Goal: Information Seeking & Learning: Learn about a topic

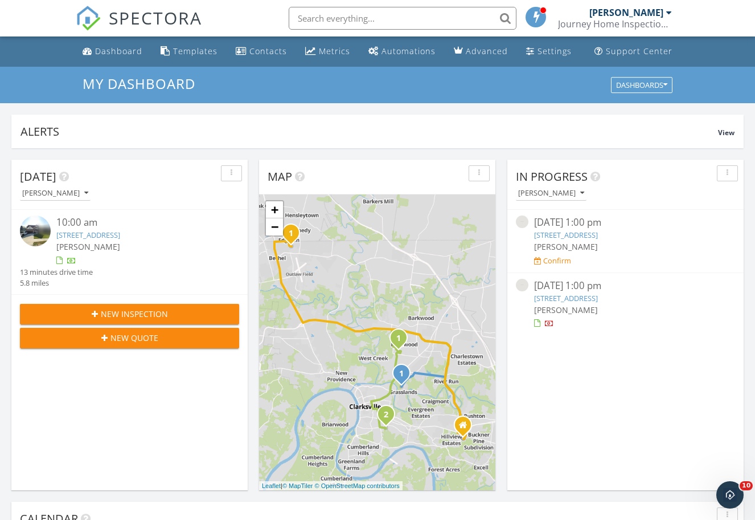
scroll to position [1037, 756]
click at [114, 40] on li "Dashboard" at bounding box center [112, 51] width 73 height 30
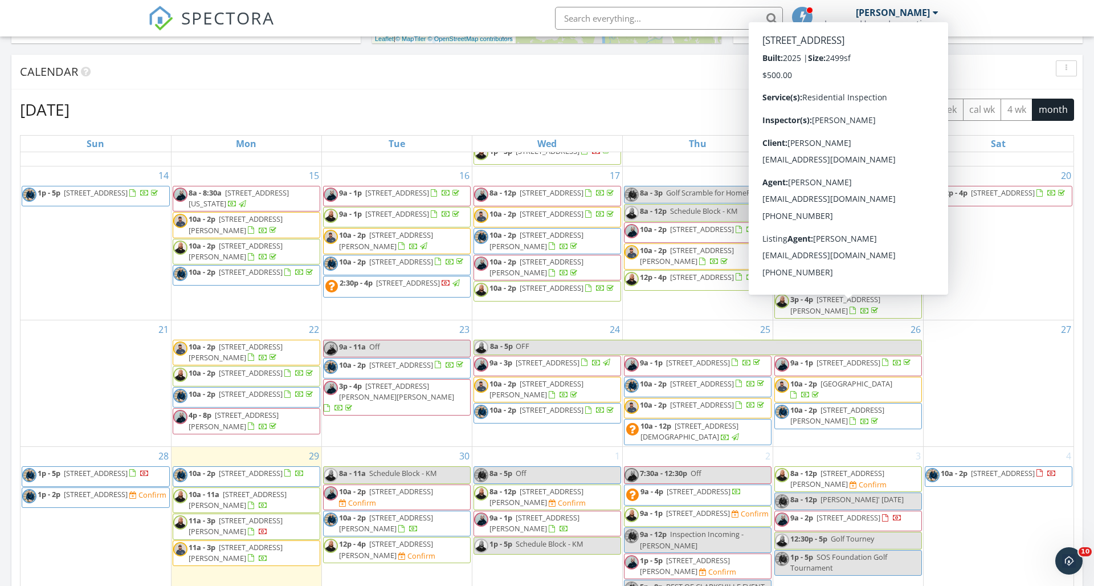
scroll to position [281, 0]
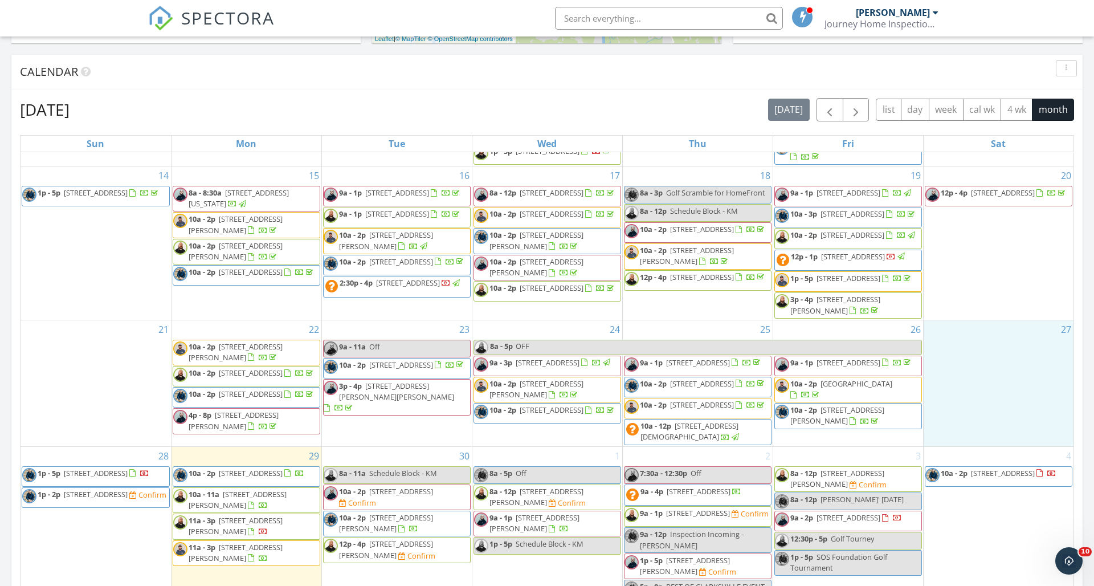
click at [755, 386] on div "27" at bounding box center [999, 383] width 150 height 126
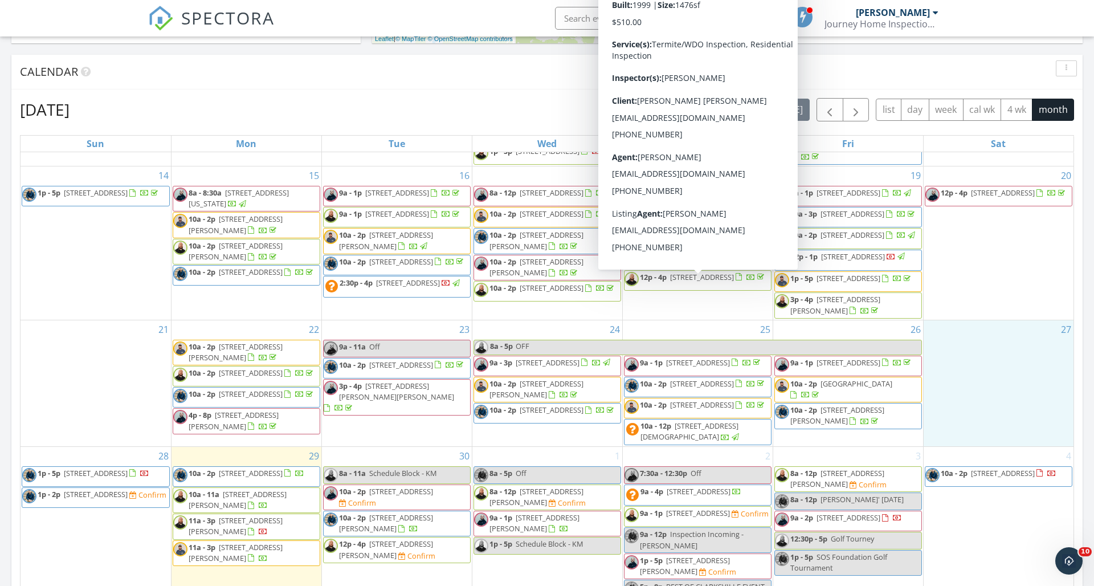
scroll to position [247, 0]
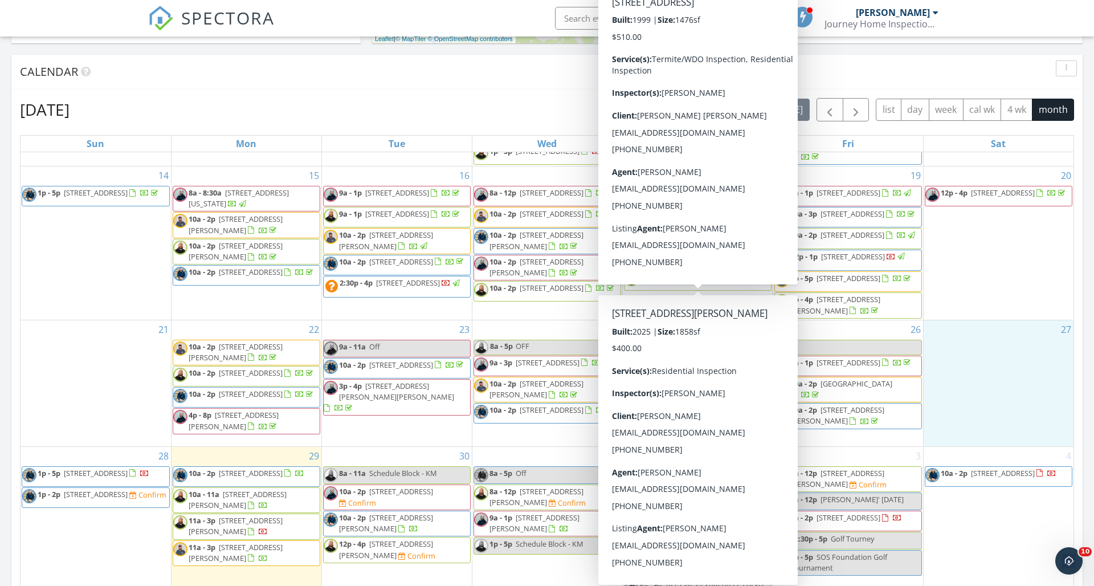
click at [736, 283] on div at bounding box center [751, 277] width 31 height 11
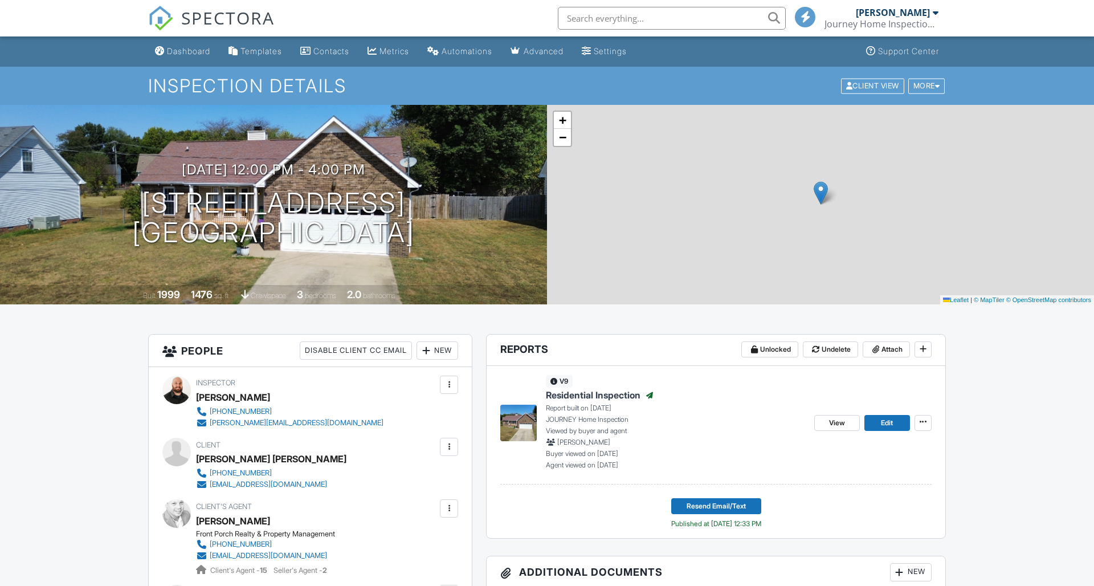
scroll to position [125, 0]
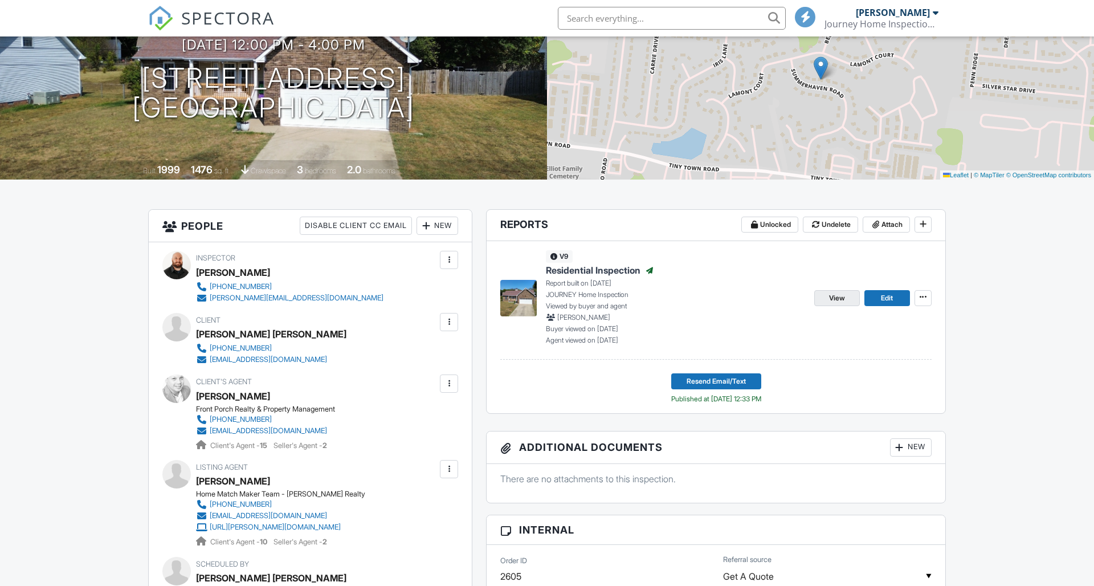
click at [844, 296] on span "View" at bounding box center [837, 297] width 16 height 11
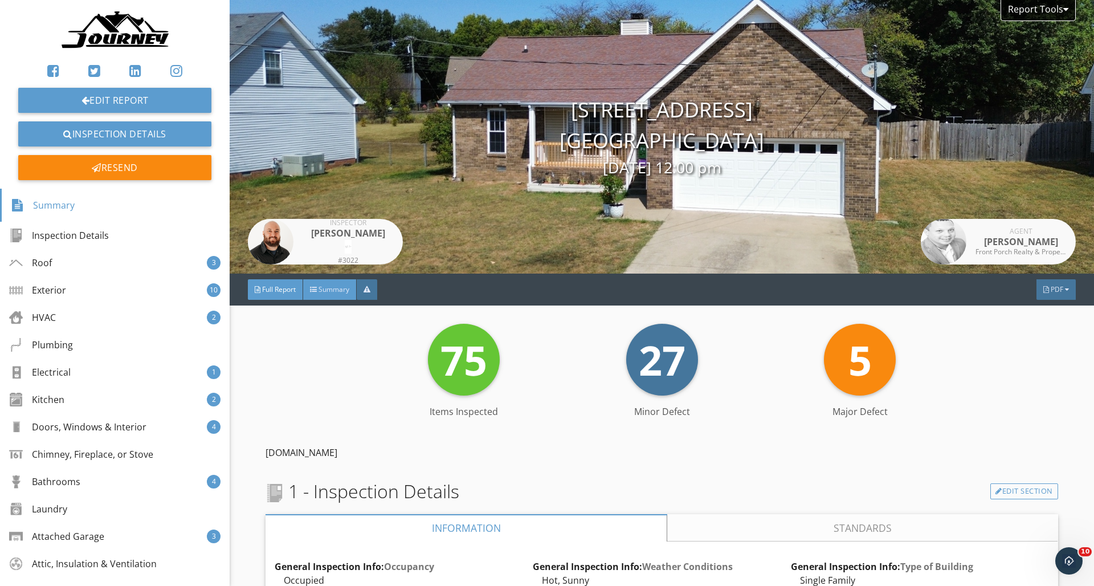
click at [356, 292] on div "Summary" at bounding box center [330, 289] width 54 height 21
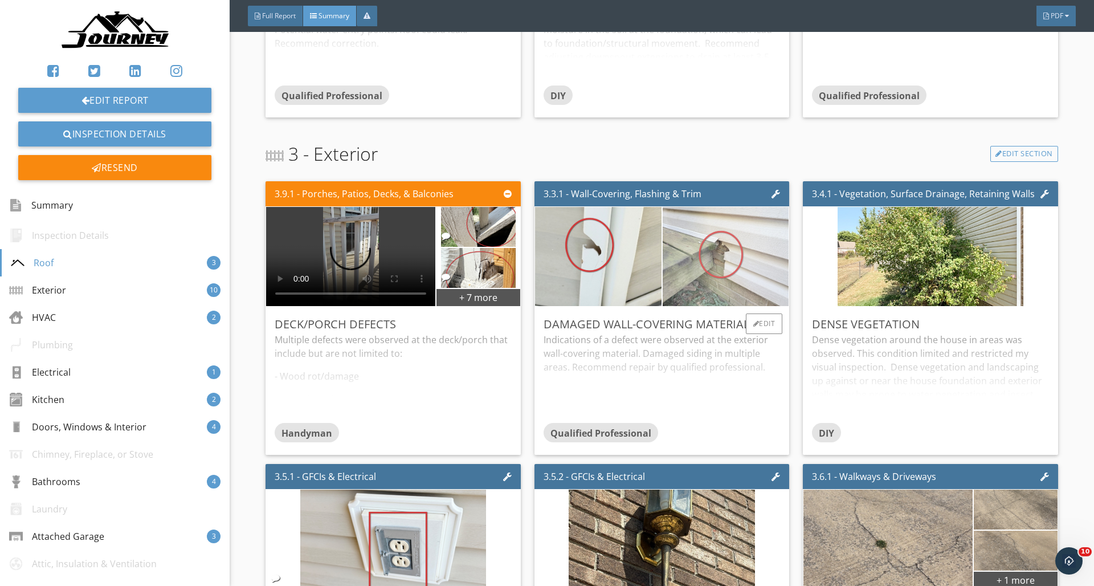
scroll to position [517, 0]
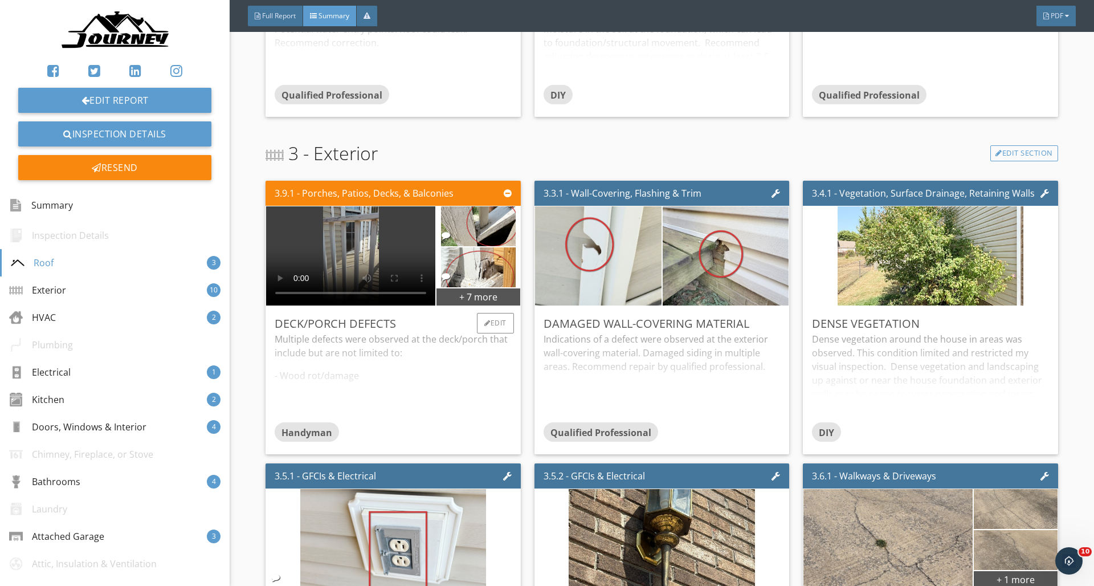
click at [351, 259] on video at bounding box center [350, 255] width 169 height 99
click at [501, 227] on img at bounding box center [478, 227] width 75 height 100
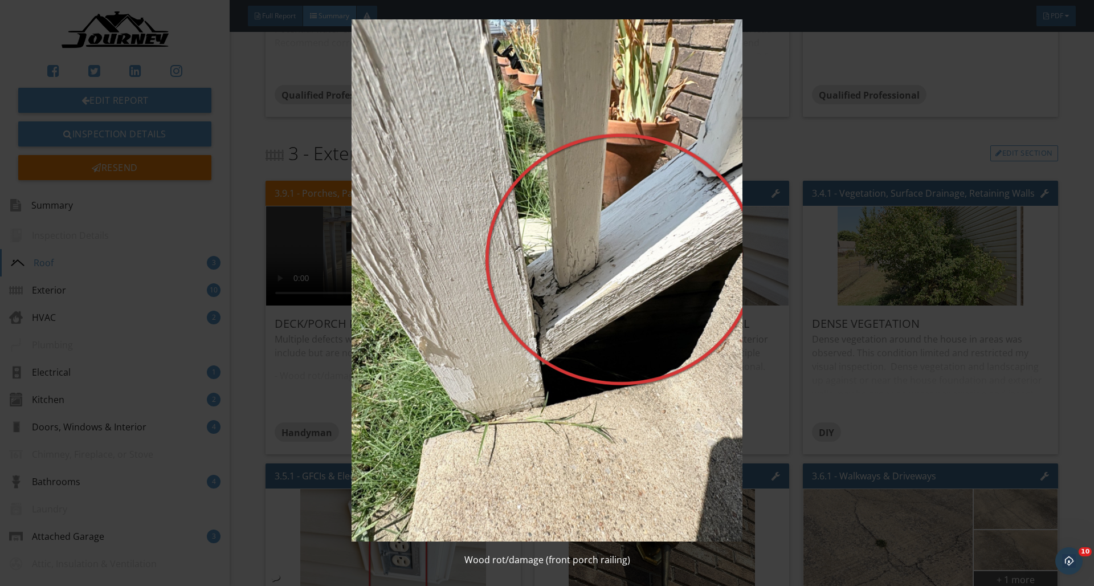
click at [826, 146] on img at bounding box center [546, 280] width 1004 height 522
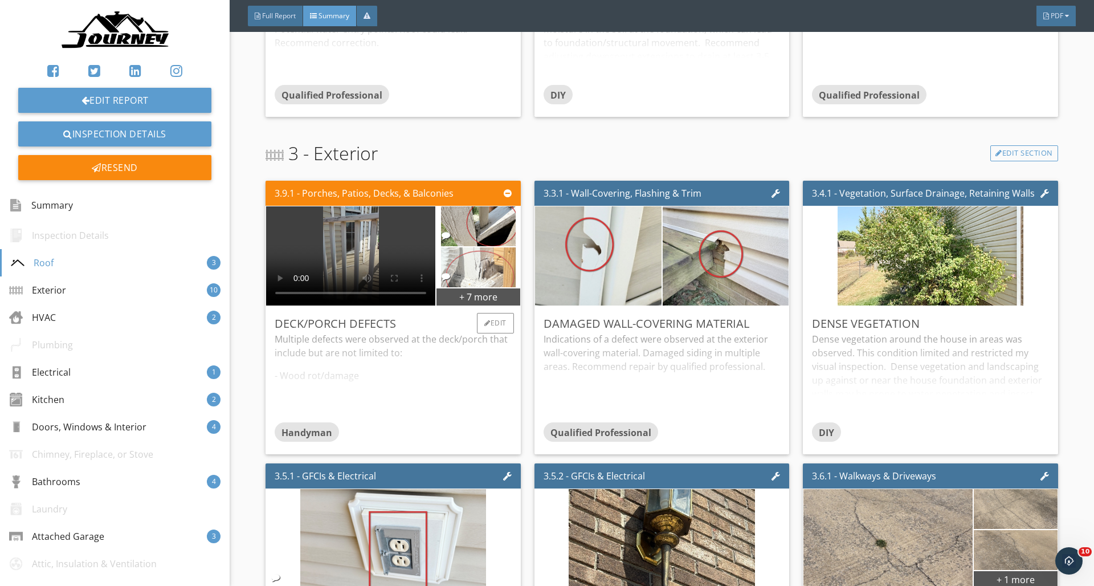
click at [492, 274] on img at bounding box center [478, 268] width 75 height 100
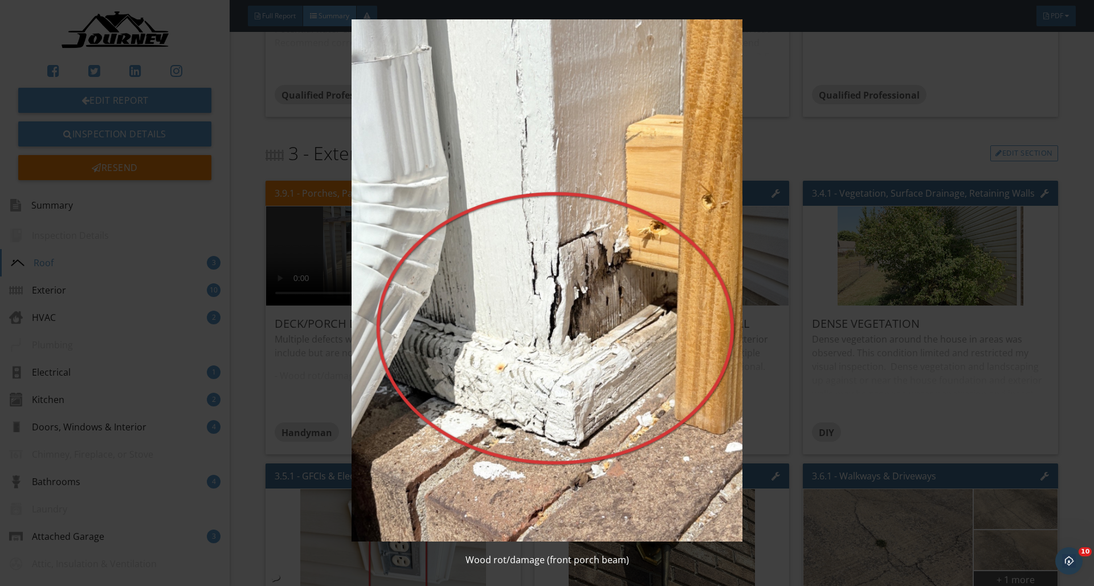
click at [873, 123] on img at bounding box center [546, 280] width 1004 height 522
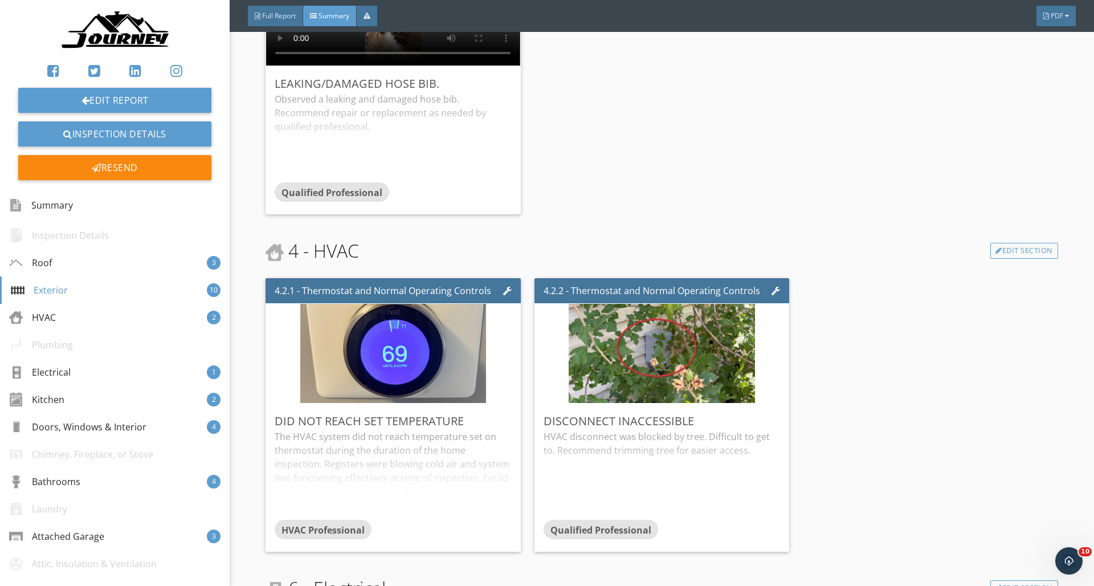
scroll to position [1810, 0]
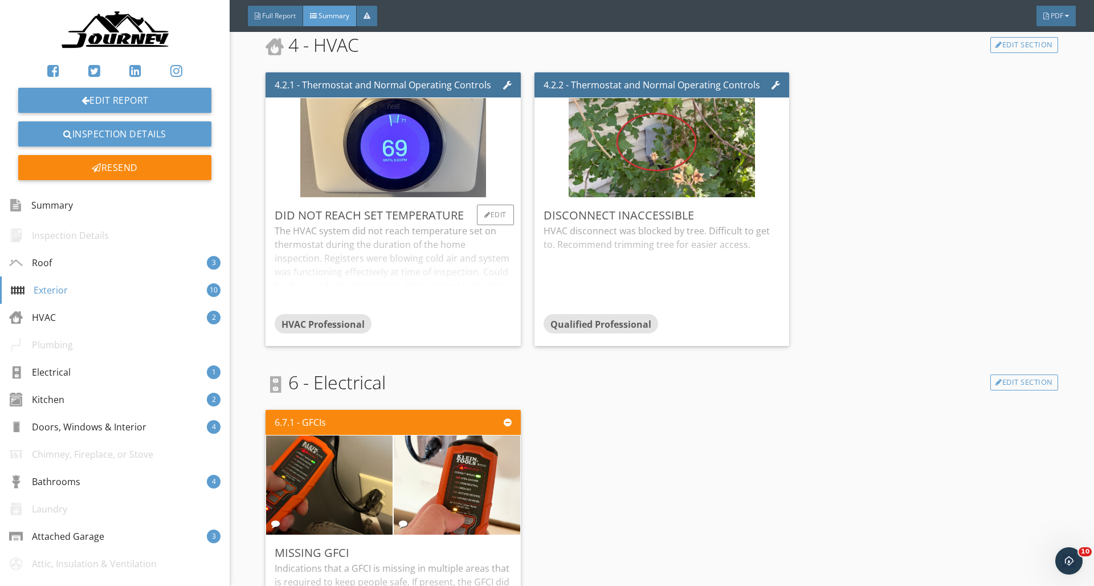
click at [368, 277] on div "The HVAC system did not reach temperature set on thermostat during the duration…" at bounding box center [393, 269] width 236 height 90
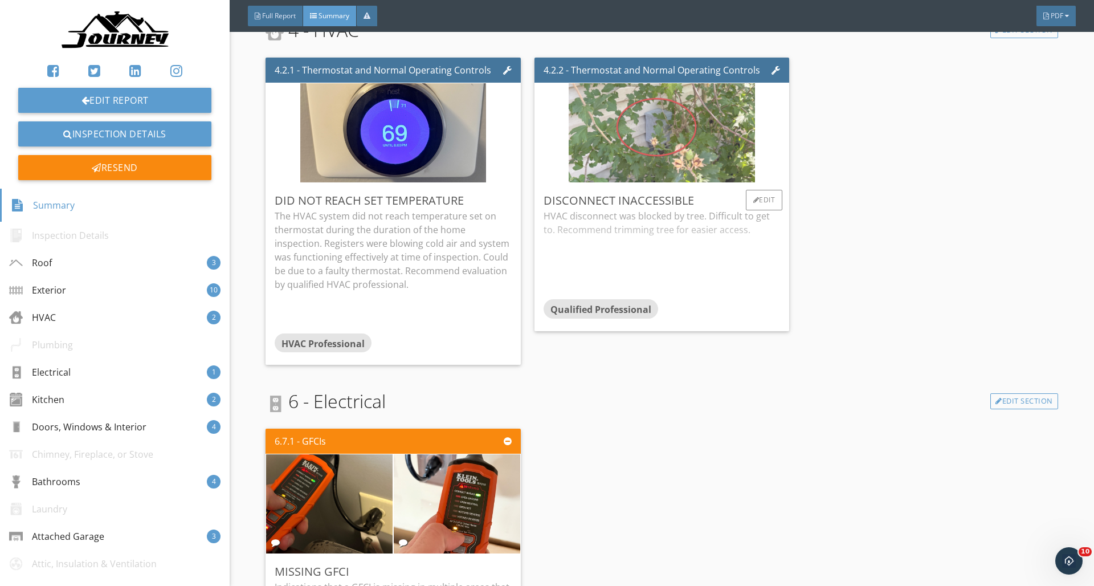
scroll to position [1788, 0]
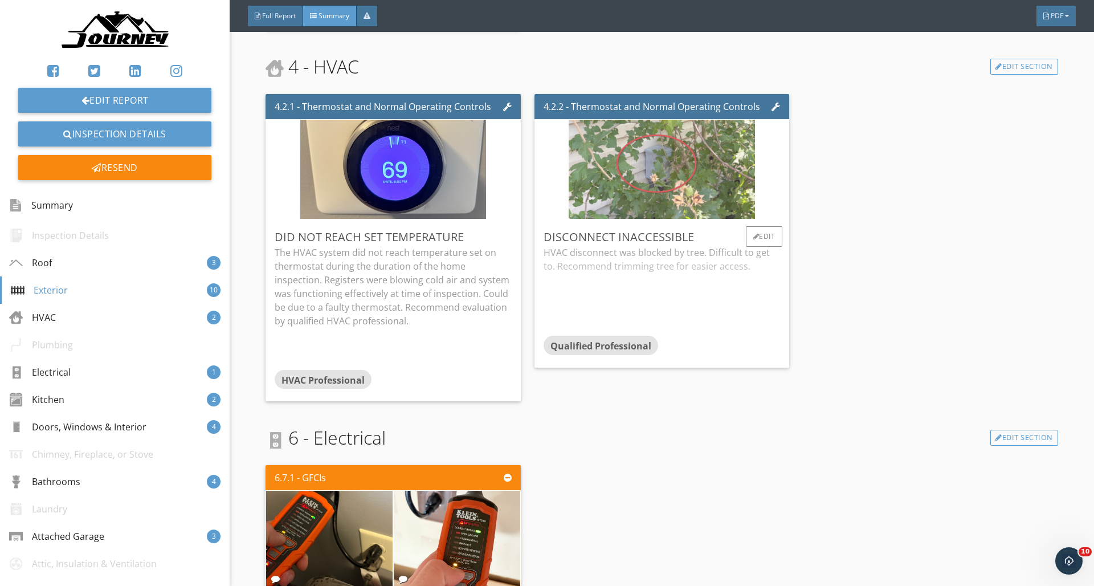
click at [674, 189] on img at bounding box center [662, 170] width 186 height 248
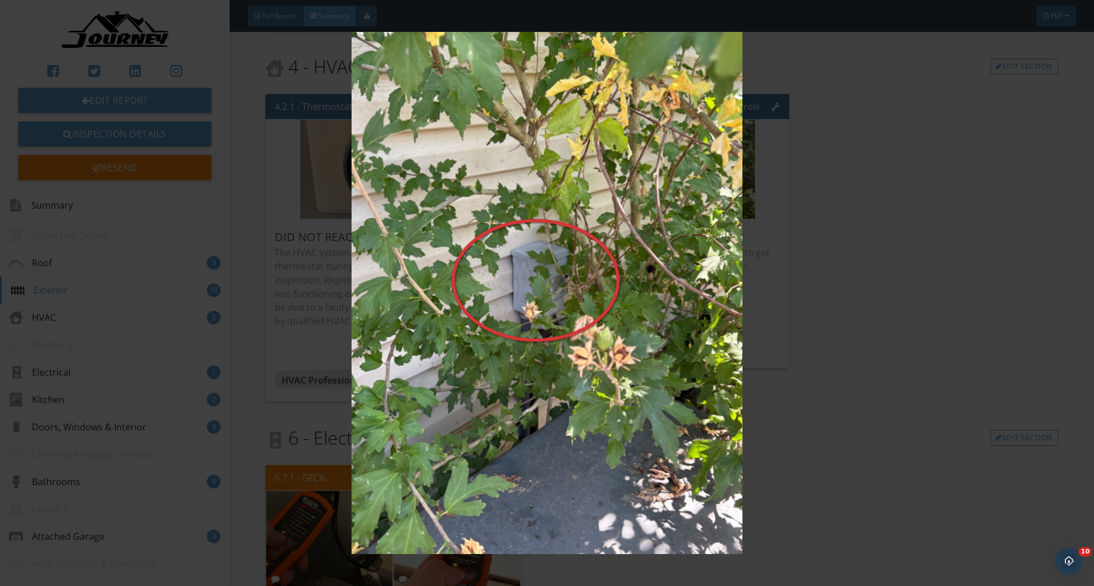
click at [871, 193] on img at bounding box center [546, 293] width 1004 height 522
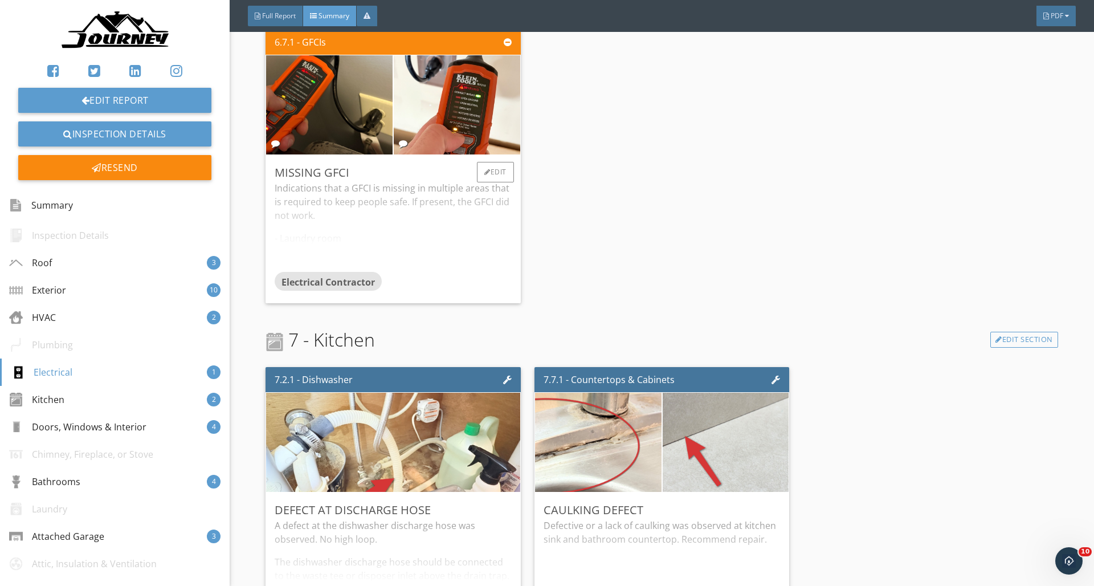
drag, startPoint x: 463, startPoint y: 215, endPoint x: 505, endPoint y: 215, distance: 42.7
click at [463, 215] on div "Indications that a GFCI is missing in multiple areas that is required to keep p…" at bounding box center [393, 226] width 236 height 90
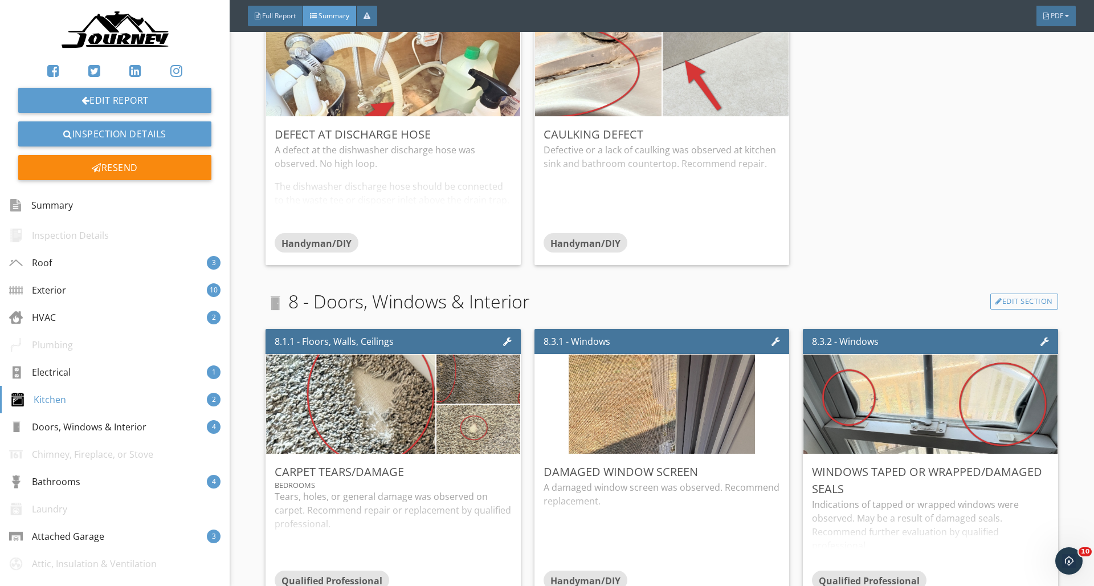
scroll to position [2565, 0]
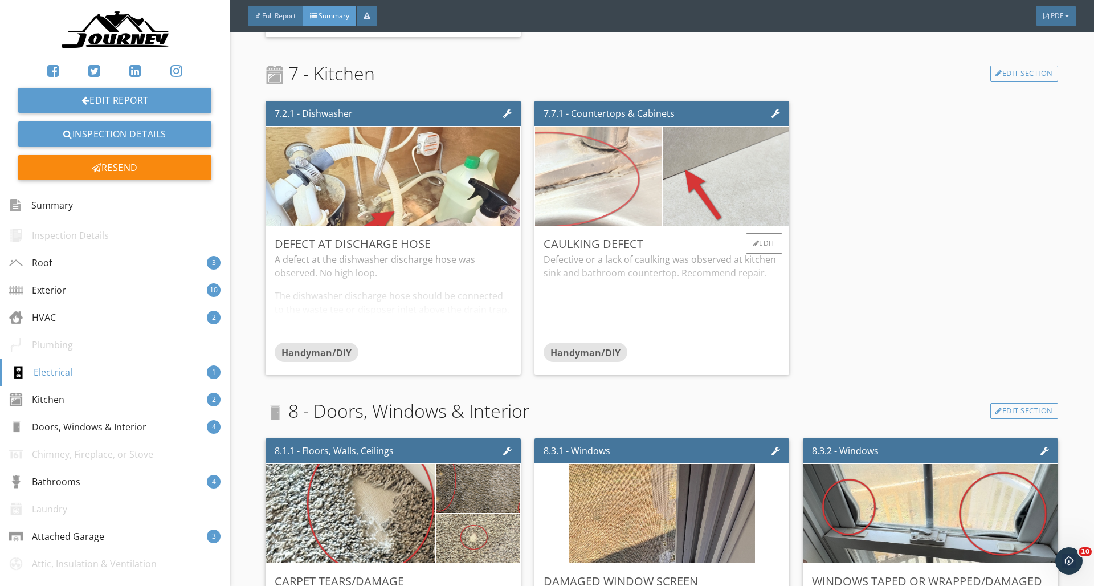
click at [630, 197] on img at bounding box center [598, 176] width 316 height 237
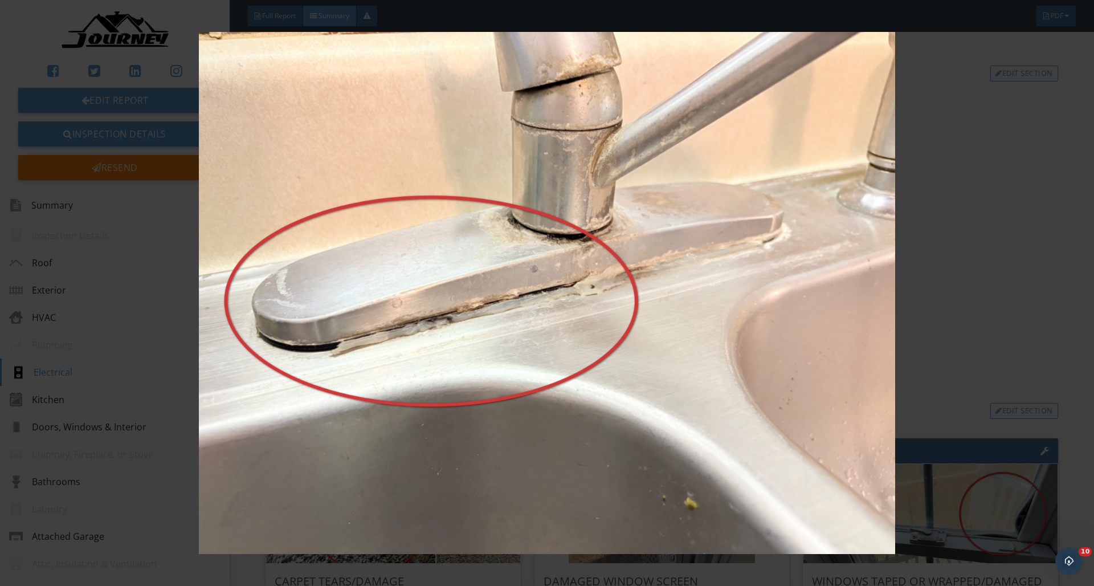
click at [789, 189] on img at bounding box center [546, 293] width 1004 height 522
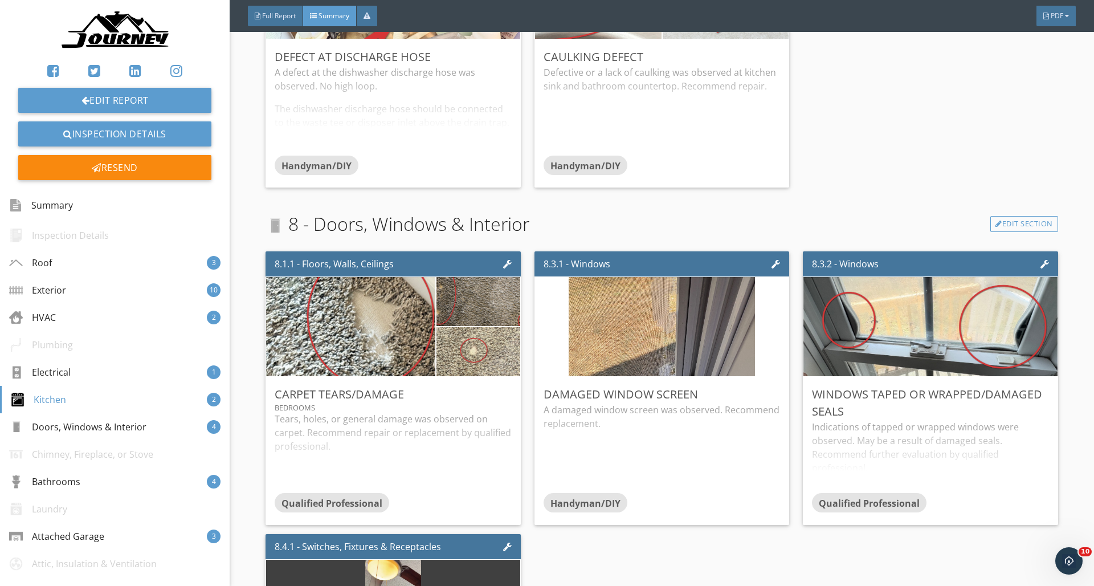
scroll to position [2943, 0]
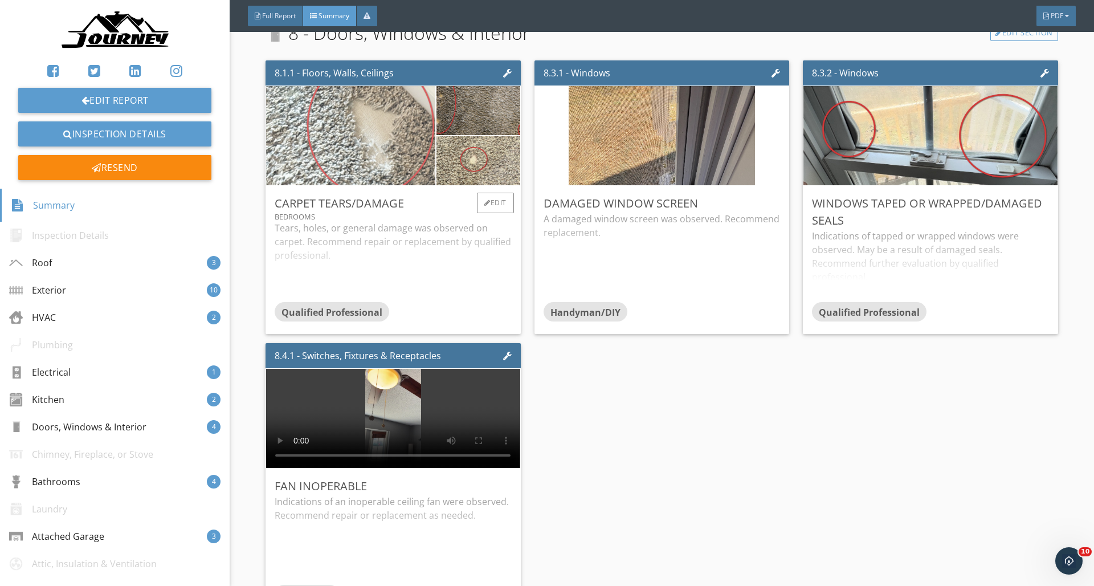
click at [339, 153] on img at bounding box center [351, 135] width 330 height 248
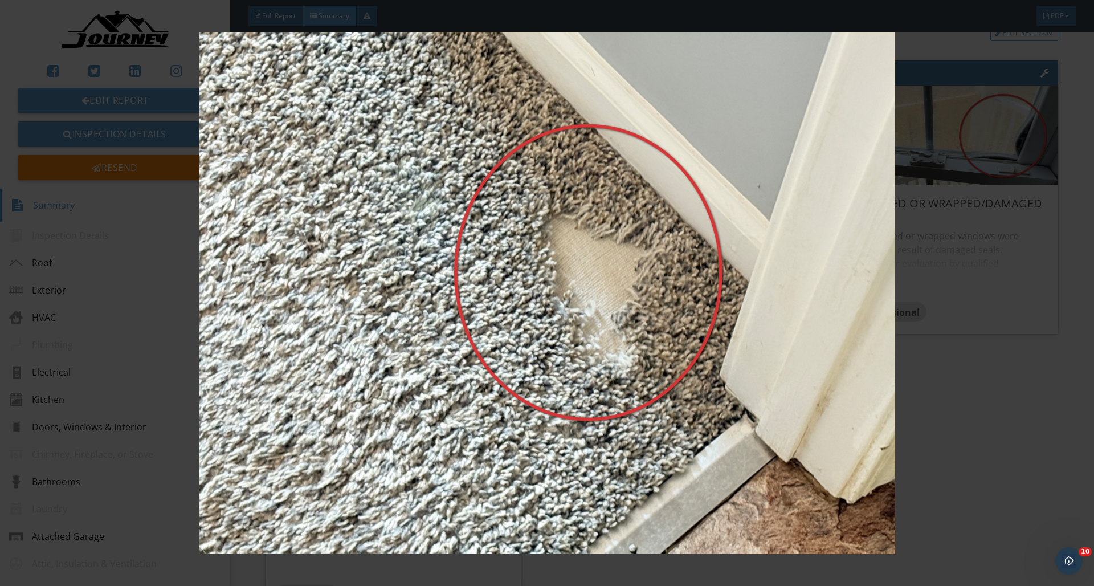
click at [534, 182] on img at bounding box center [546, 293] width 1004 height 522
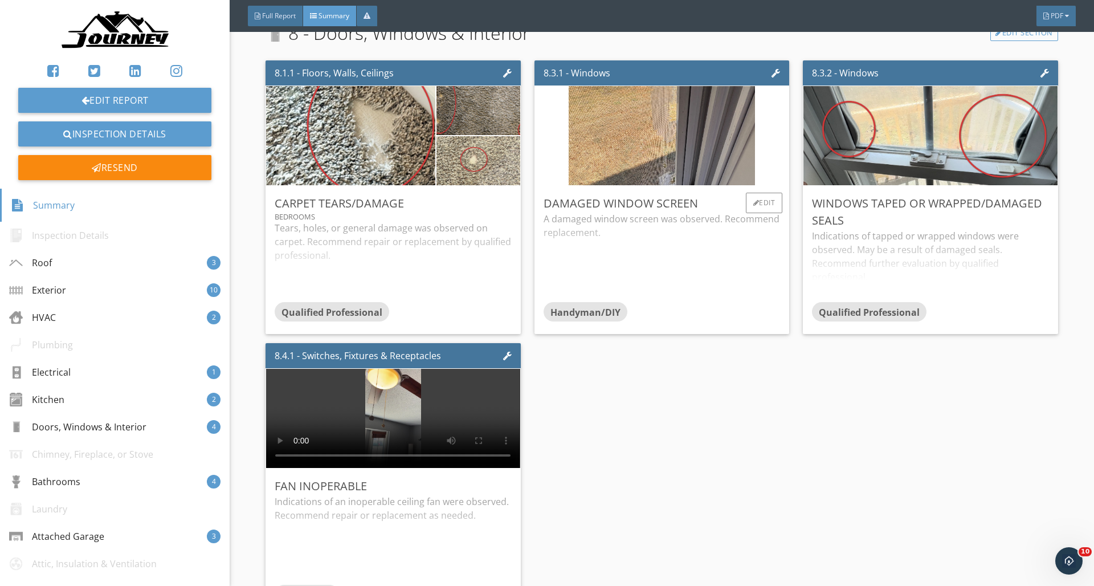
scroll to position [2957, 0]
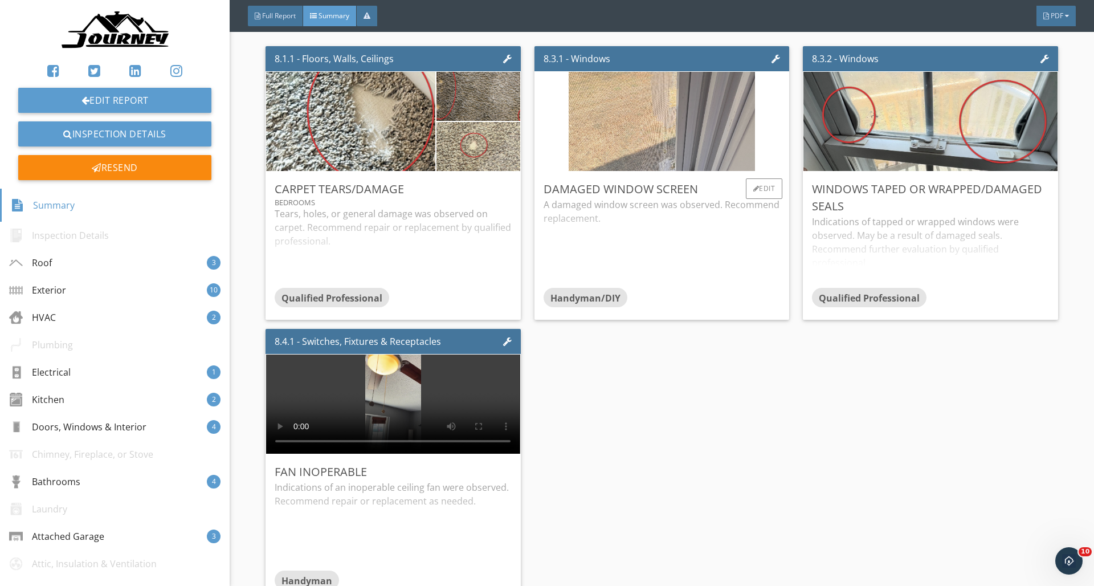
click at [724, 150] on img at bounding box center [662, 121] width 186 height 248
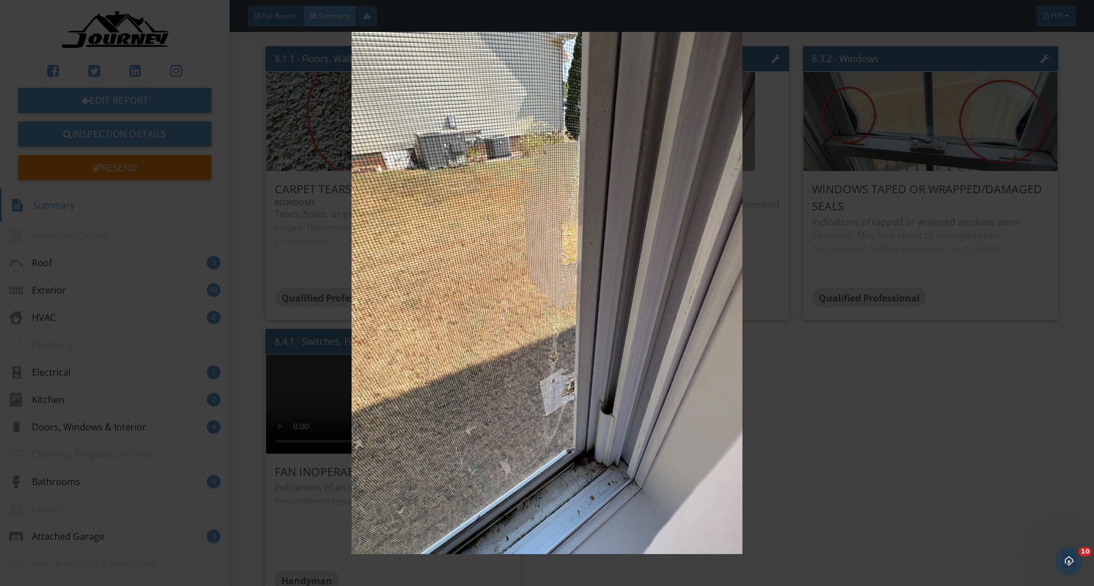
click at [657, 270] on img at bounding box center [546, 293] width 1004 height 522
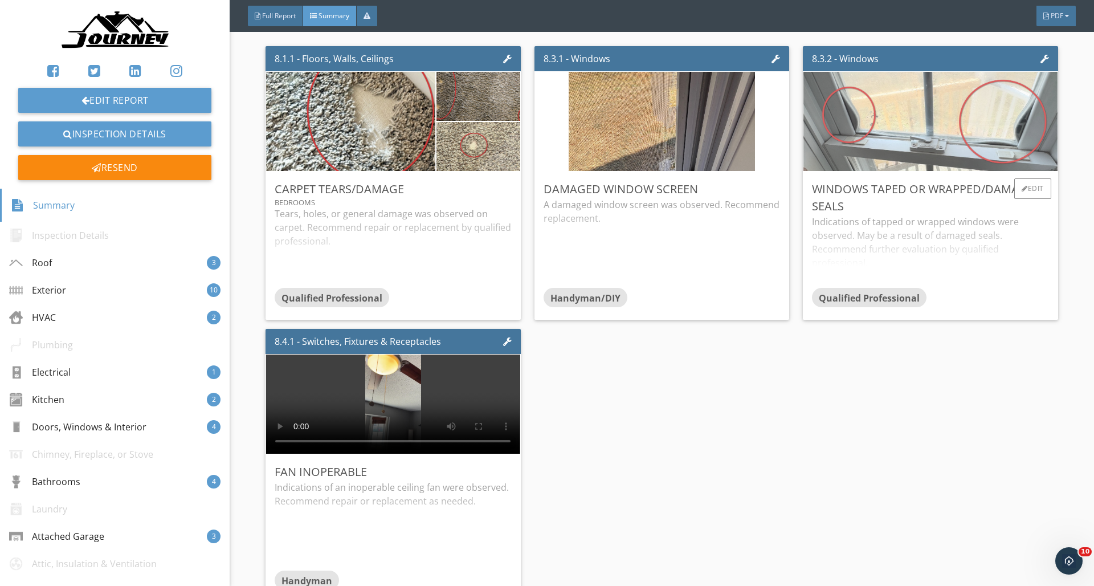
click at [909, 110] on img at bounding box center [930, 121] width 330 height 248
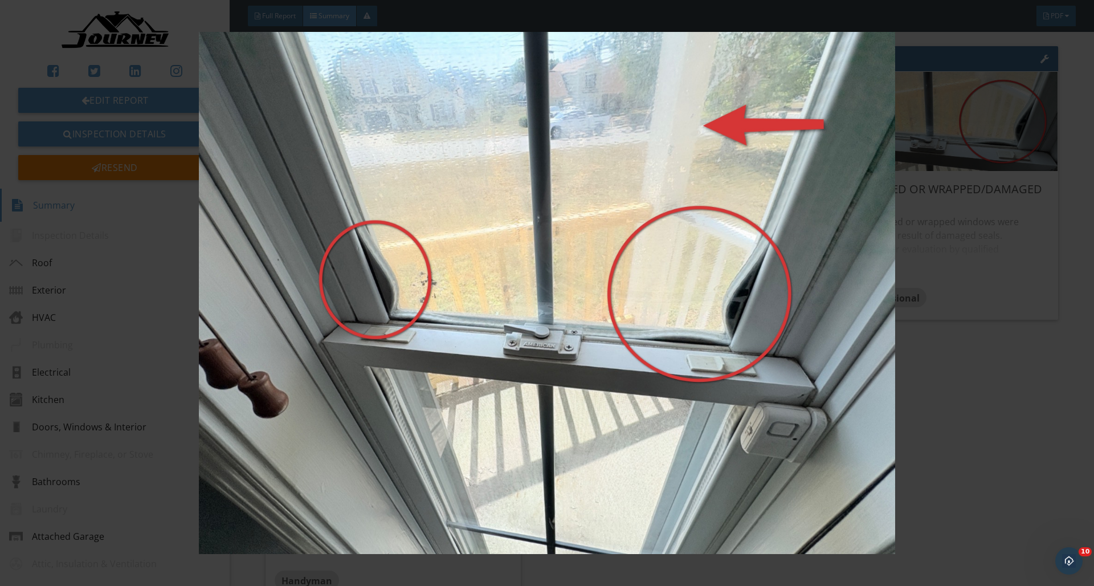
click at [809, 230] on img at bounding box center [546, 293] width 1004 height 522
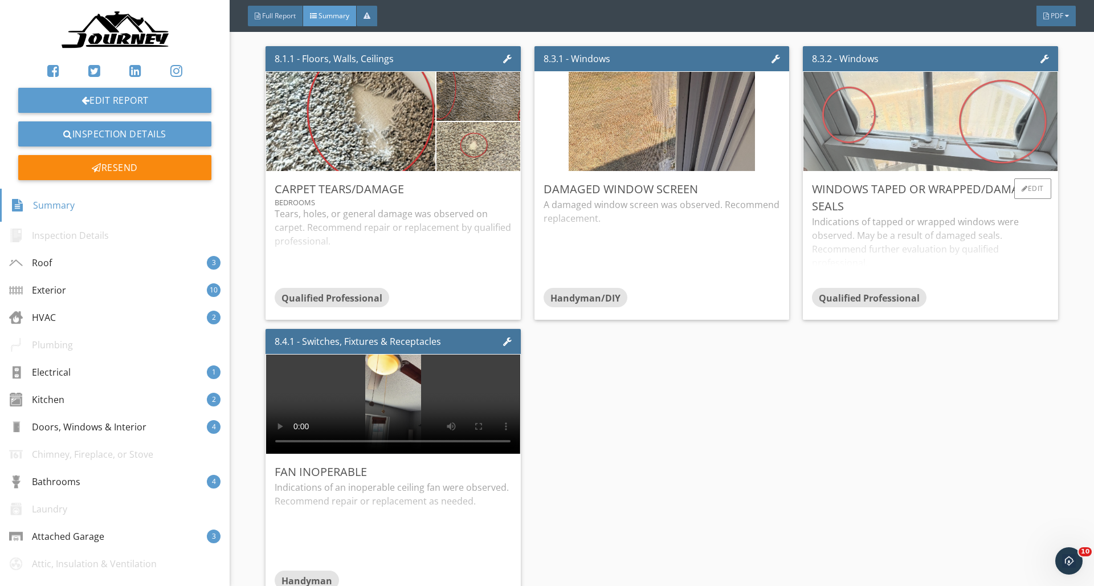
click at [980, 124] on img at bounding box center [930, 121] width 330 height 248
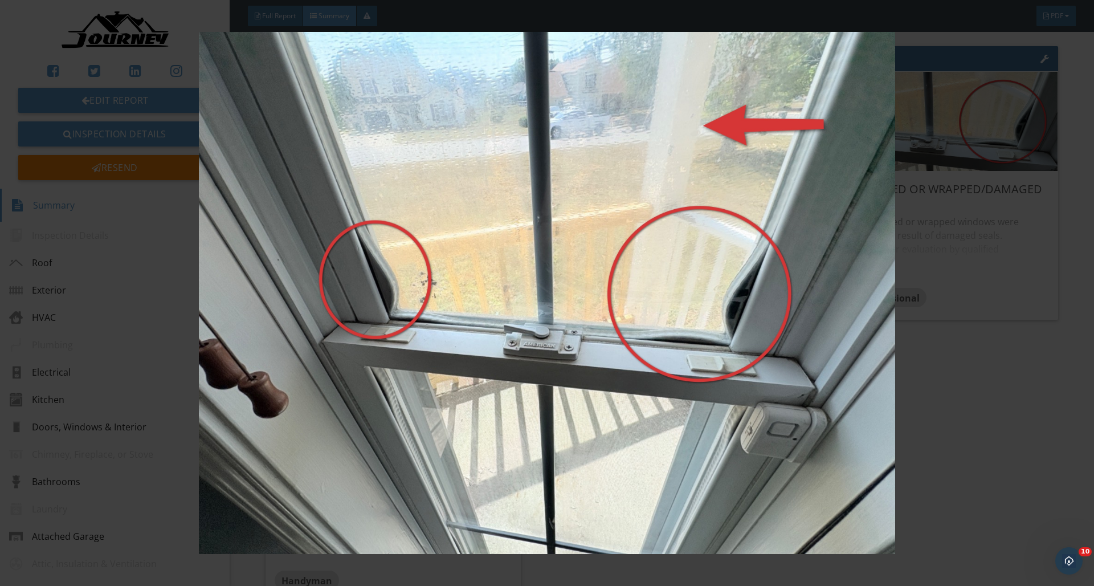
click at [875, 246] on img at bounding box center [546, 293] width 1004 height 522
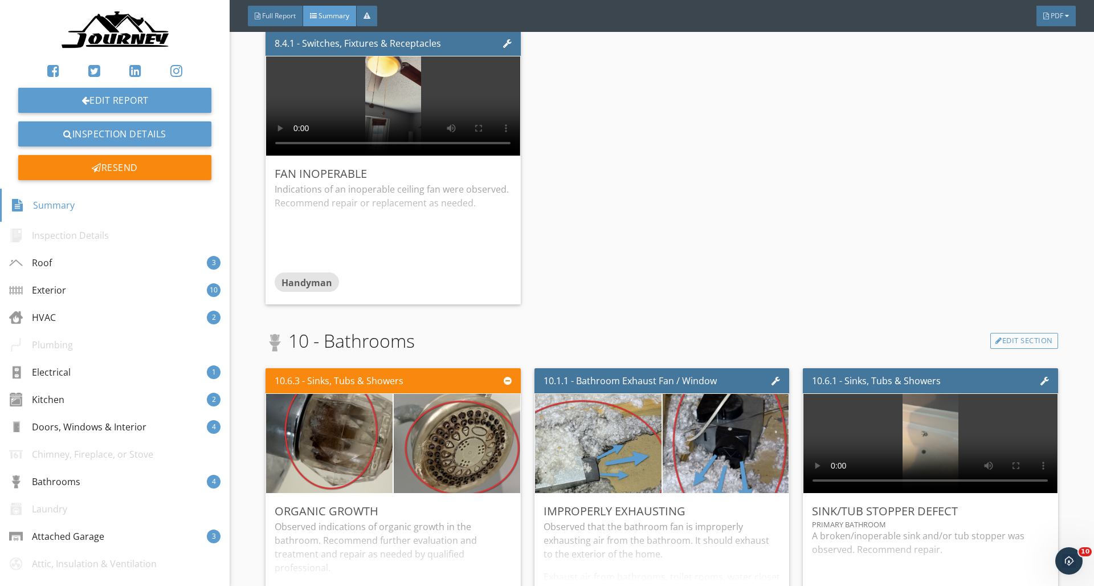
scroll to position [3254, 0]
click at [388, 97] on video at bounding box center [393, 106] width 254 height 99
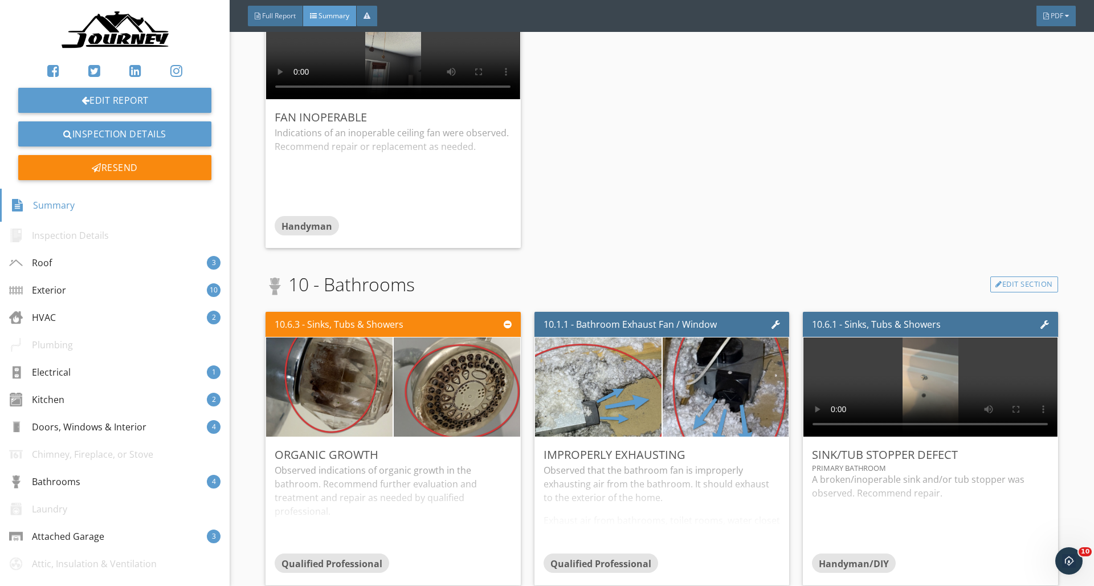
scroll to position [3320, 0]
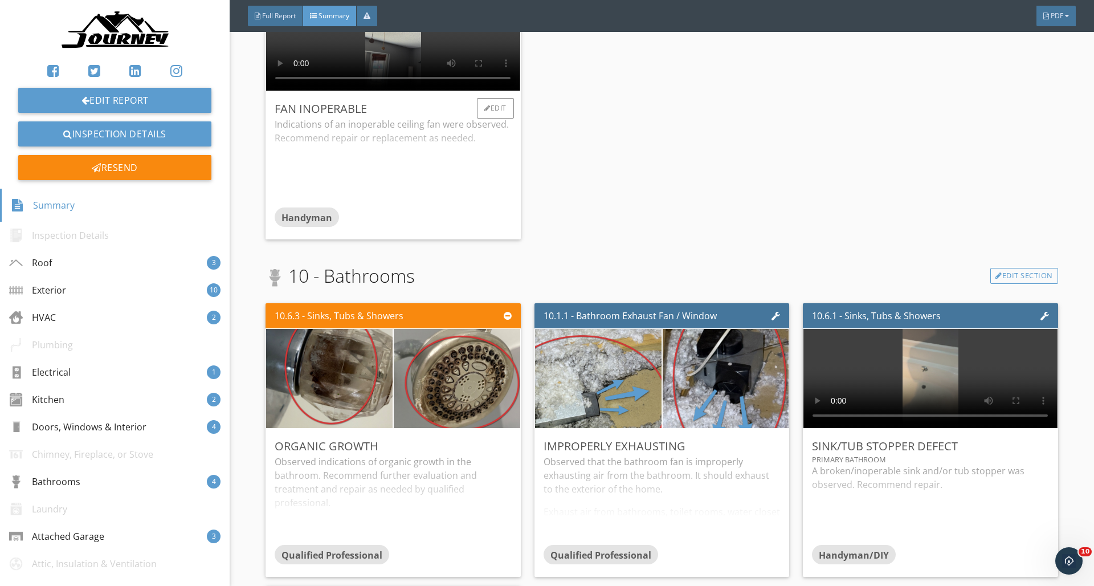
click at [292, 78] on video at bounding box center [393, 40] width 254 height 99
click at [297, 76] on video at bounding box center [393, 40] width 254 height 99
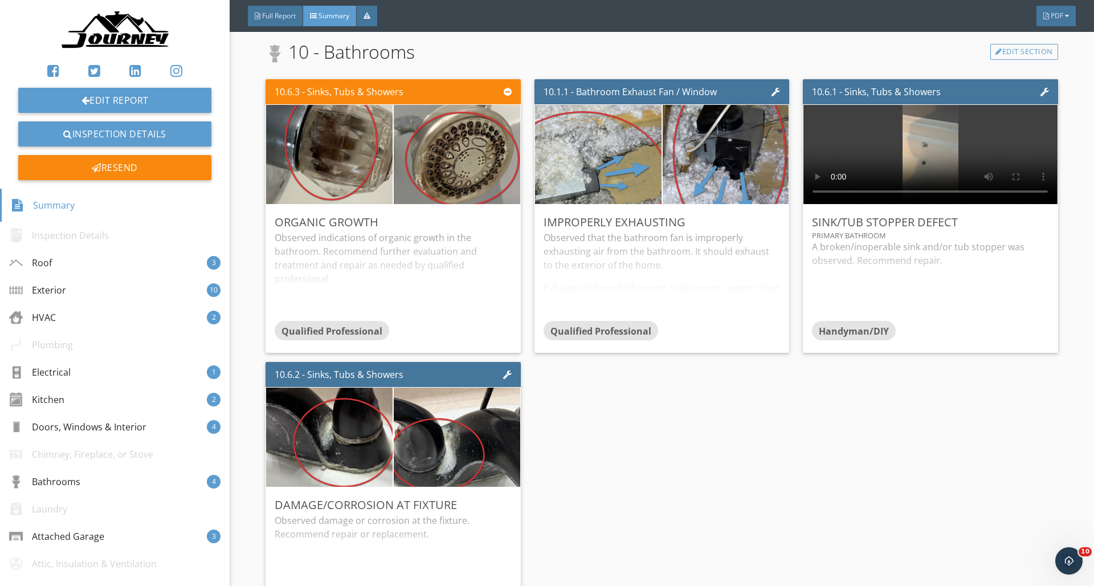
scroll to position [3569, 0]
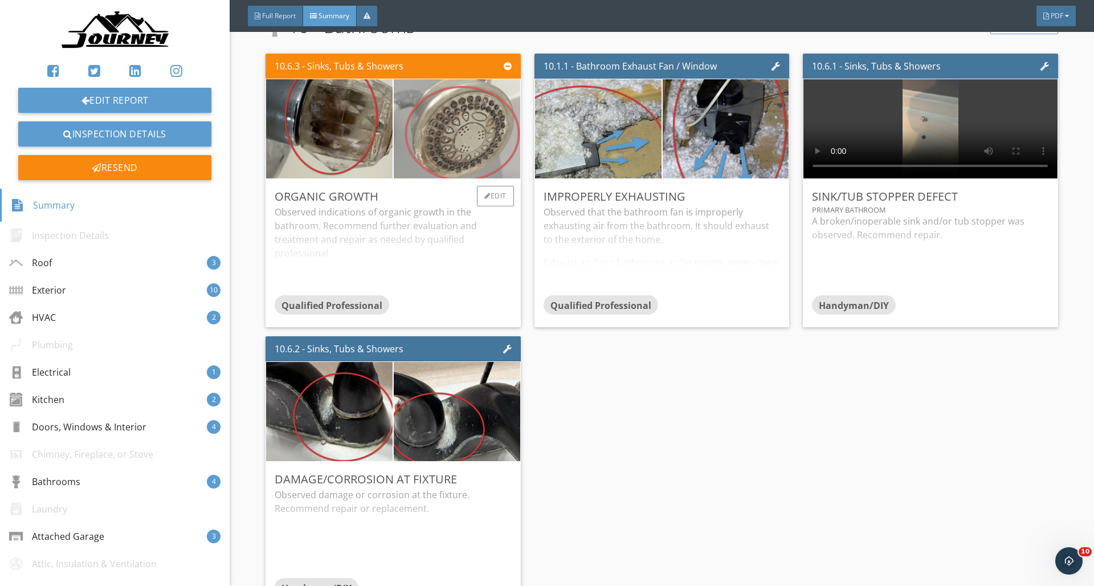
click at [425, 125] on img at bounding box center [457, 129] width 186 height 248
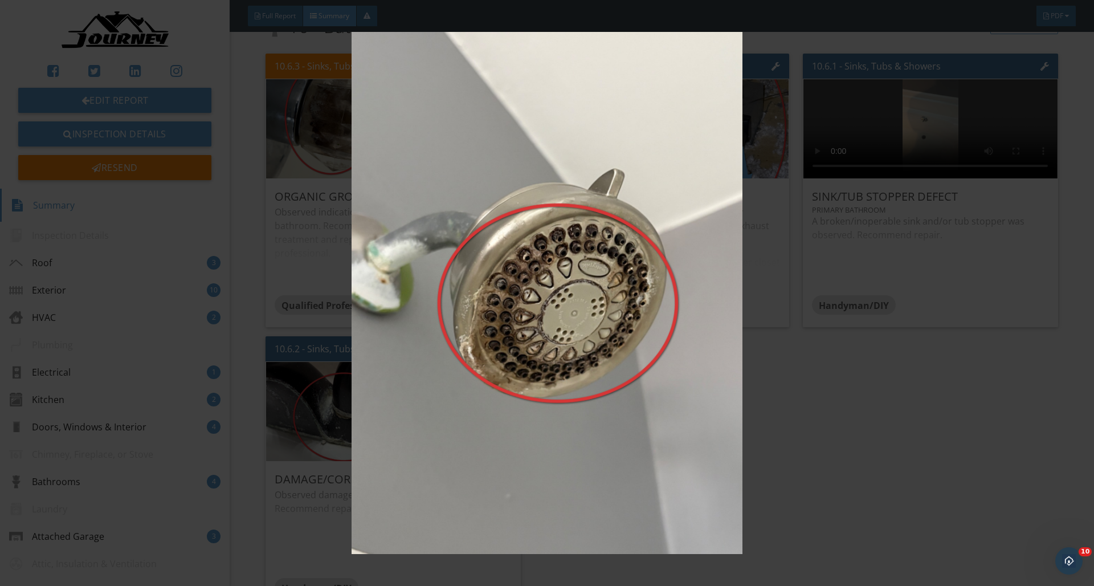
click at [471, 156] on img at bounding box center [546, 293] width 1004 height 522
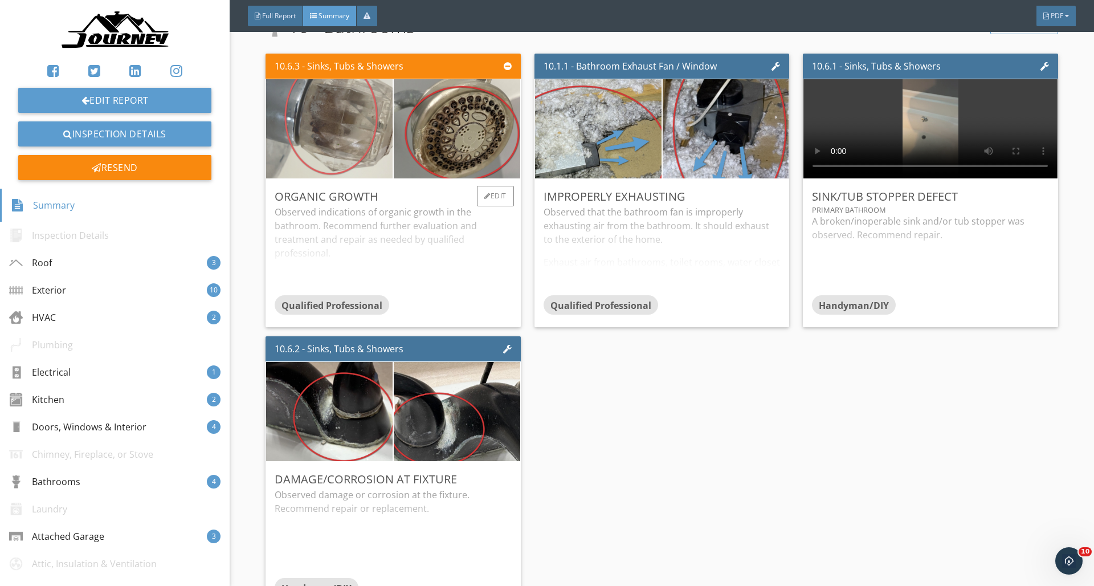
click at [358, 120] on img at bounding box center [329, 129] width 186 height 248
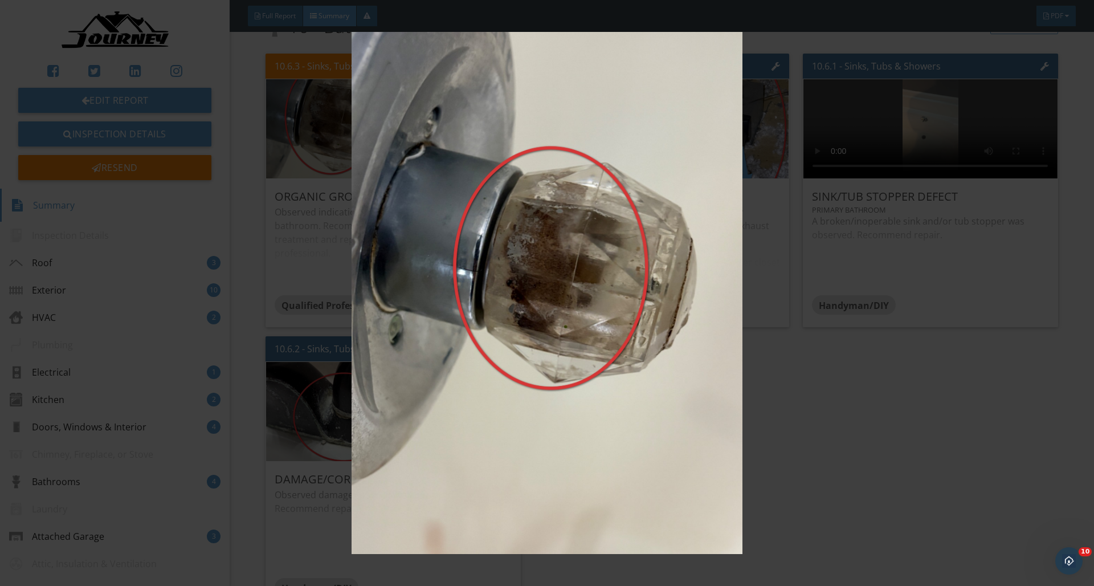
click at [562, 190] on img at bounding box center [546, 293] width 1004 height 522
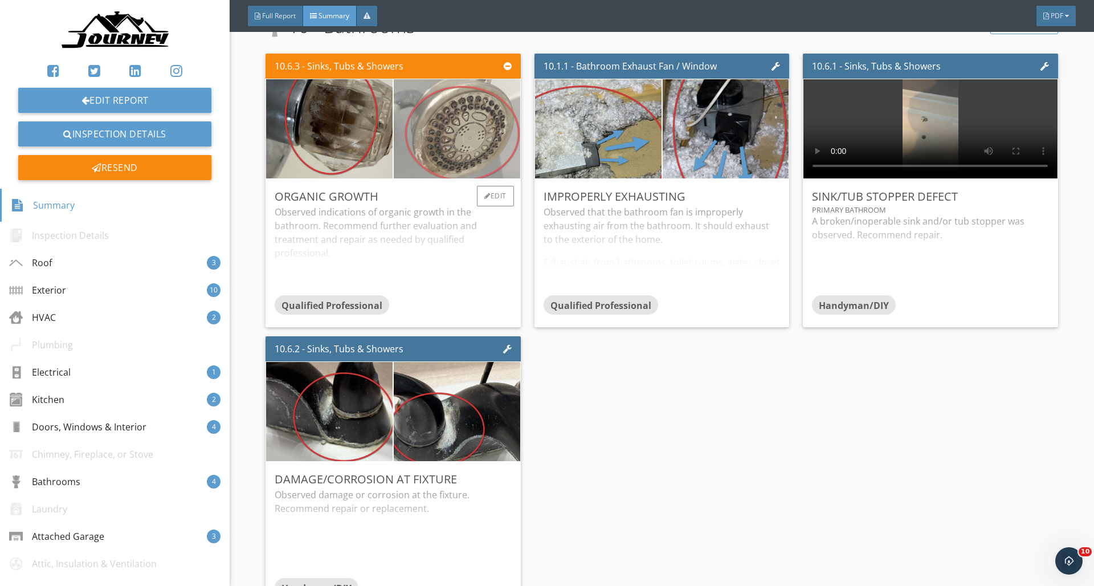
click at [480, 116] on img at bounding box center [457, 129] width 186 height 248
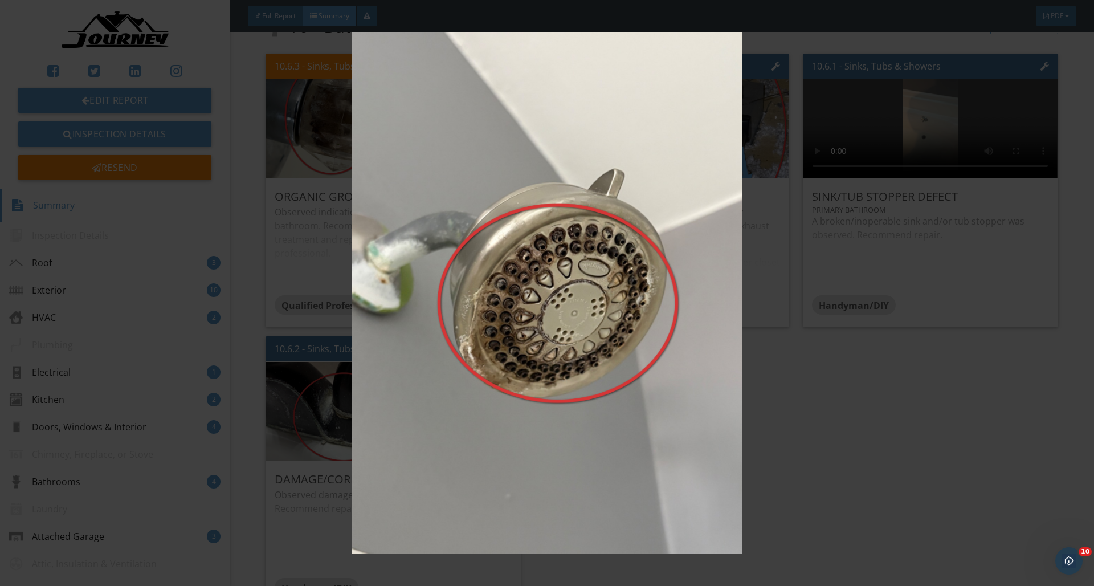
click at [853, 177] on img at bounding box center [546, 293] width 1004 height 522
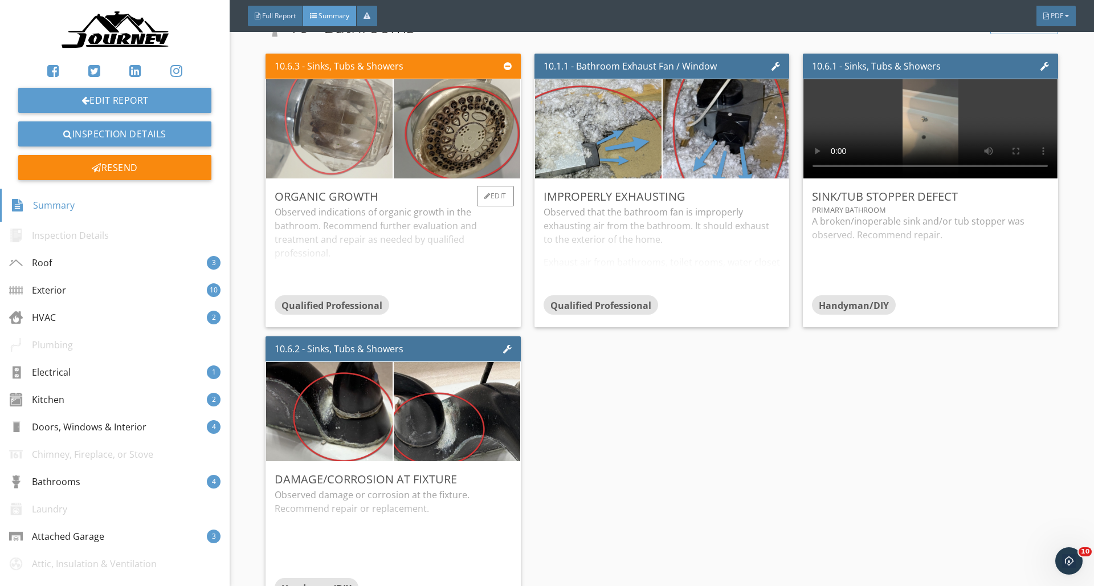
click at [339, 136] on img at bounding box center [329, 129] width 186 height 248
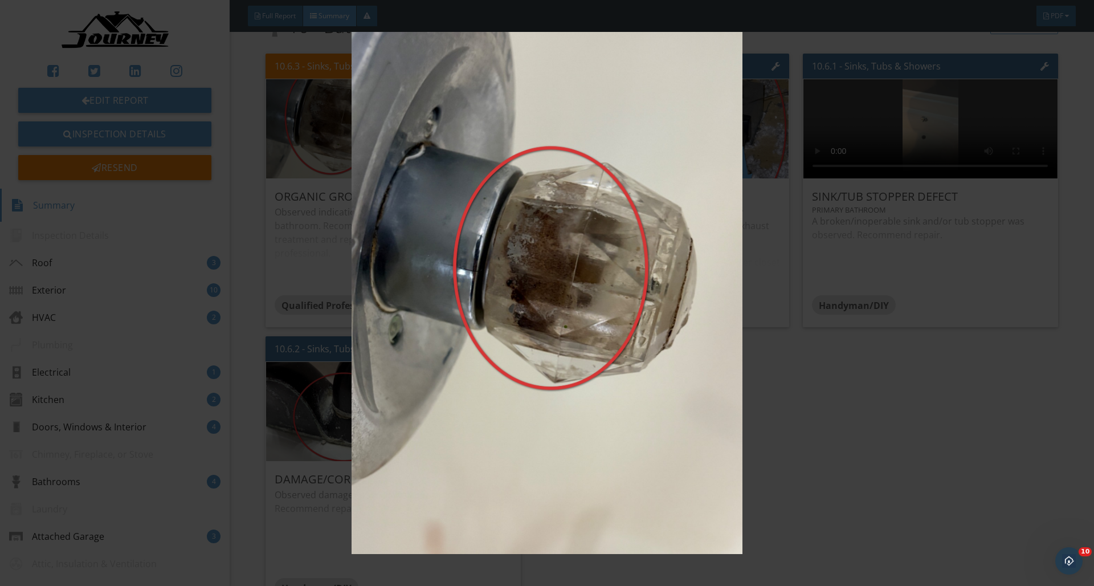
click at [872, 221] on img at bounding box center [546, 293] width 1004 height 522
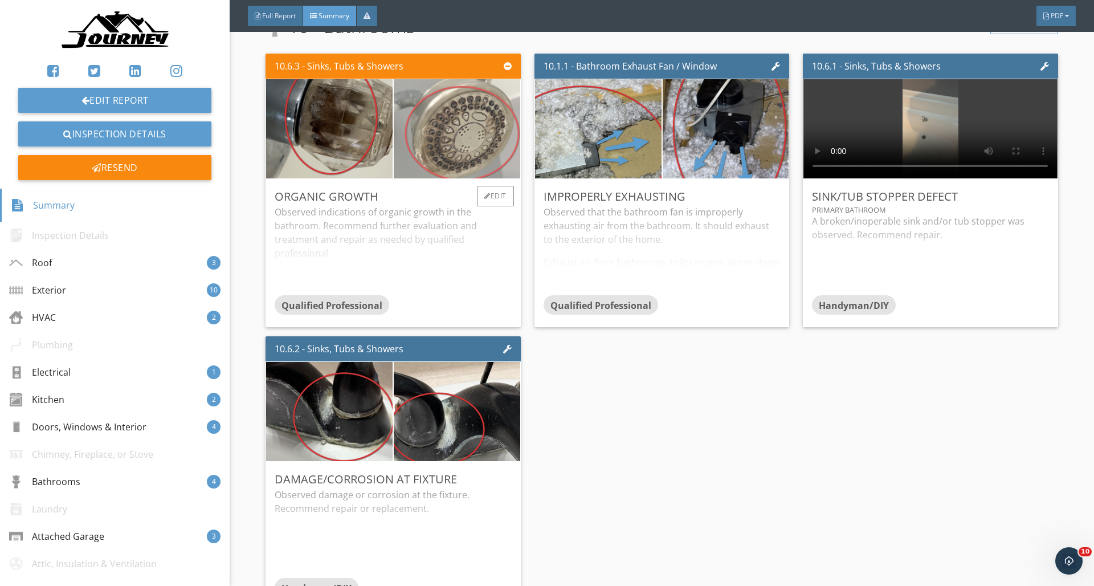
click at [510, 149] on img at bounding box center [457, 129] width 186 height 248
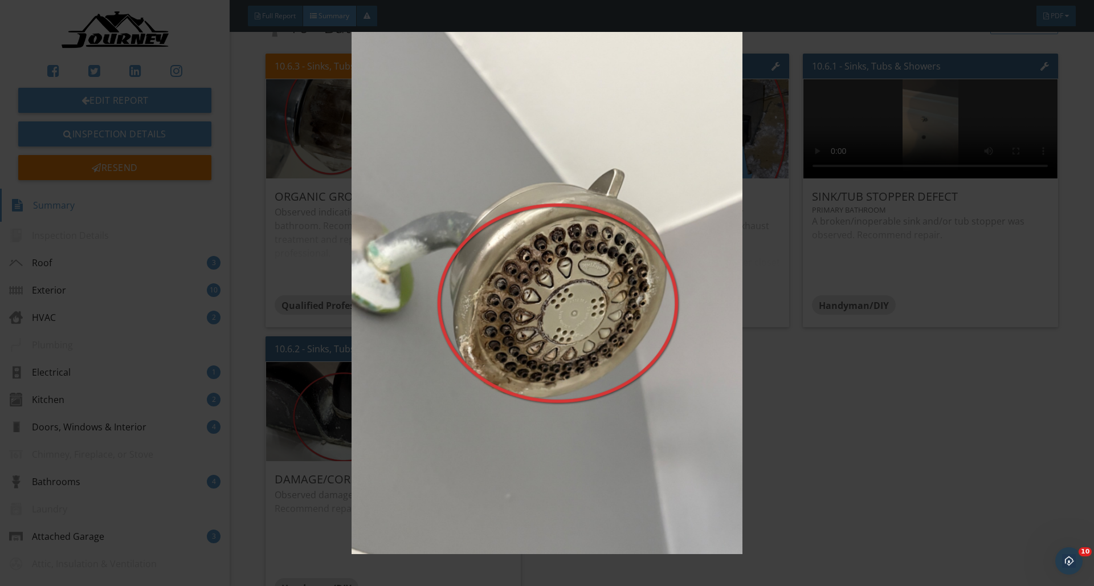
click at [885, 317] on img at bounding box center [546, 293] width 1004 height 522
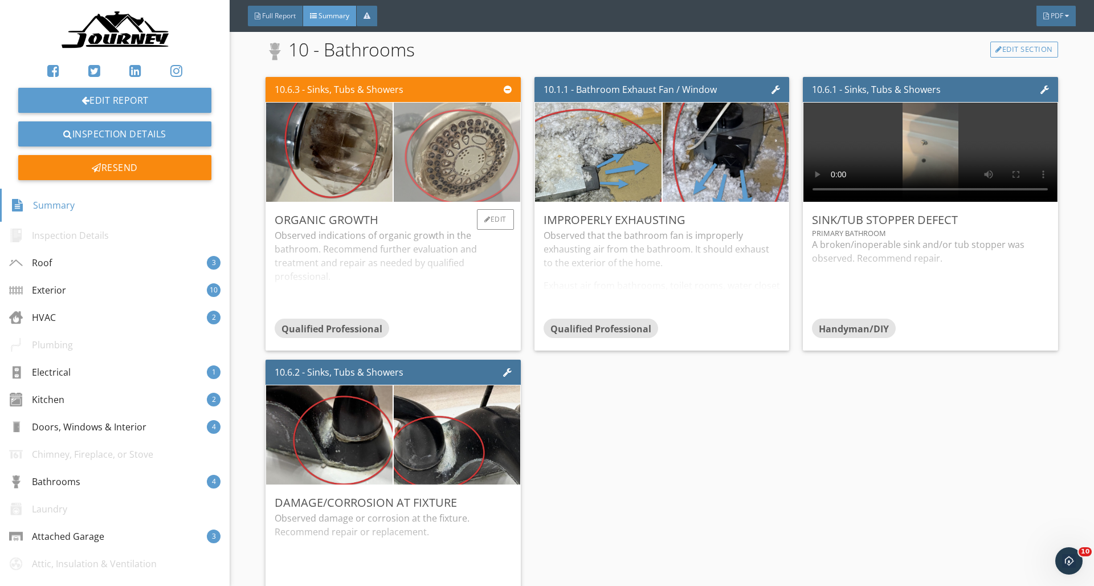
scroll to position [3545, 0]
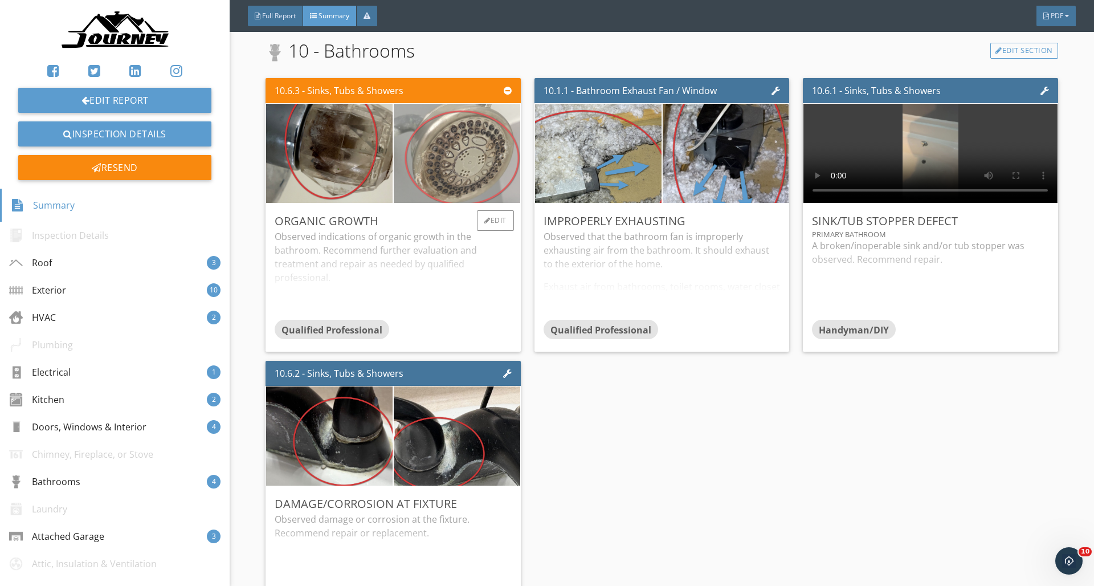
click at [473, 140] on img at bounding box center [457, 153] width 186 height 248
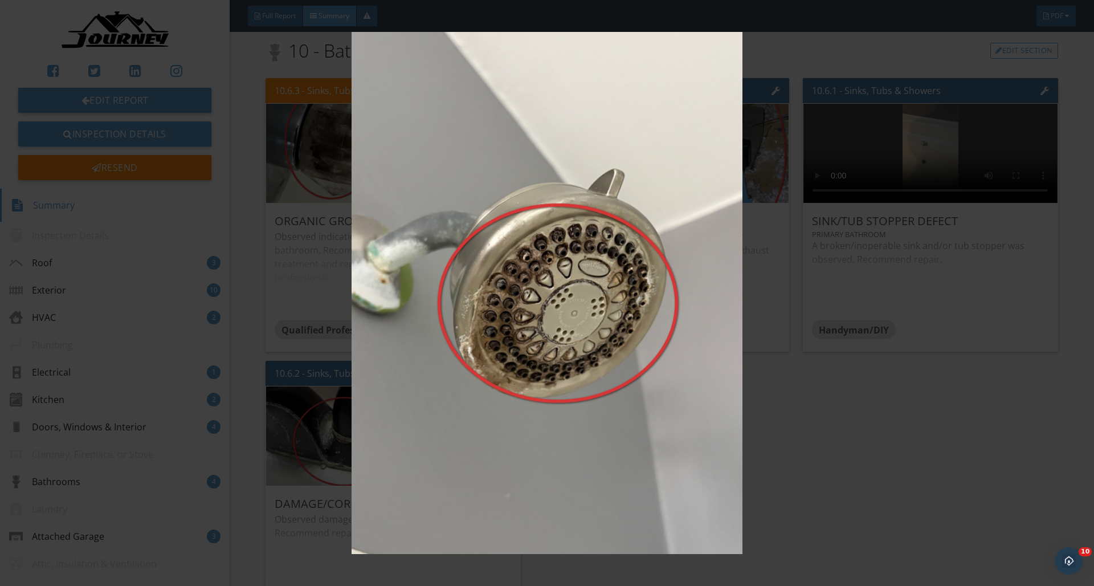
click at [605, 169] on img at bounding box center [546, 293] width 1004 height 522
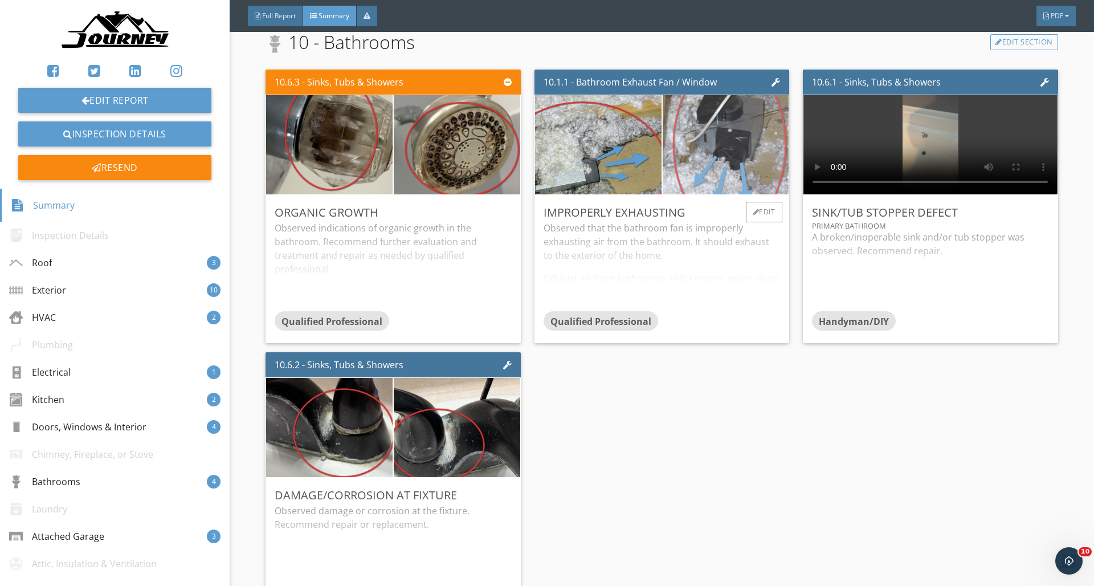
scroll to position [3547, 0]
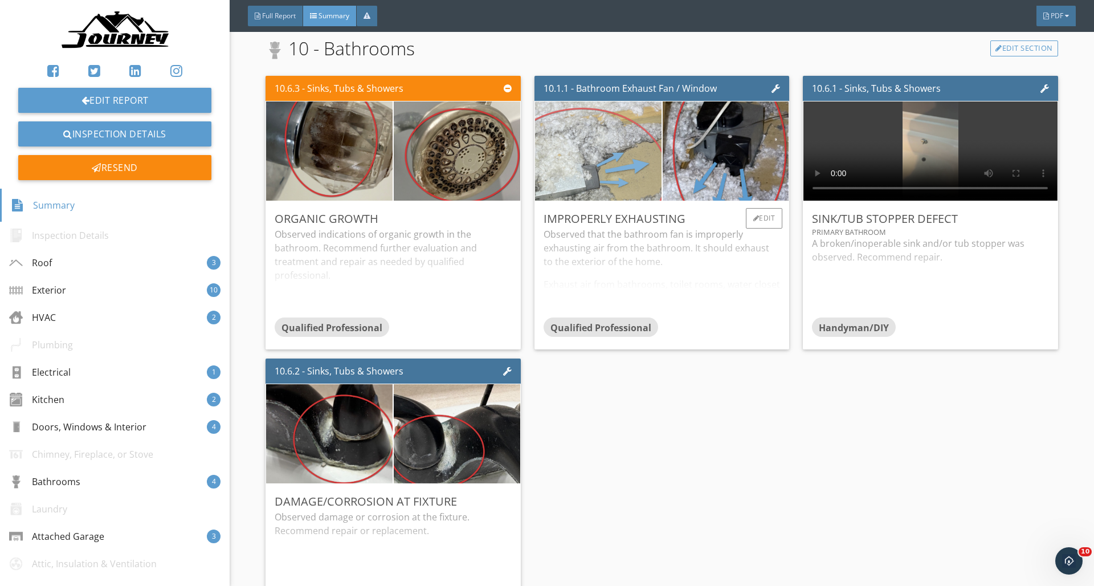
click at [620, 160] on img at bounding box center [598, 150] width 316 height 237
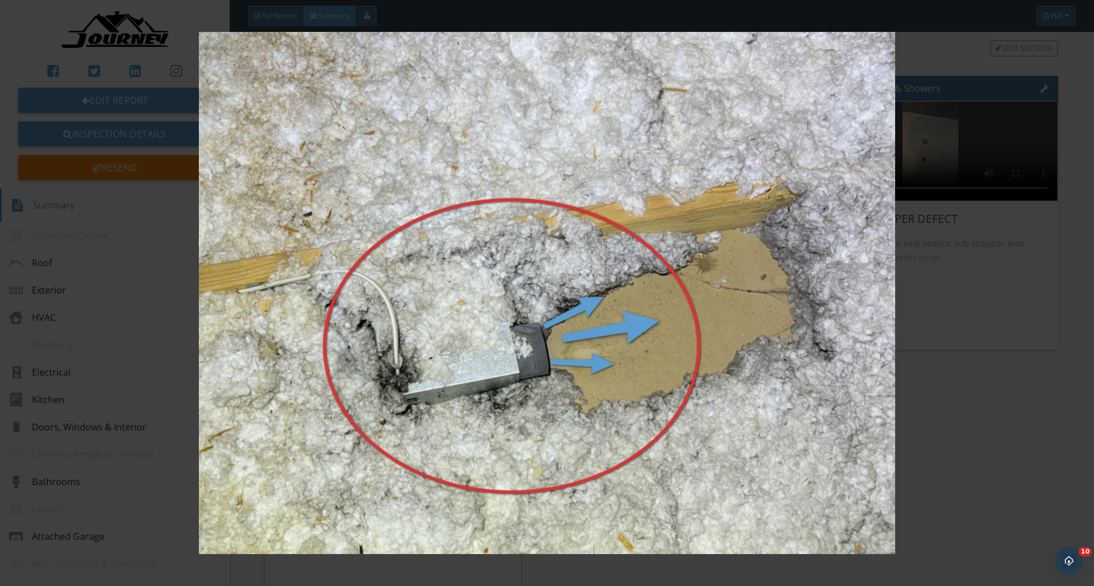
click at [829, 206] on img at bounding box center [546, 293] width 1004 height 522
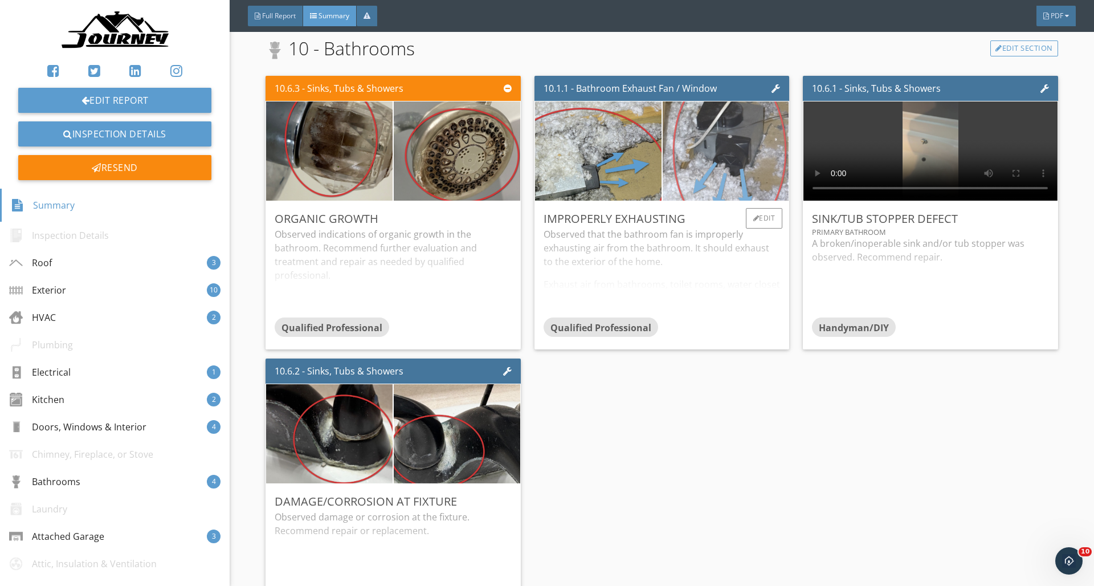
click at [745, 171] on img at bounding box center [725, 151] width 186 height 248
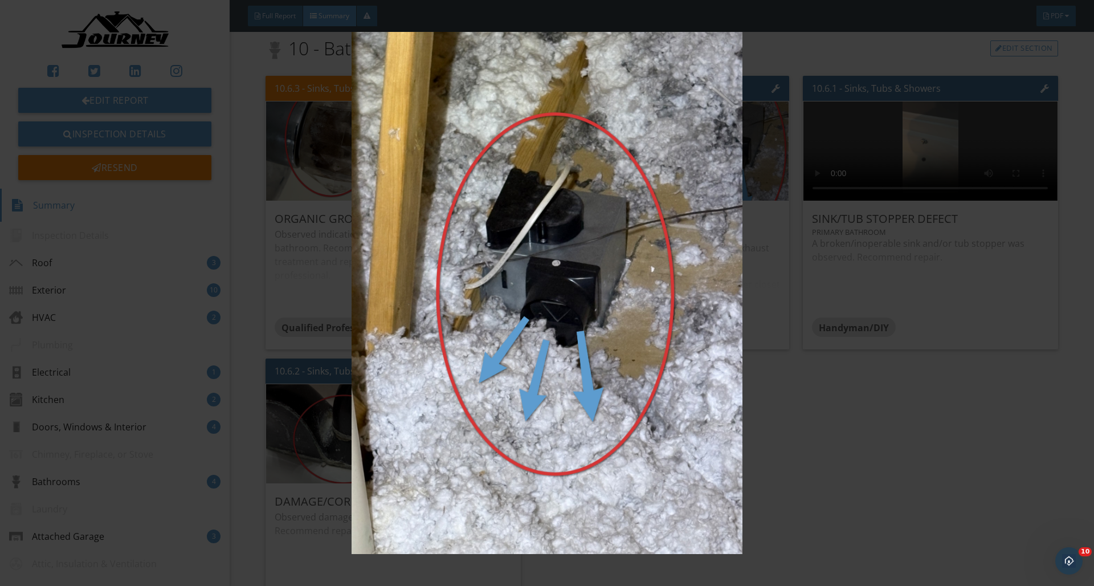
click at [819, 251] on img at bounding box center [546, 293] width 1004 height 522
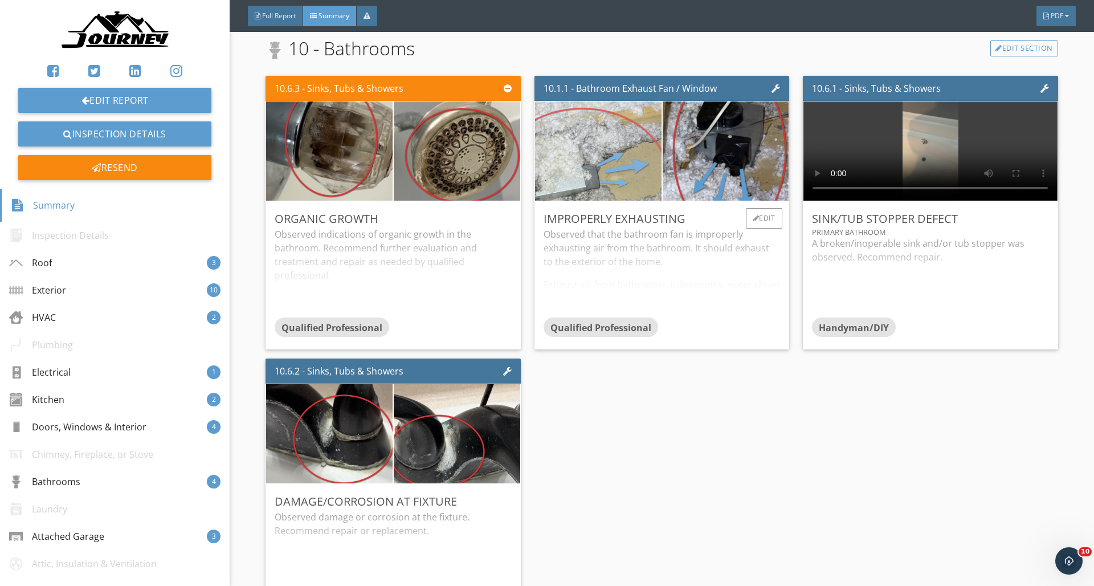
click at [606, 177] on img at bounding box center [598, 150] width 316 height 237
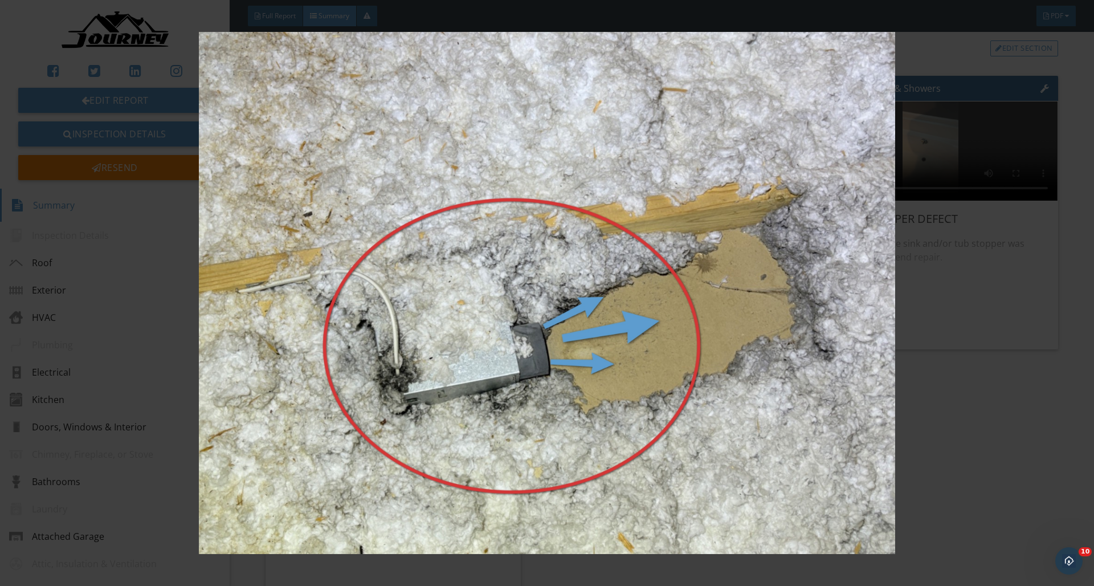
click at [978, 272] on img at bounding box center [546, 293] width 1004 height 522
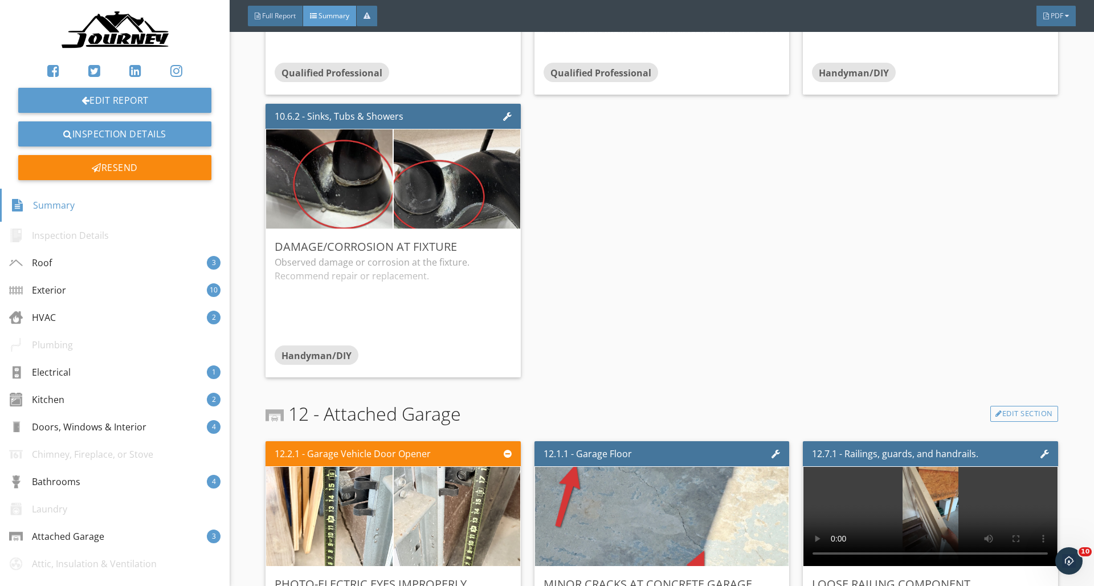
scroll to position [3829, 0]
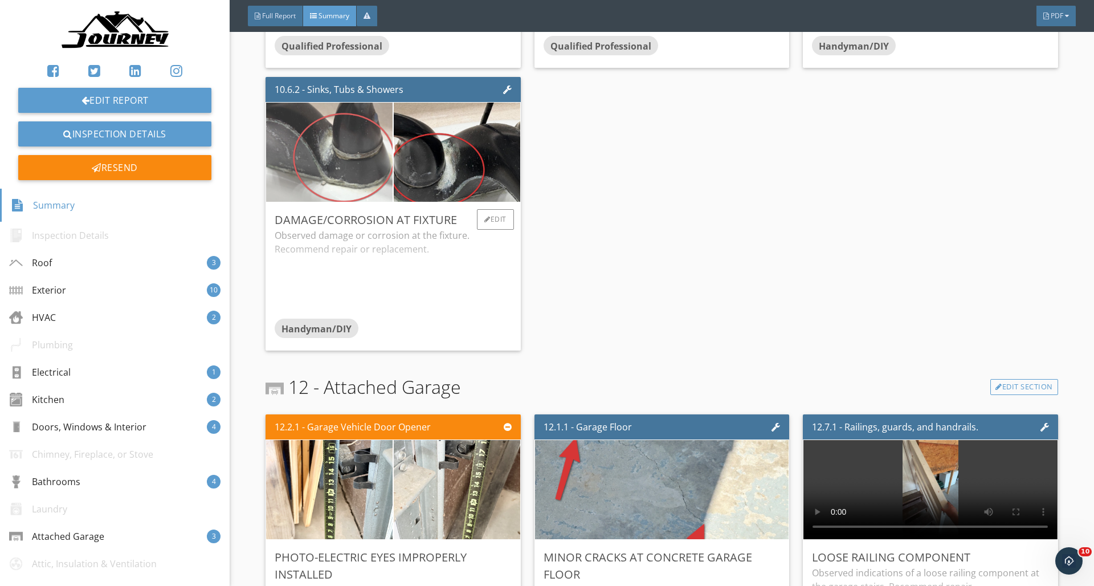
click at [370, 171] on img at bounding box center [329, 152] width 316 height 237
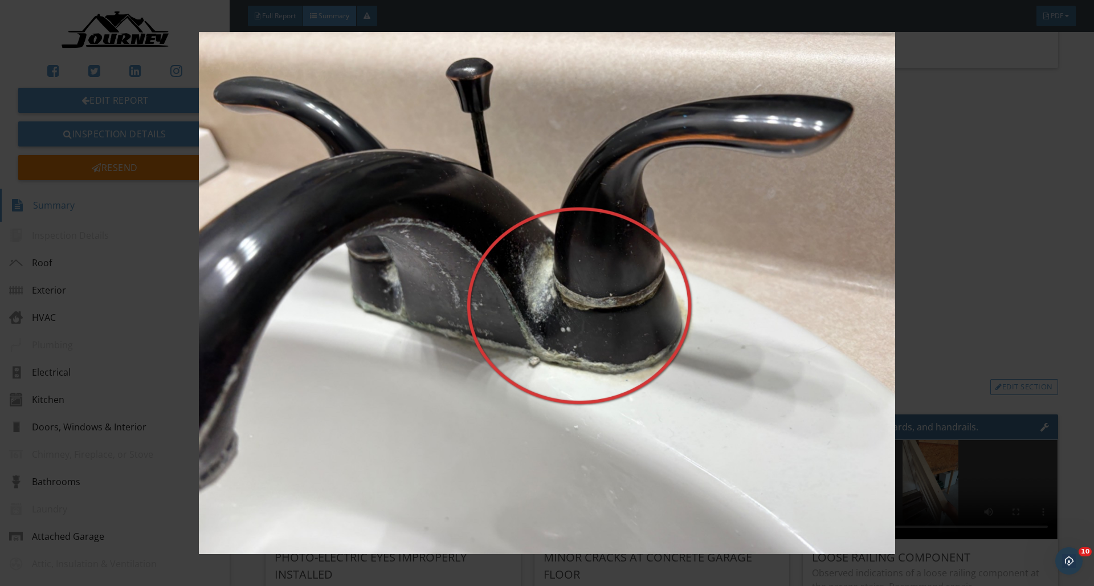
click at [817, 220] on img at bounding box center [546, 293] width 1004 height 522
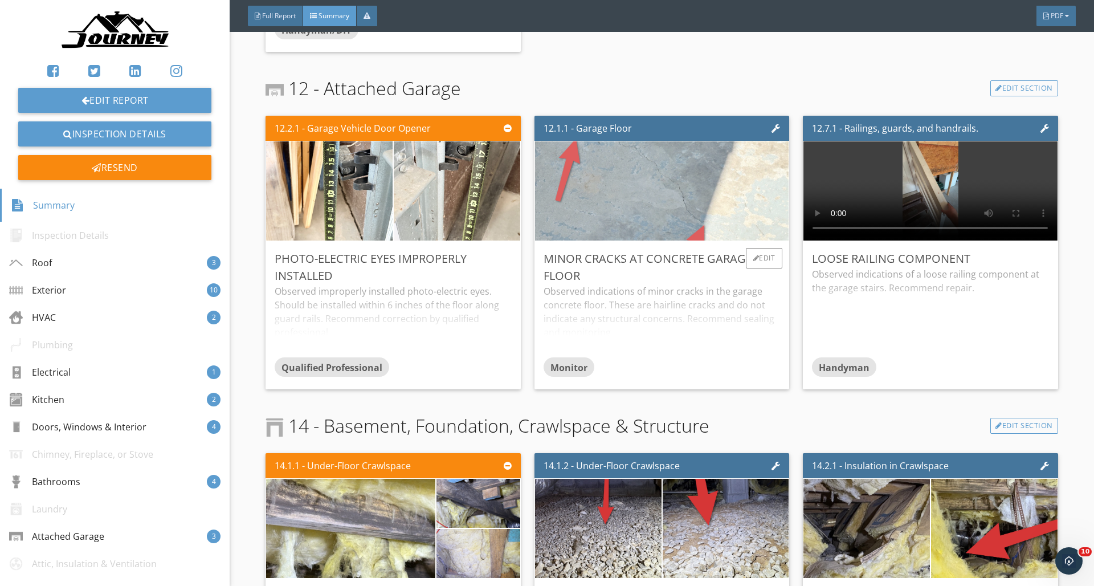
scroll to position [4134, 0]
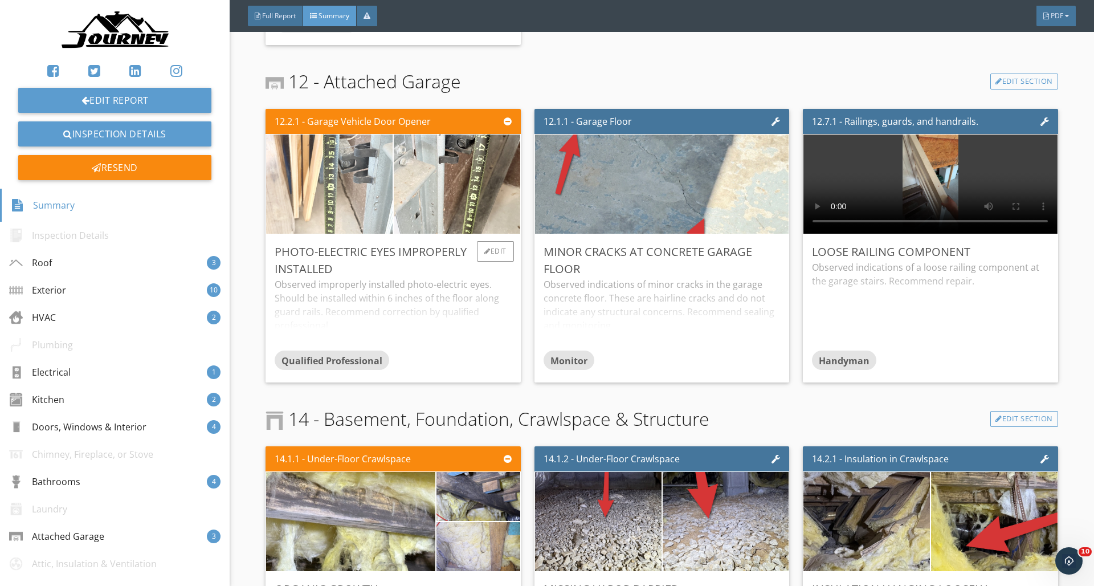
click at [389, 197] on img at bounding box center [329, 184] width 186 height 248
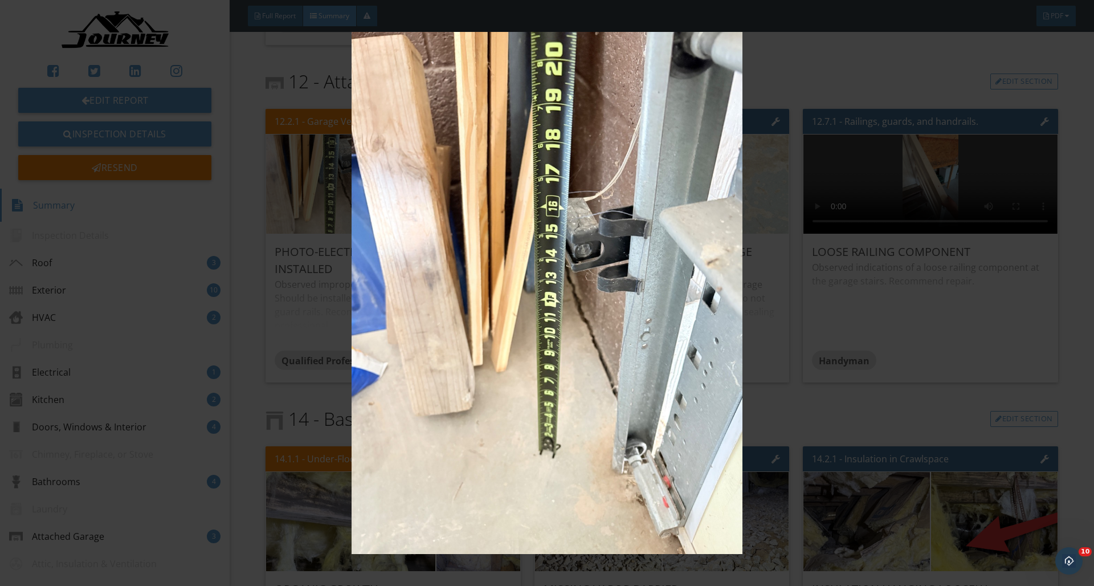
click at [635, 236] on img at bounding box center [546, 293] width 1004 height 522
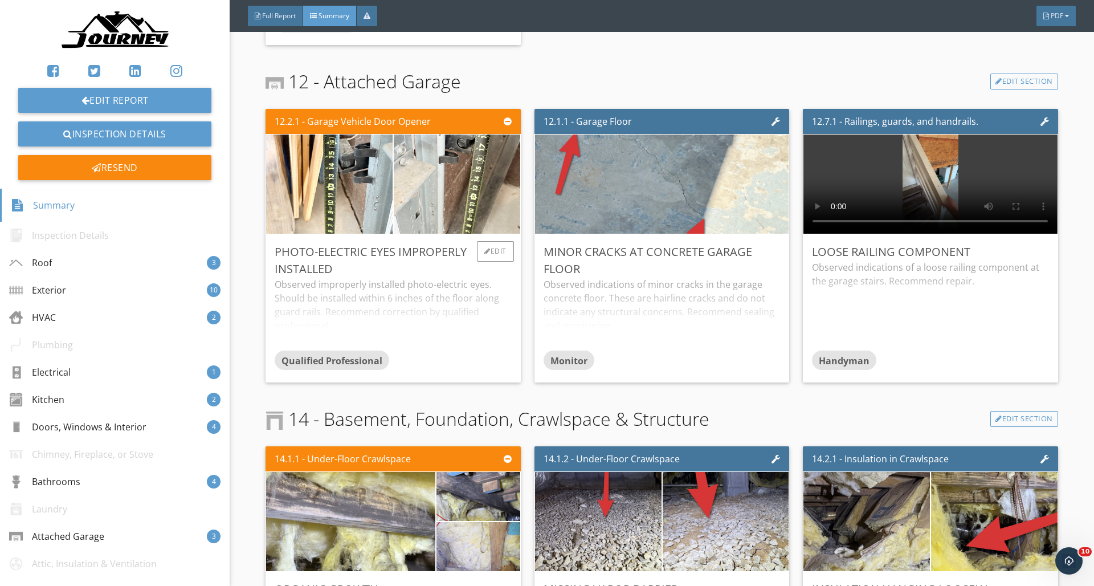
click at [459, 293] on div "Observed improperly installed photo-electric eyes. Should be installed within 6…" at bounding box center [393, 313] width 236 height 73
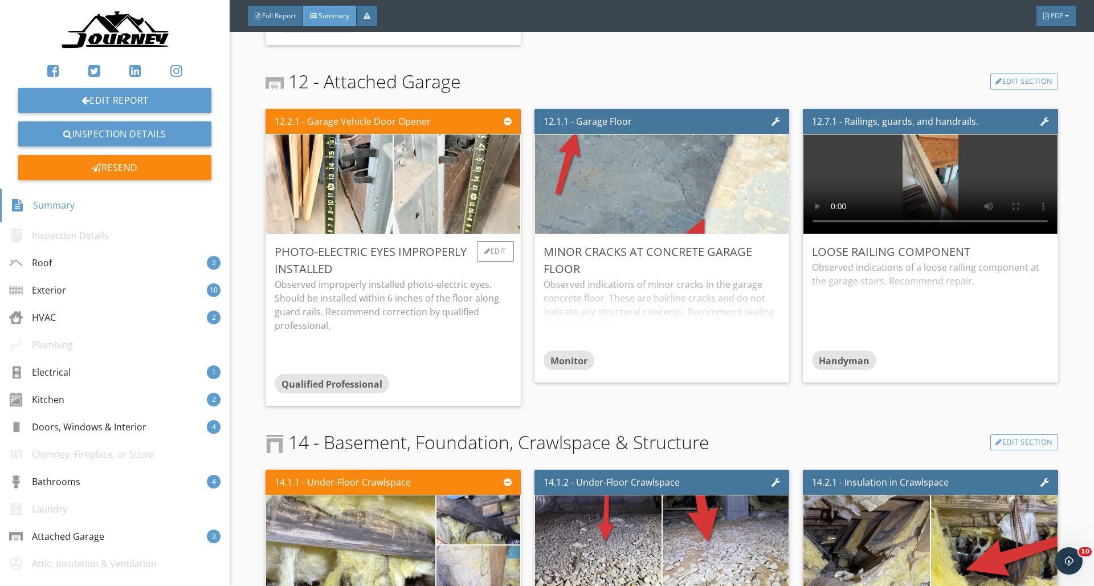
click at [426, 277] on div "Photo-Electric Eyes Improperly Installed" at bounding box center [393, 260] width 236 height 34
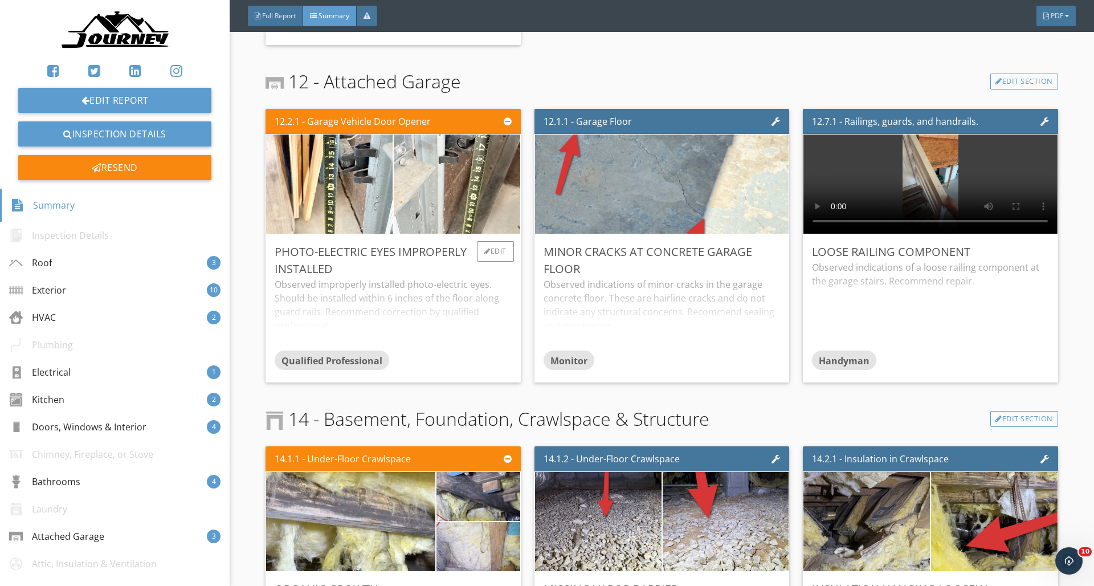
click at [408, 287] on div "Observed improperly installed photo-electric eyes. Should be installed within 6…" at bounding box center [393, 313] width 236 height 73
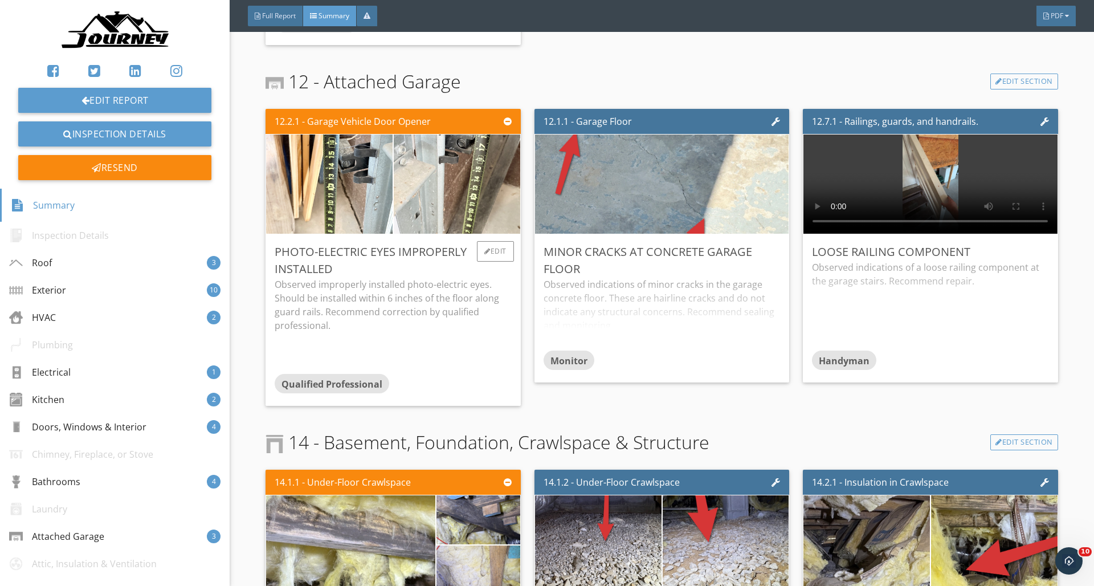
click at [381, 260] on div "Photo-Electric Eyes Improperly Installed" at bounding box center [393, 260] width 236 height 34
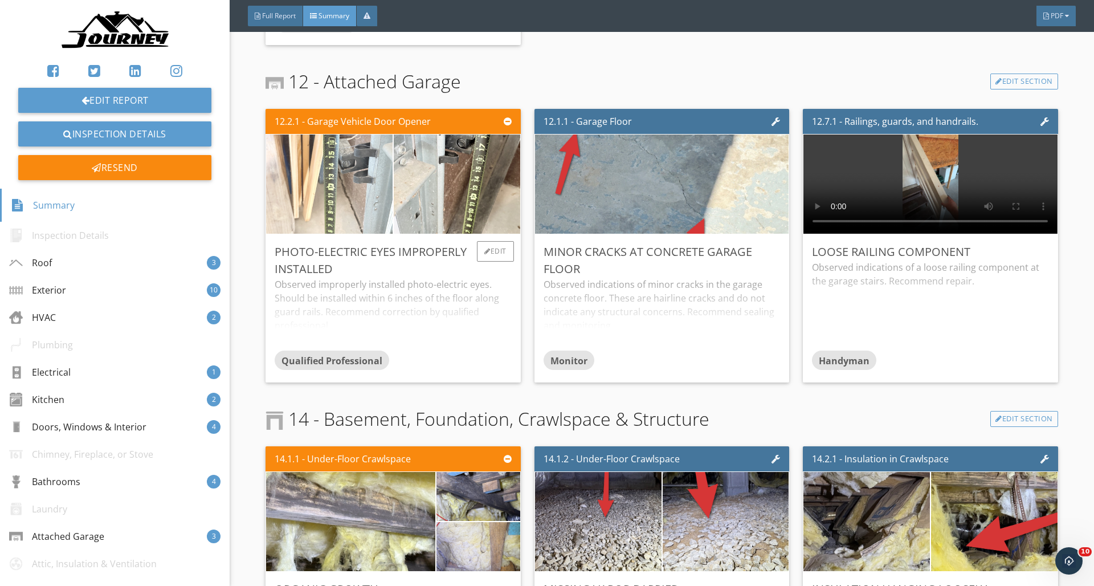
click at [354, 177] on img at bounding box center [329, 184] width 186 height 248
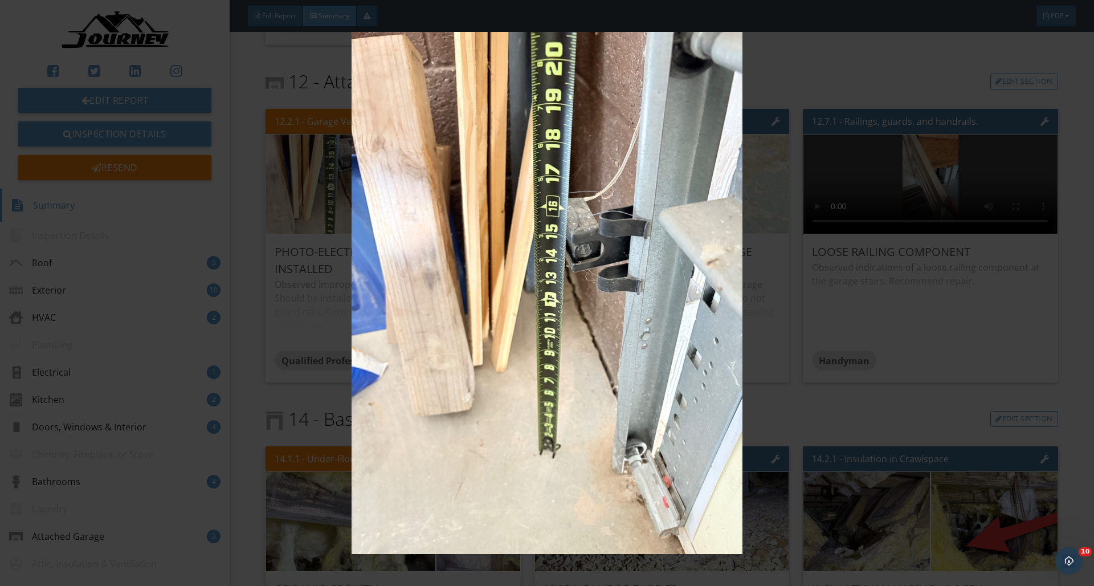
click at [775, 310] on img at bounding box center [546, 293] width 1004 height 522
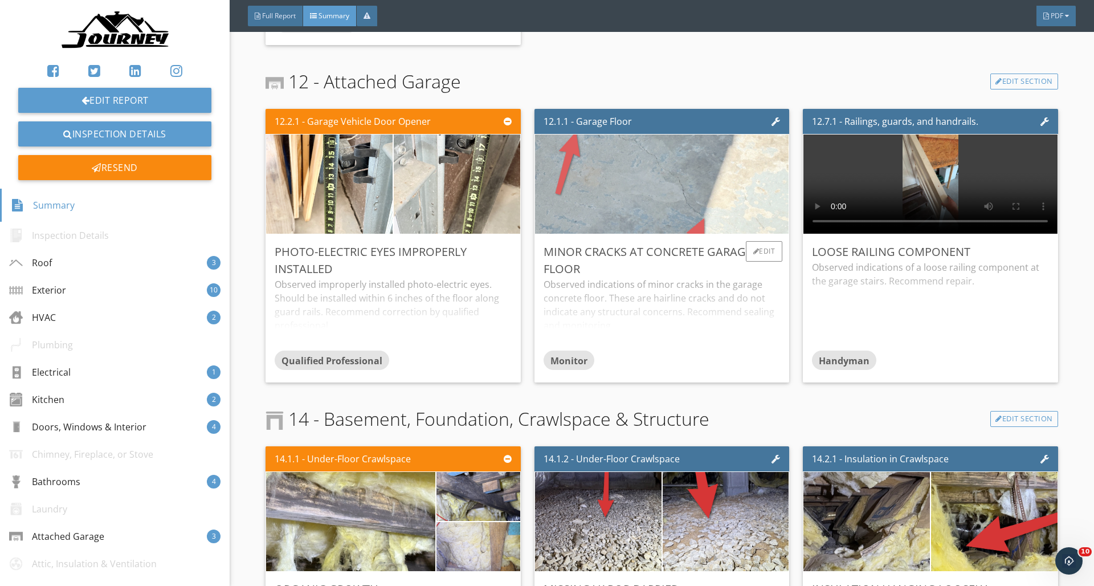
click at [688, 166] on img at bounding box center [662, 184] width 330 height 248
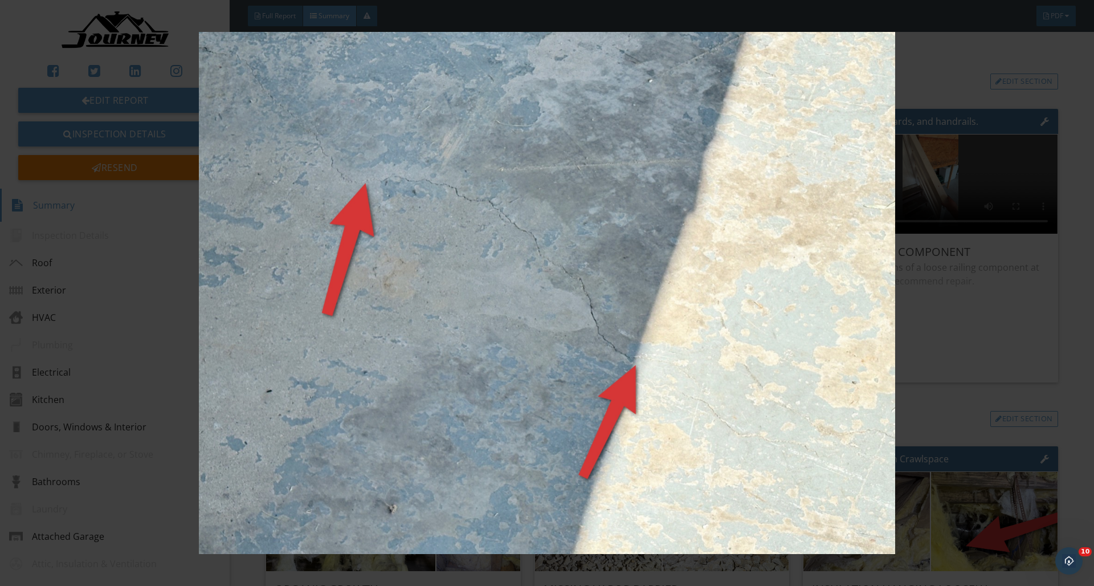
drag, startPoint x: 807, startPoint y: 239, endPoint x: 818, endPoint y: 238, distance: 10.9
click at [808, 238] on img at bounding box center [546, 293] width 1004 height 522
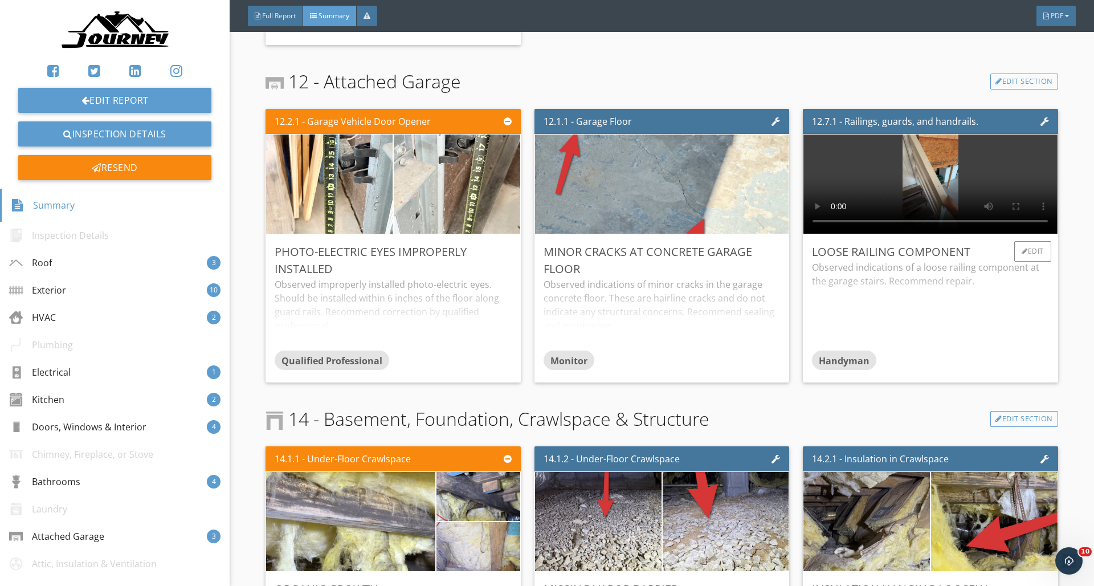
click at [939, 172] on video at bounding box center [930, 183] width 254 height 99
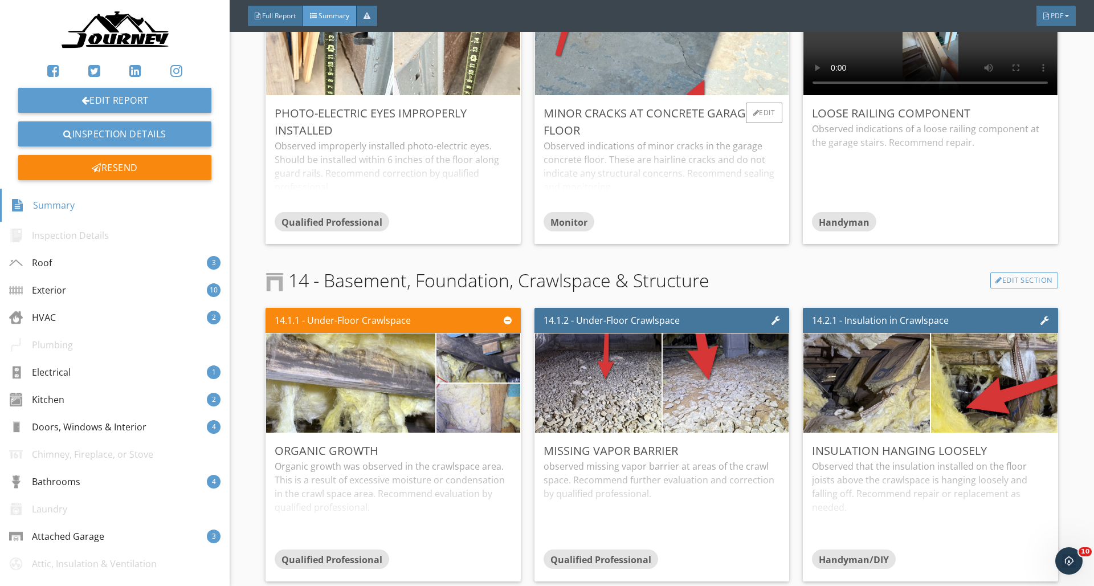
scroll to position [4272, 0]
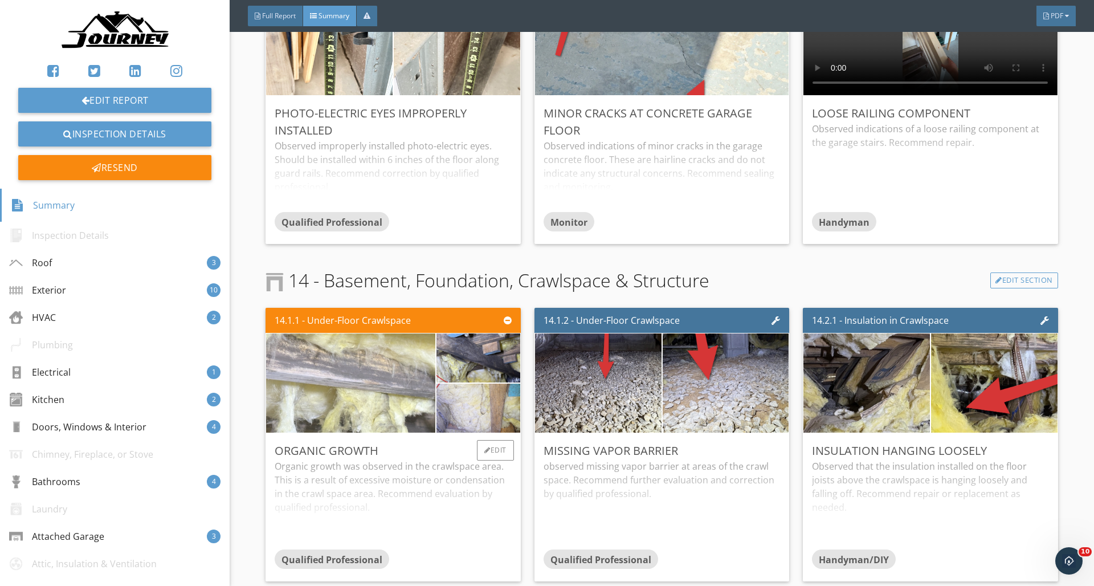
click at [341, 373] on img at bounding box center [351, 383] width 330 height 248
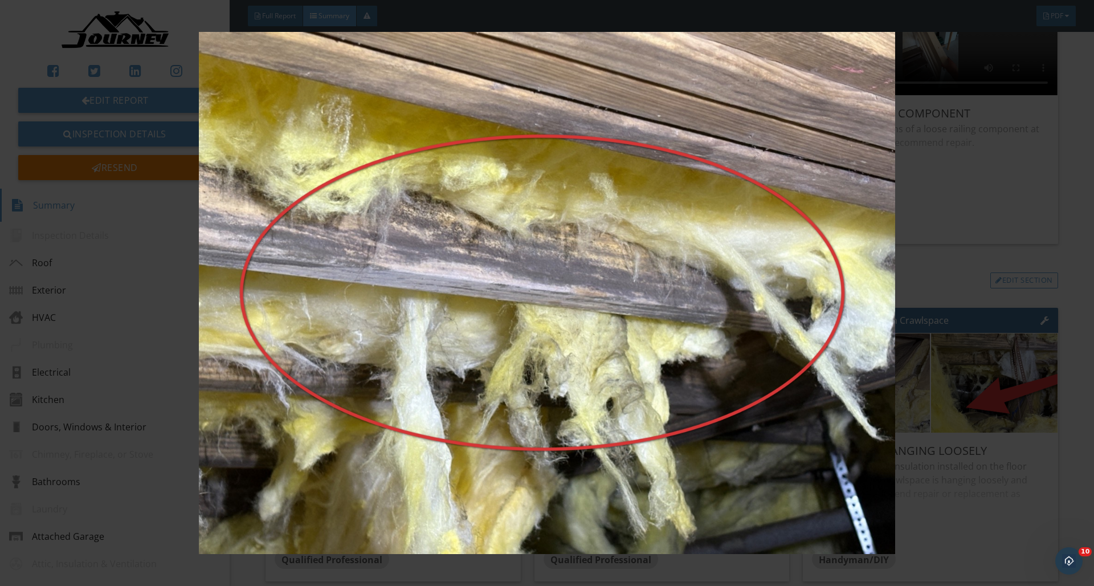
click at [568, 352] on img at bounding box center [546, 293] width 1004 height 522
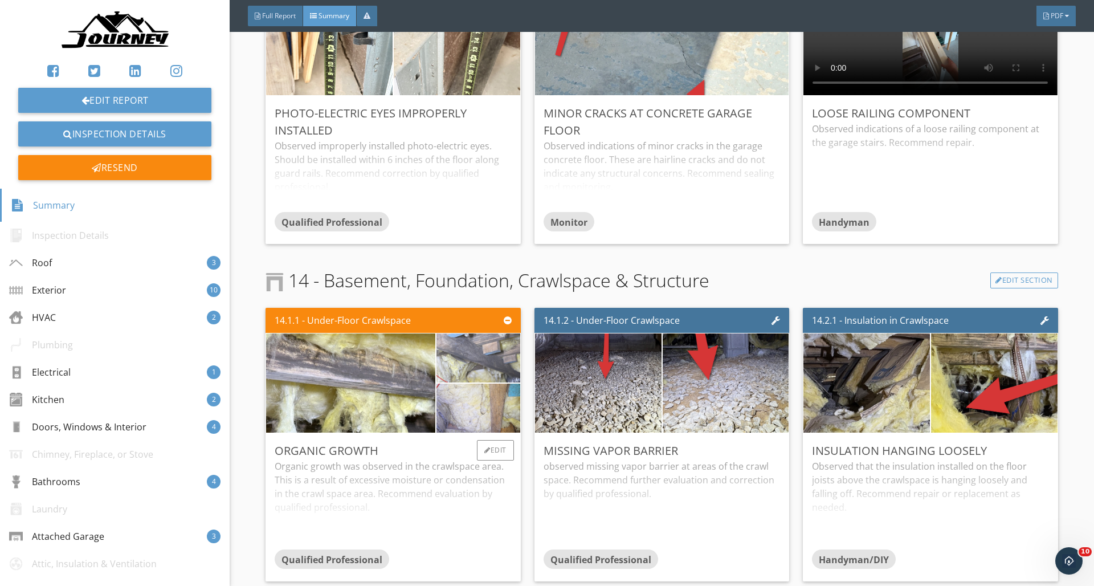
click at [500, 357] on img at bounding box center [479, 357] width 164 height 122
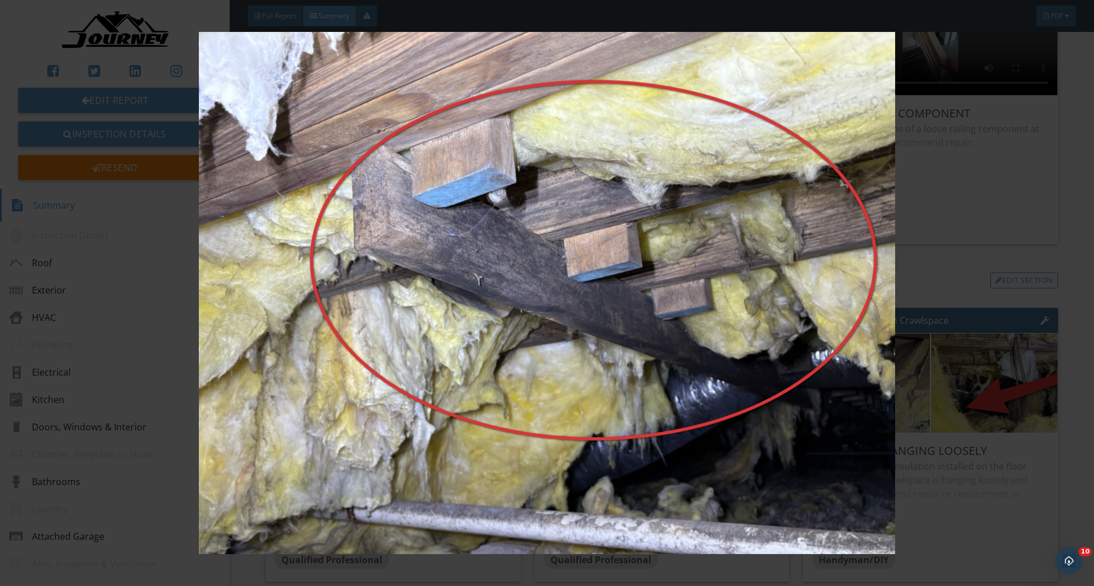
drag, startPoint x: 479, startPoint y: 287, endPoint x: 498, endPoint y: 300, distance: 23.2
click at [479, 288] on img at bounding box center [546, 293] width 1004 height 522
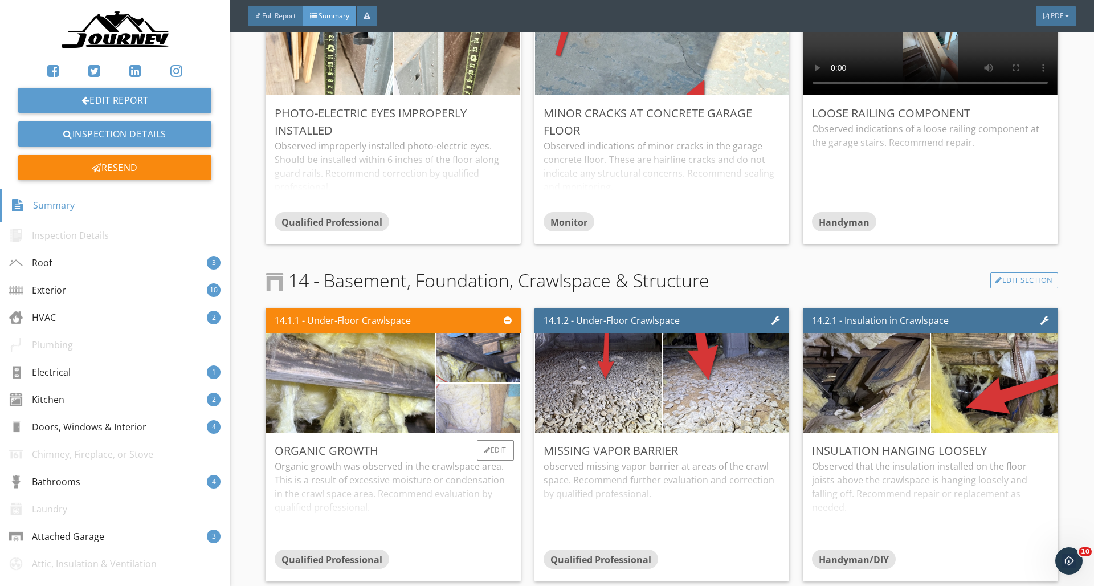
click at [496, 410] on img at bounding box center [479, 407] width 164 height 122
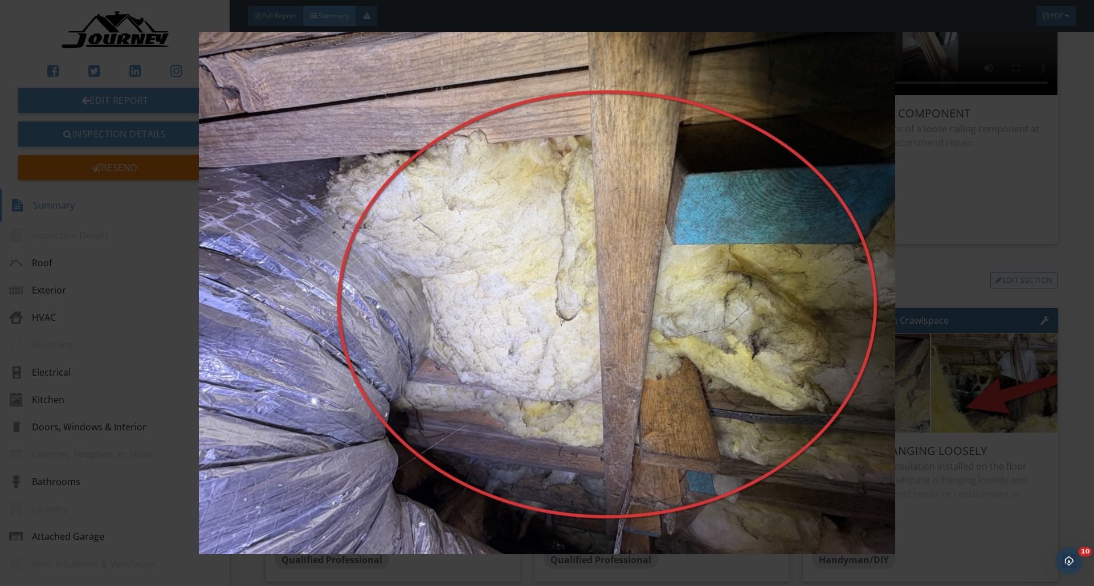
click at [523, 301] on img at bounding box center [546, 293] width 1004 height 522
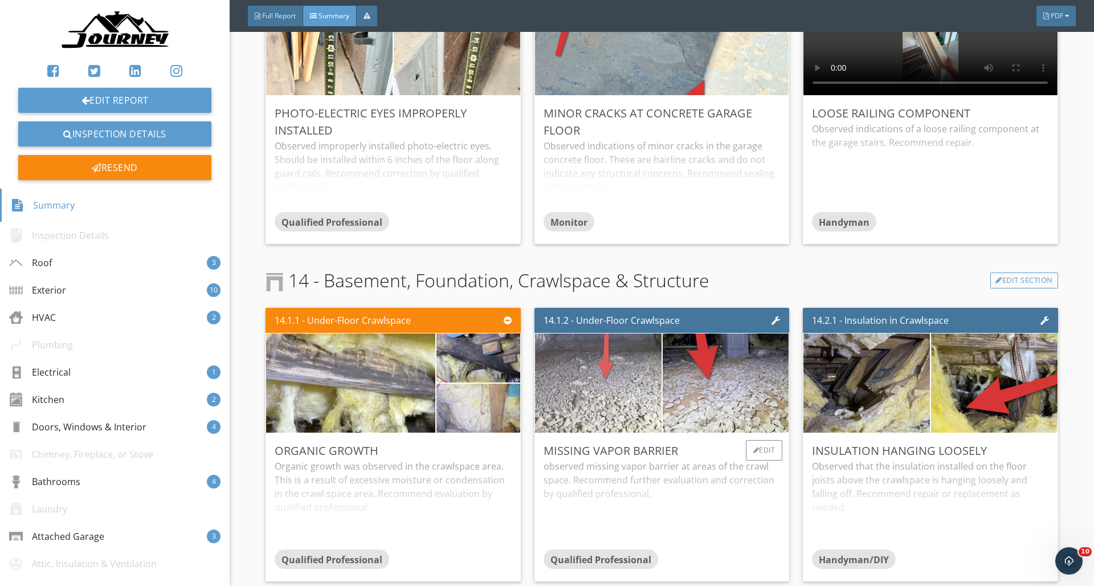
click at [584, 374] on img at bounding box center [598, 382] width 316 height 237
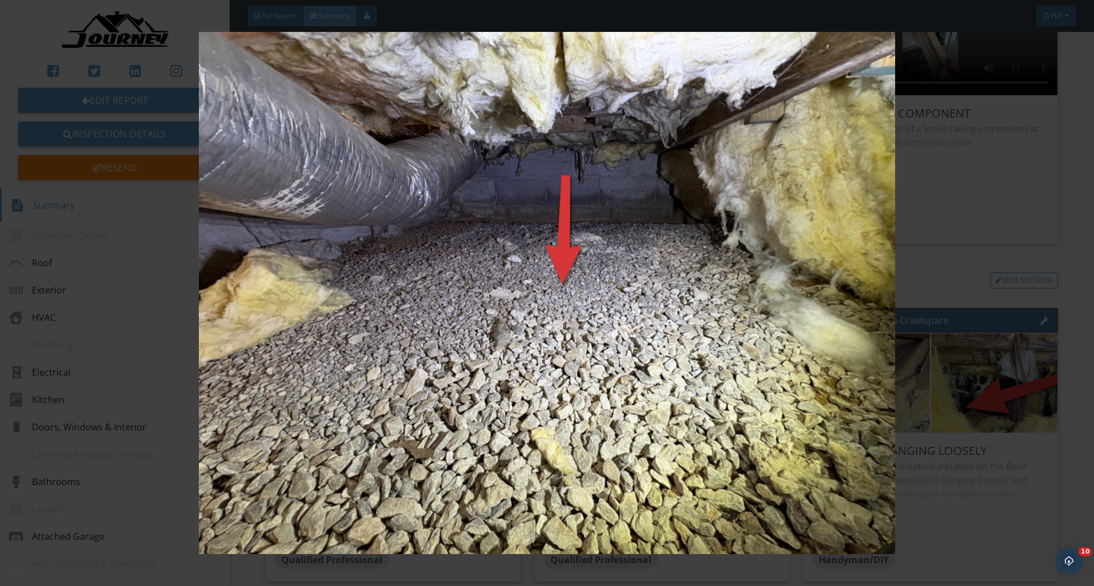
click at [662, 358] on img at bounding box center [546, 293] width 1004 height 522
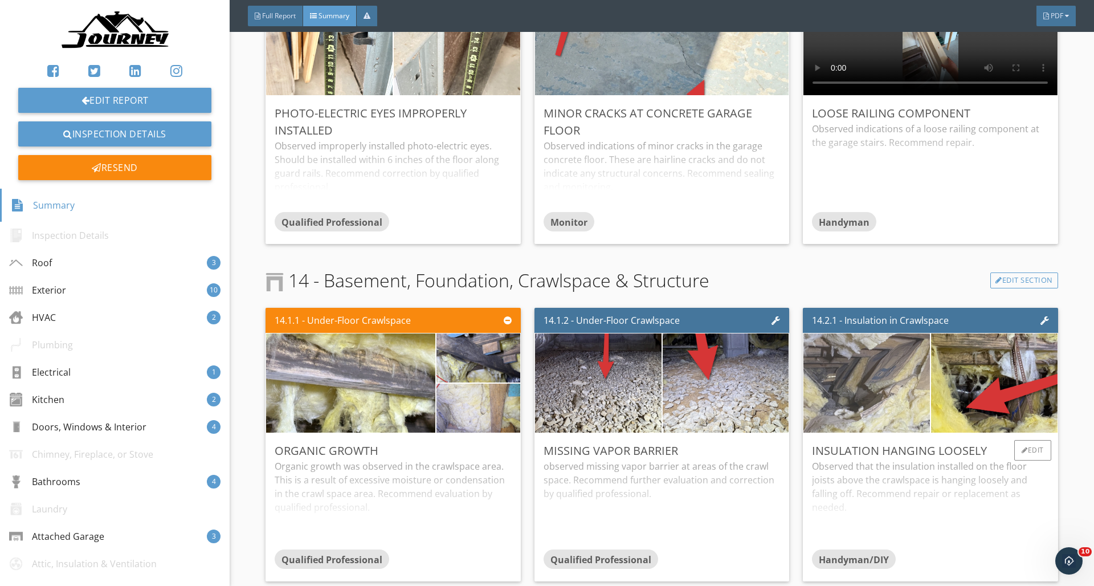
click at [893, 371] on img at bounding box center [867, 383] width 316 height 202
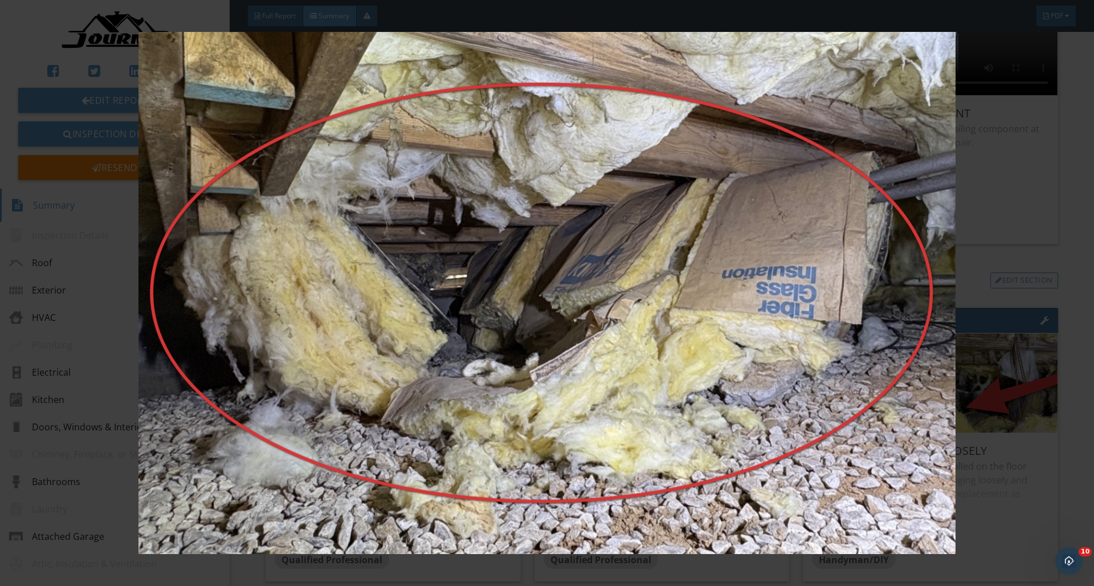
click at [750, 235] on img at bounding box center [546, 293] width 1004 height 522
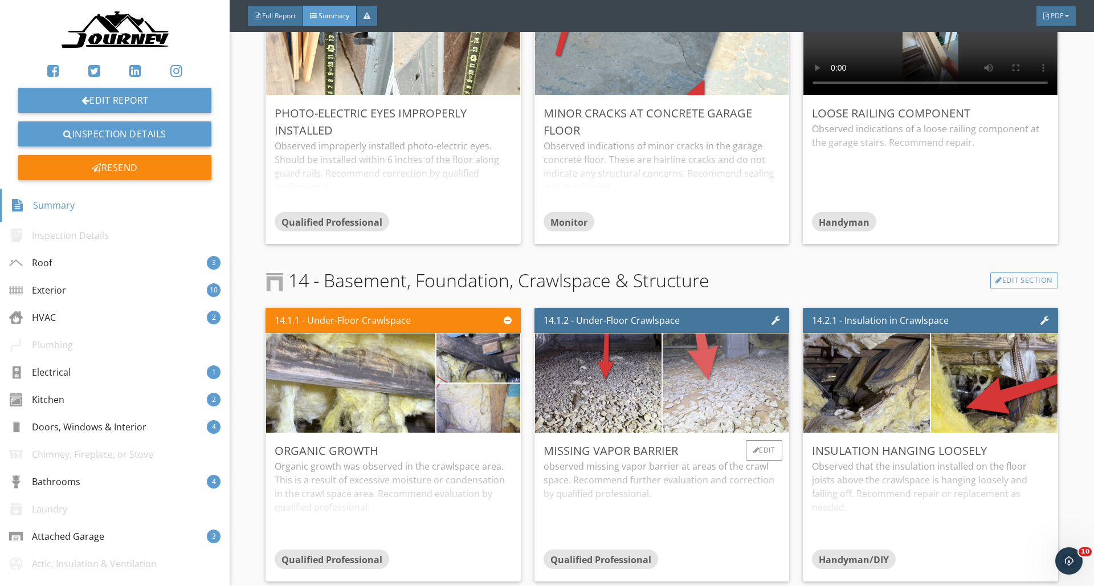
click at [767, 364] on img at bounding box center [725, 382] width 316 height 237
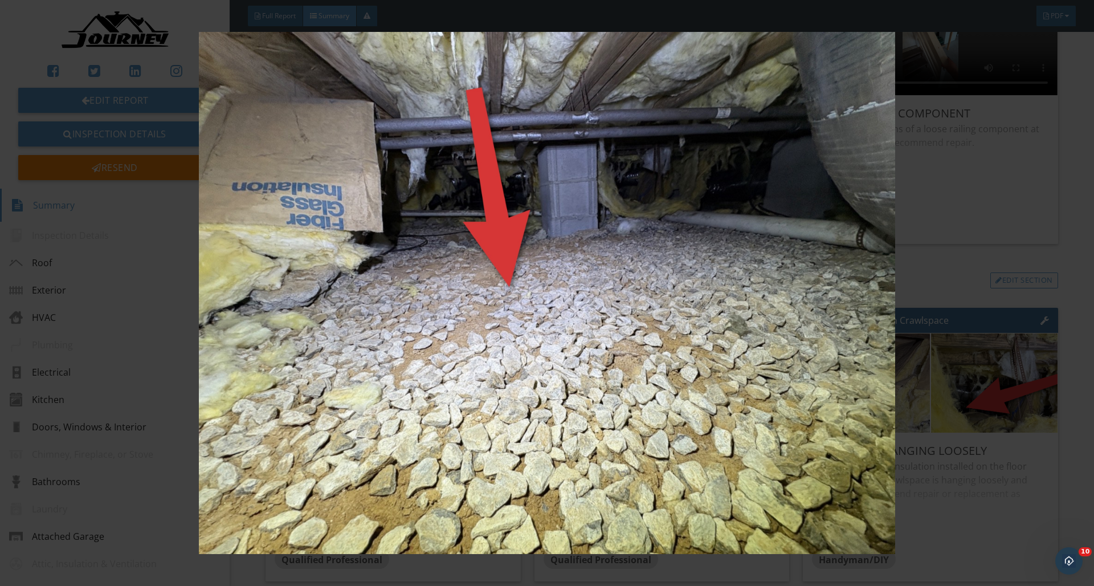
click at [689, 367] on img at bounding box center [546, 293] width 1004 height 522
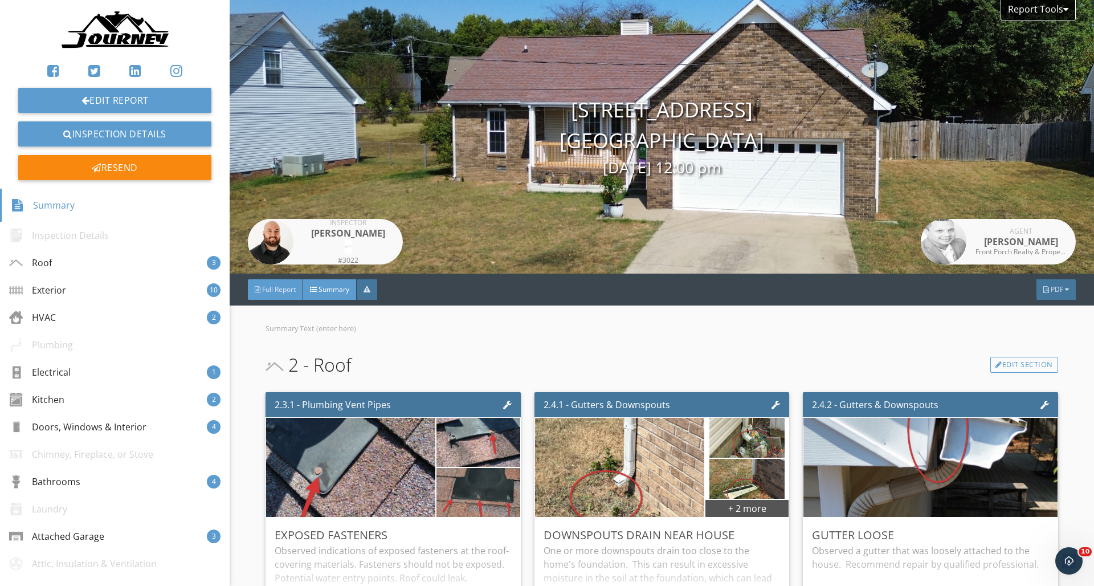
scroll to position [0, 0]
click at [281, 287] on span "Full Report" at bounding box center [279, 289] width 34 height 10
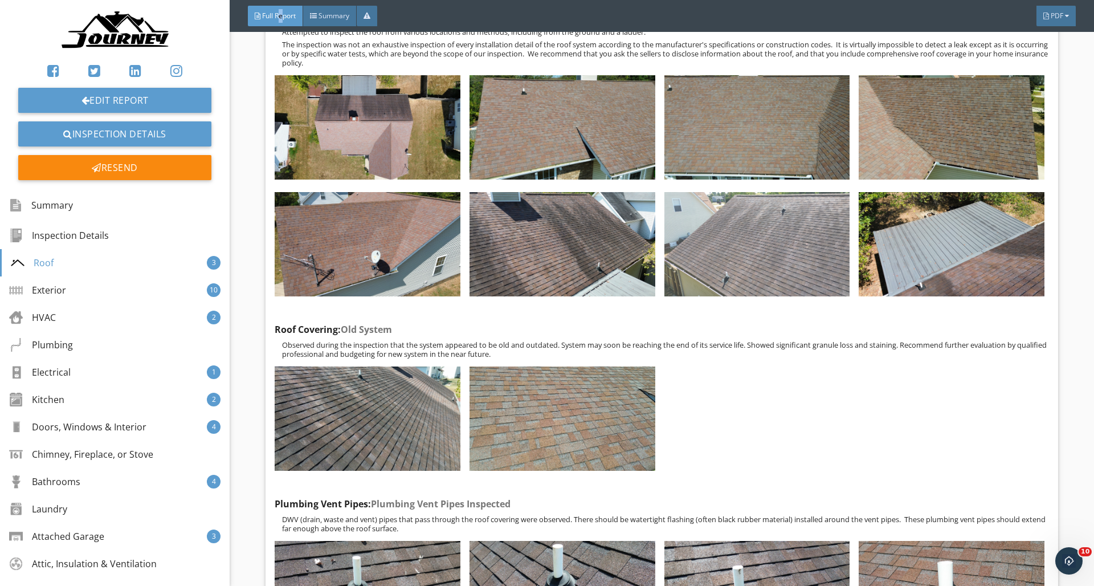
scroll to position [1509, 0]
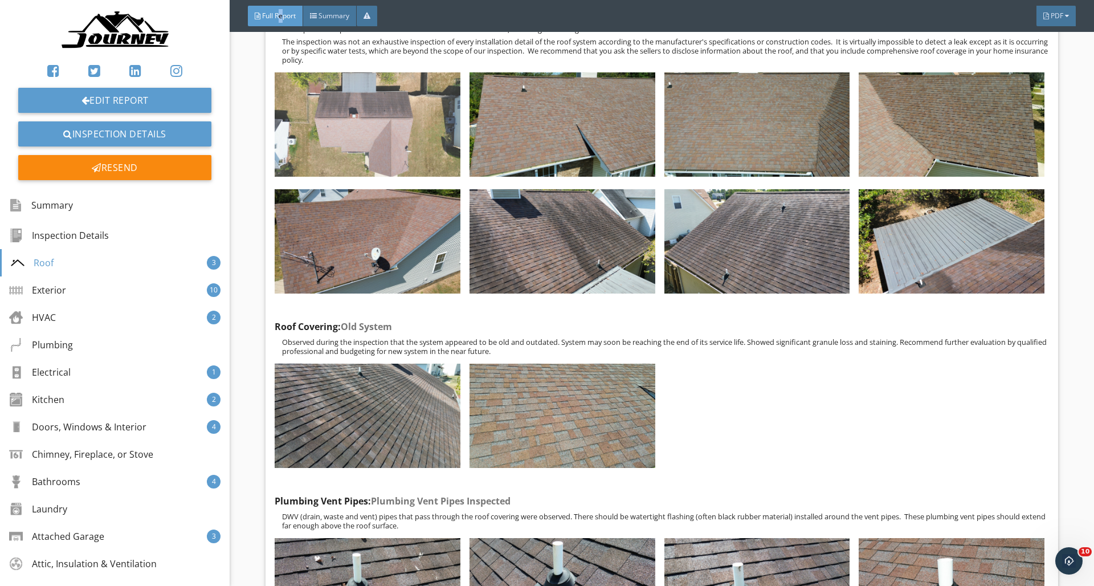
click at [397, 110] on img at bounding box center [368, 124] width 186 height 104
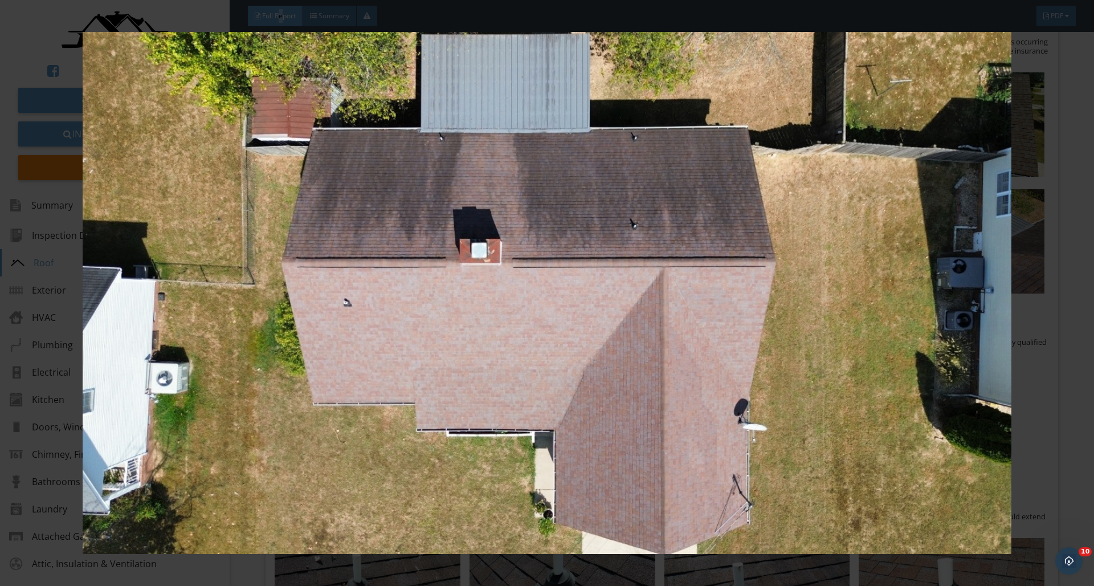
click at [700, 253] on img at bounding box center [546, 293] width 1004 height 522
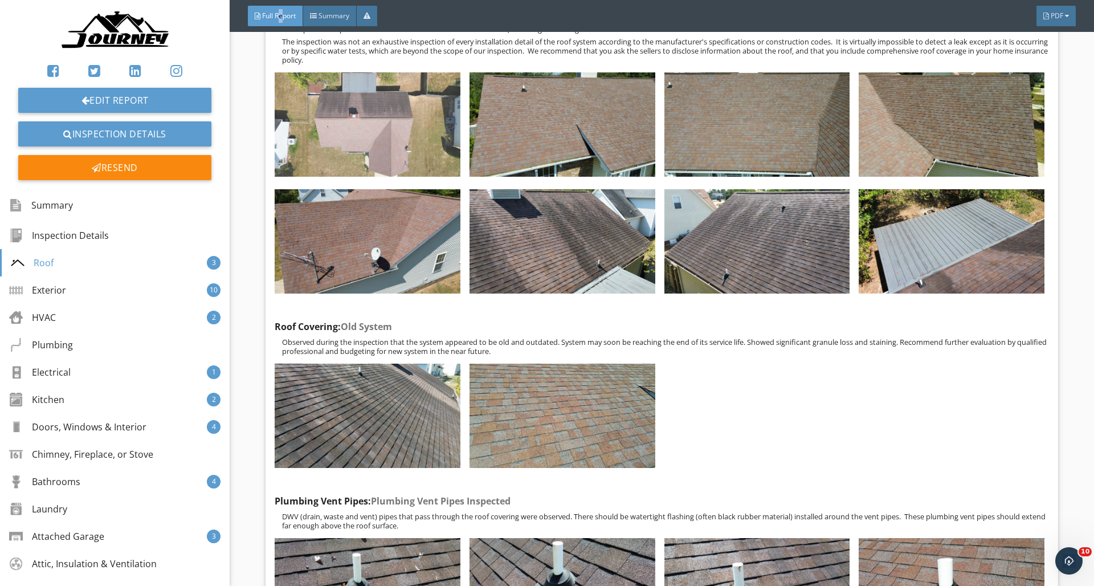
click at [399, 142] on img at bounding box center [368, 124] width 186 height 104
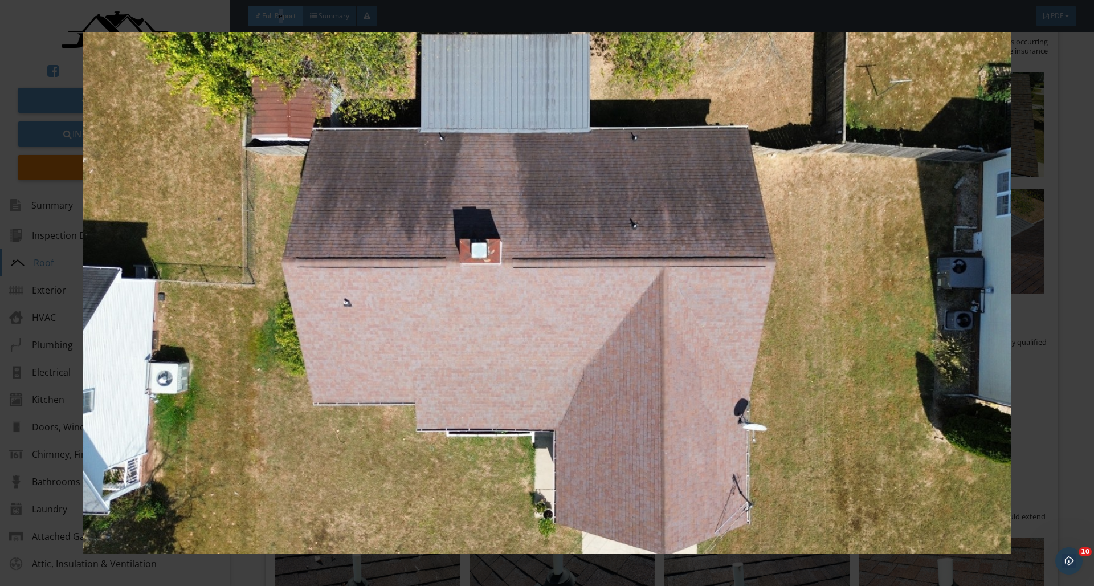
click at [826, 349] on img at bounding box center [546, 293] width 1004 height 522
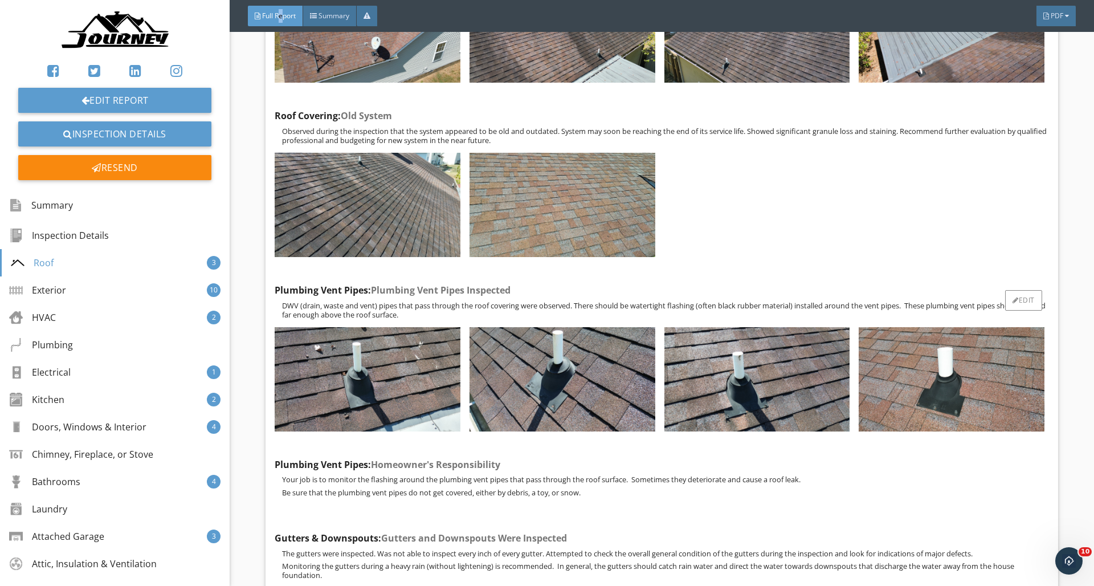
scroll to position [1739, 0]
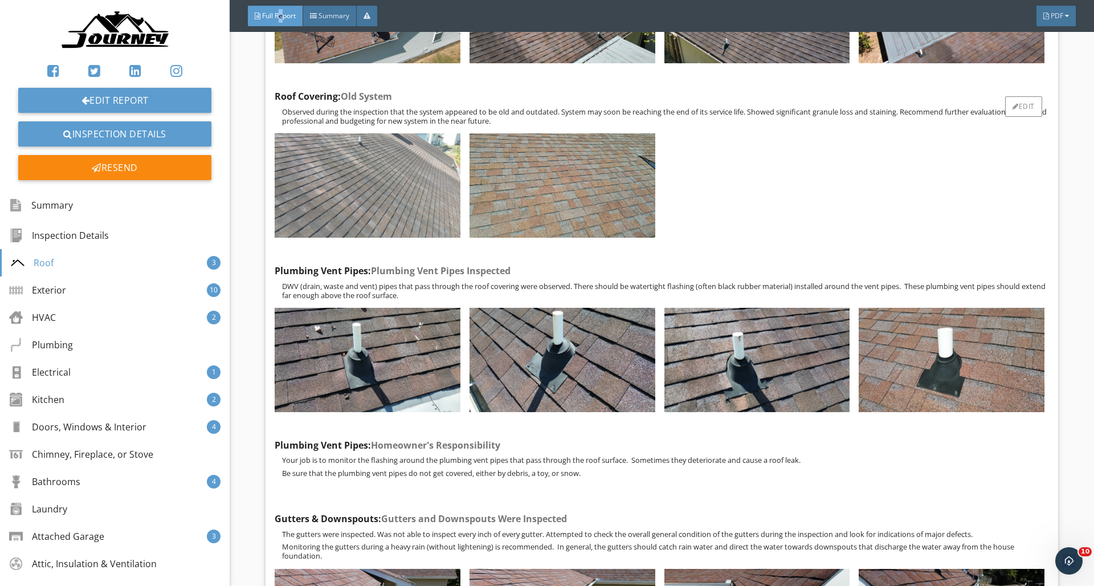
click at [434, 191] on img at bounding box center [368, 185] width 186 height 104
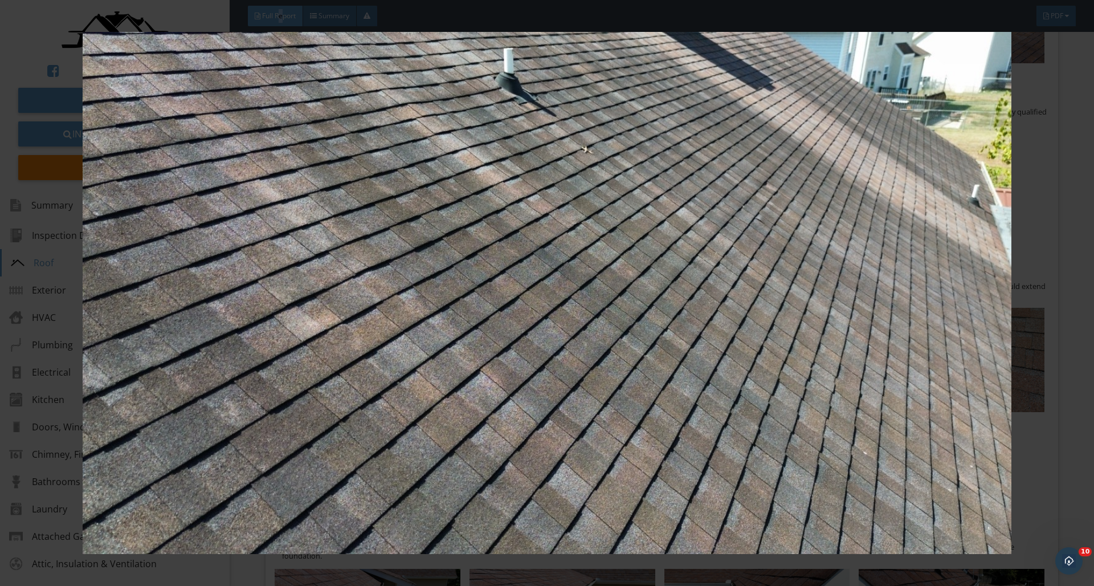
click at [726, 255] on img at bounding box center [546, 293] width 1004 height 522
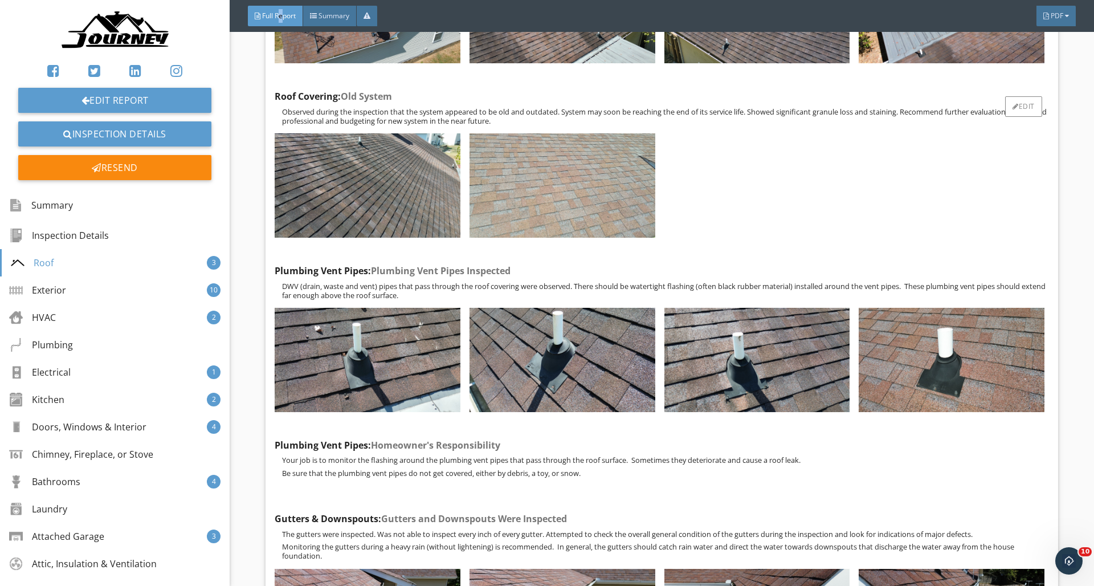
click at [594, 191] on img at bounding box center [562, 185] width 186 height 104
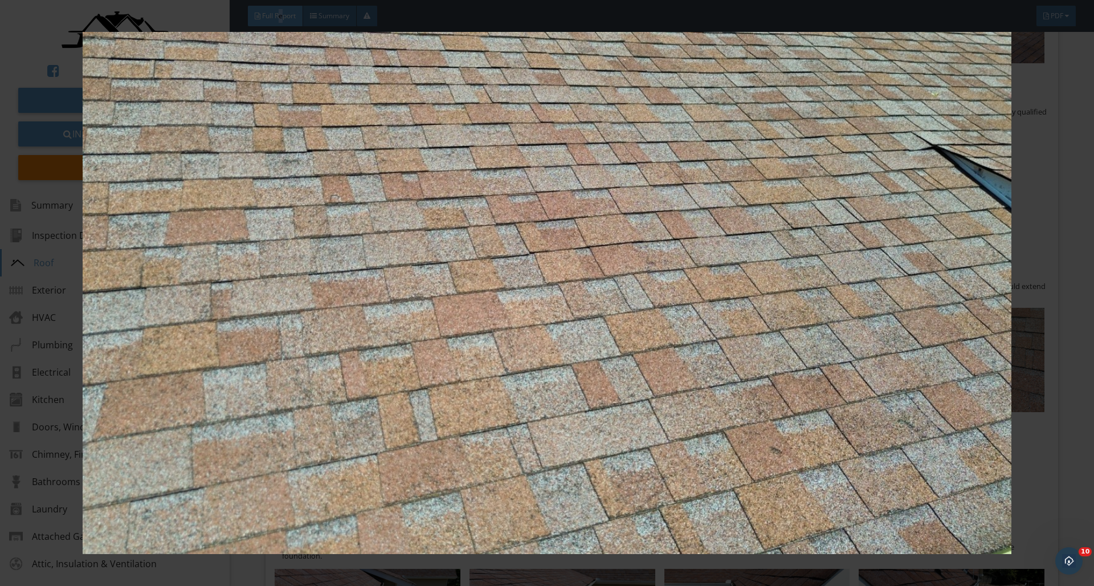
click at [832, 228] on img at bounding box center [546, 293] width 1004 height 522
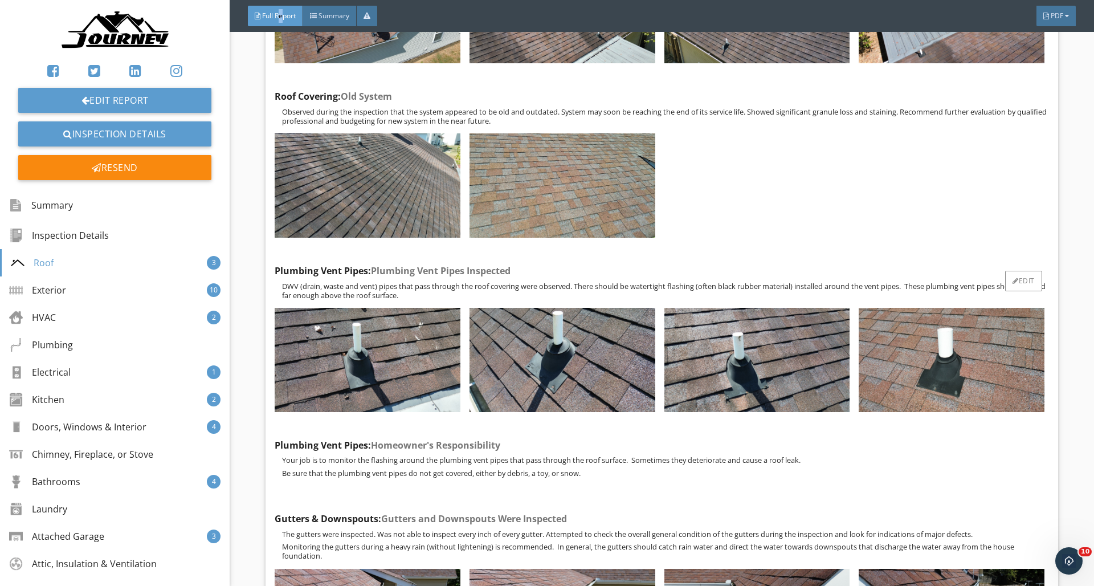
scroll to position [1918, 0]
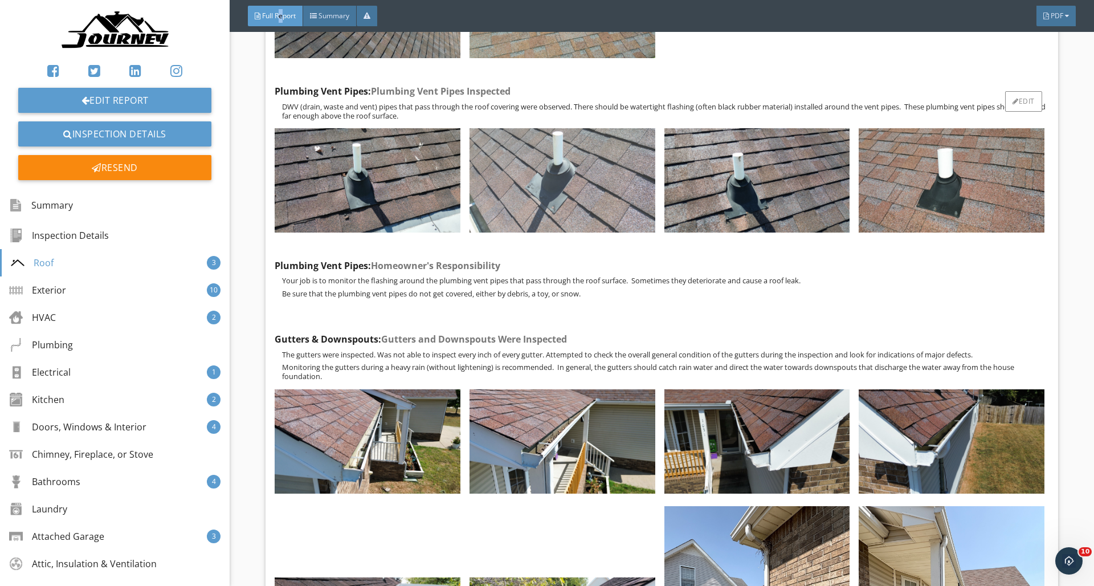
click at [592, 166] on img at bounding box center [562, 180] width 186 height 104
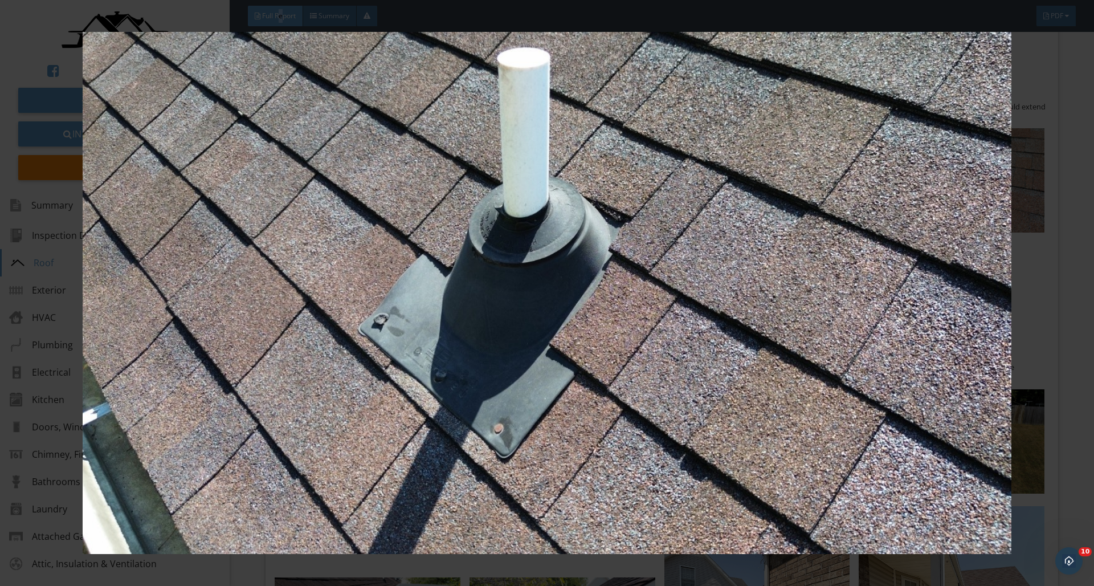
drag, startPoint x: 699, startPoint y: 362, endPoint x: 709, endPoint y: 357, distance: 11.5
click at [701, 361] on img at bounding box center [546, 293] width 1004 height 522
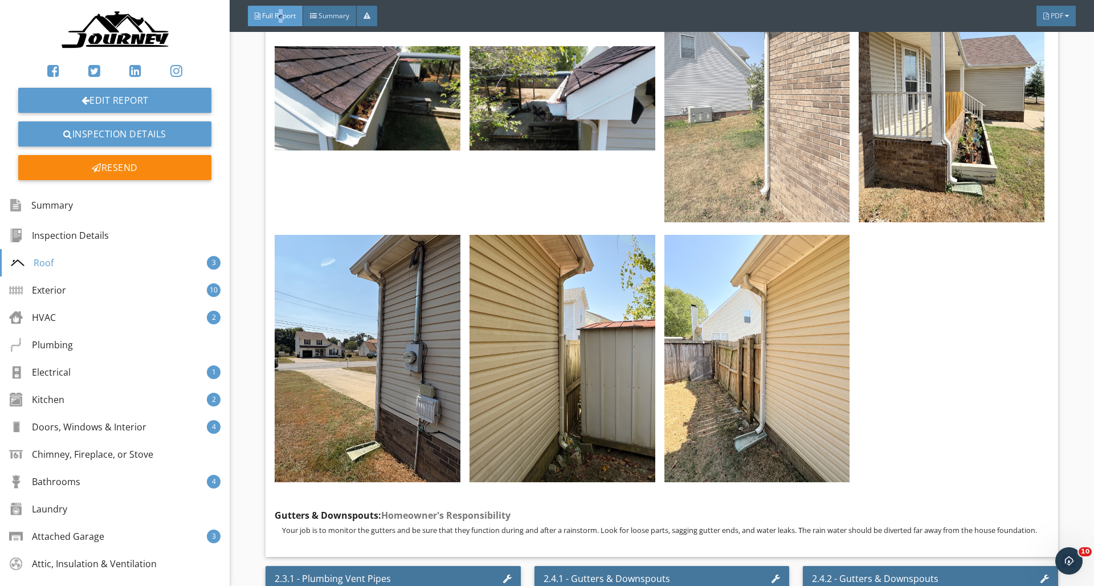
scroll to position [2544, 0]
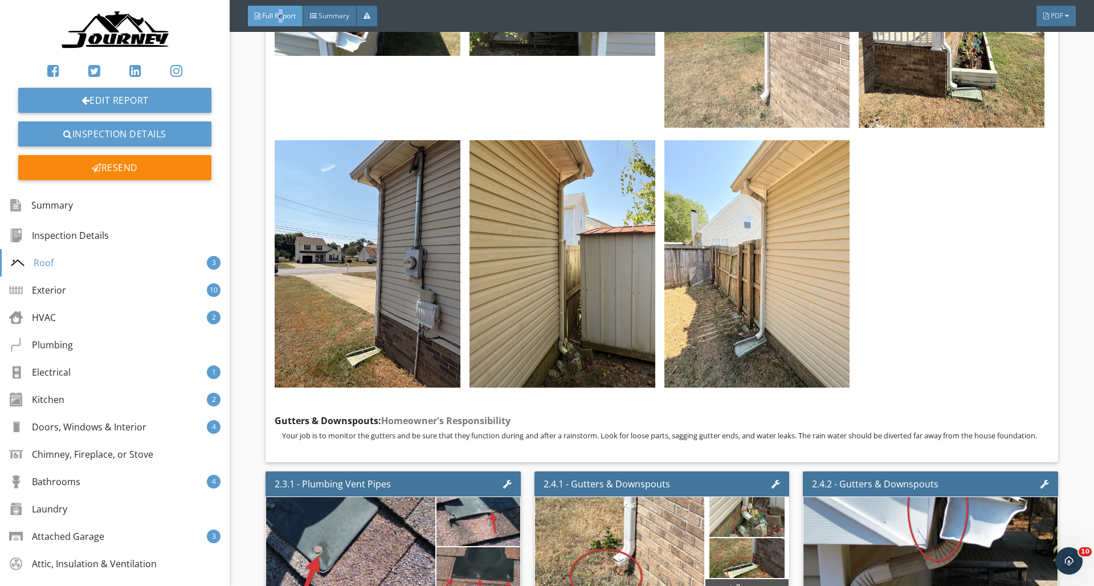
click at [796, 92] on img at bounding box center [757, 3] width 186 height 247
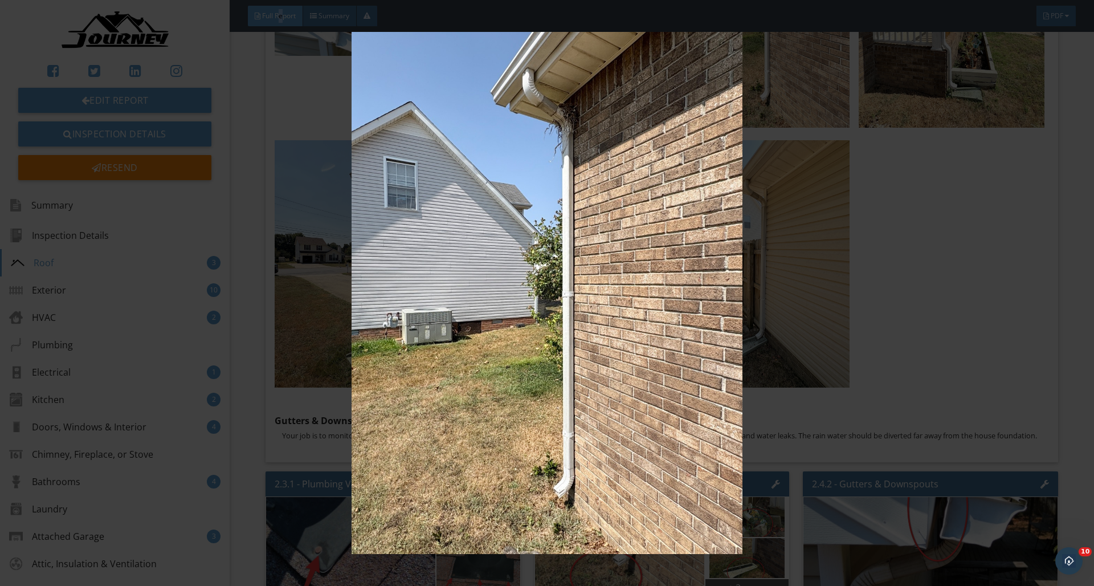
click at [788, 359] on img at bounding box center [546, 293] width 1004 height 522
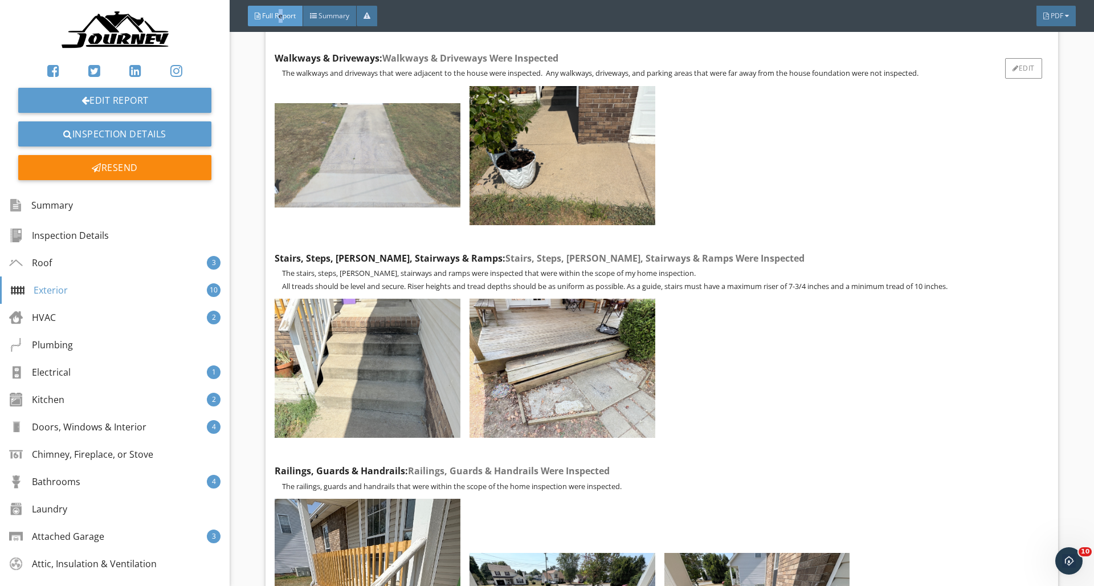
scroll to position [6534, 0]
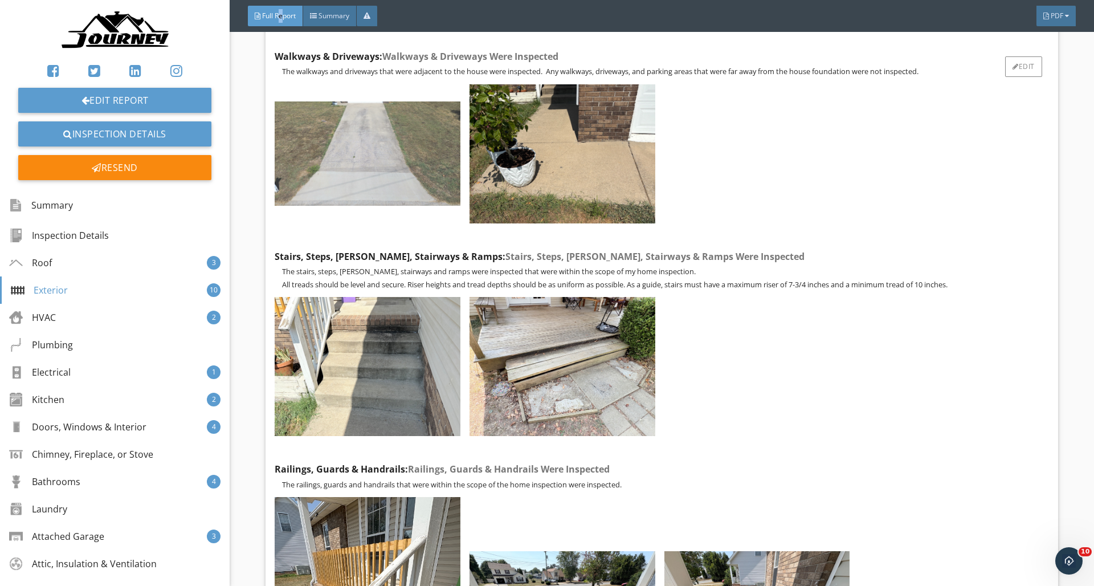
click at [391, 178] on img at bounding box center [368, 153] width 186 height 104
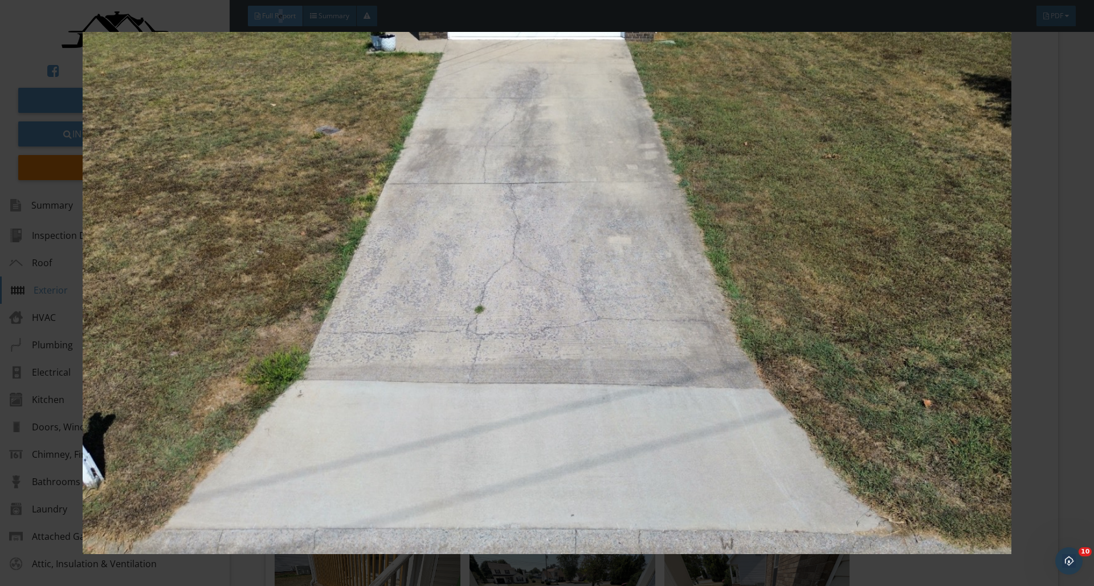
click at [916, 234] on img at bounding box center [546, 293] width 1004 height 522
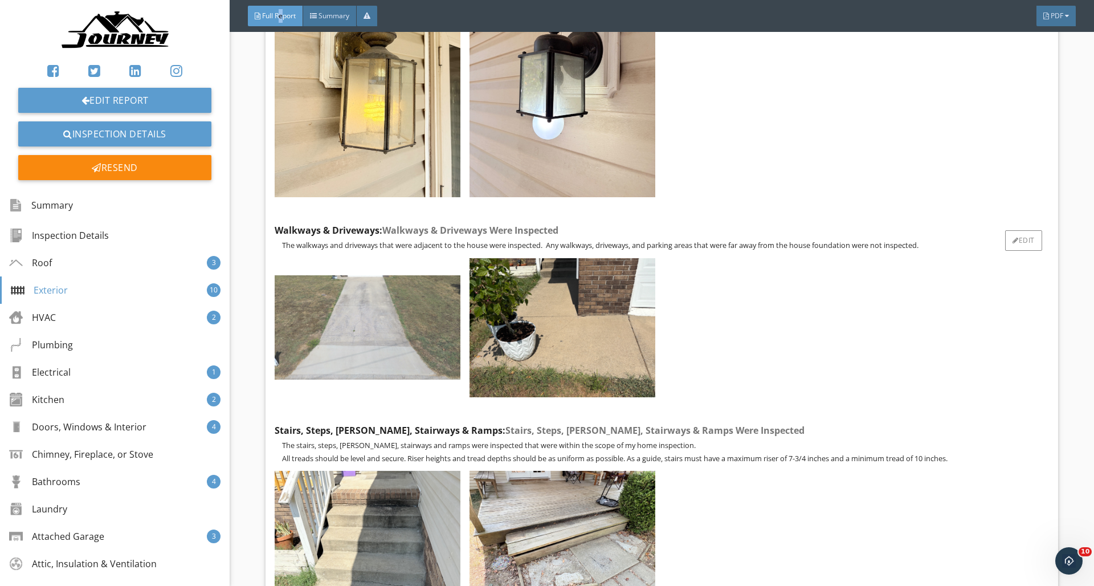
scroll to position [6368, 0]
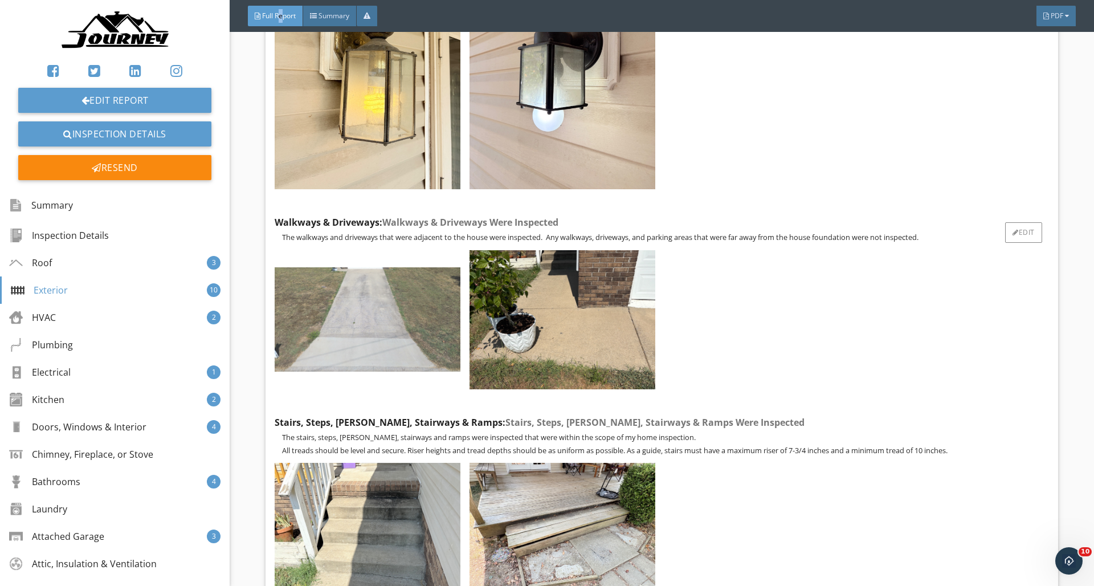
click at [427, 326] on img at bounding box center [368, 319] width 186 height 104
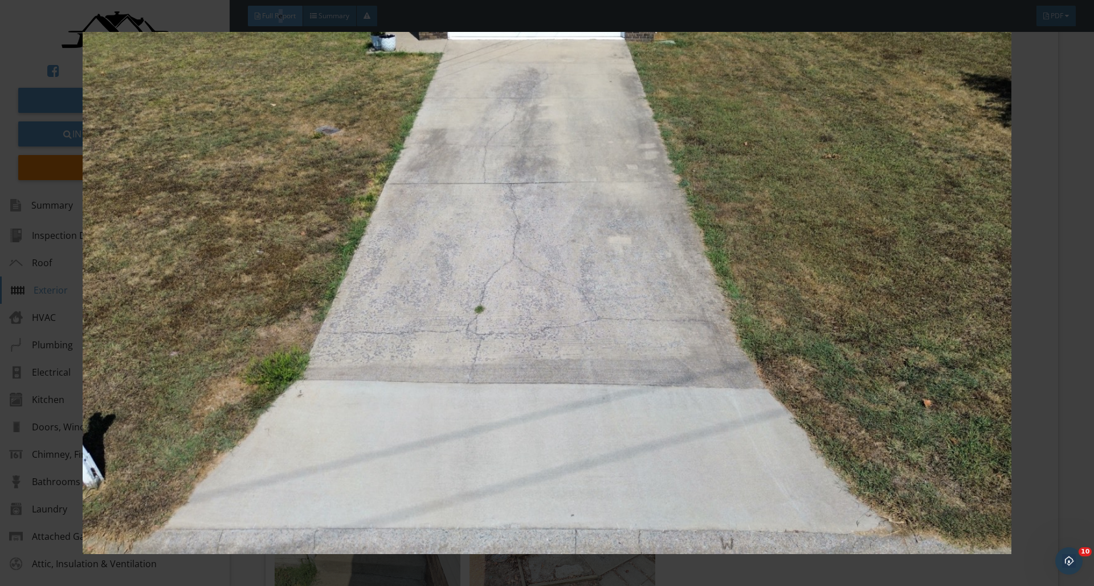
click at [800, 242] on img at bounding box center [546, 293] width 1004 height 522
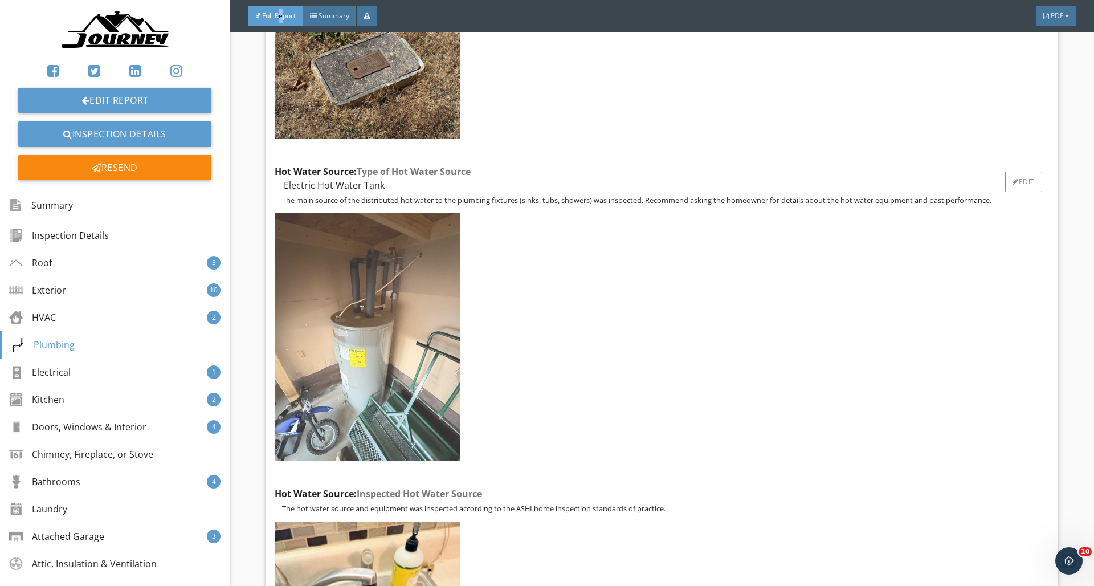
scroll to position [12806, 0]
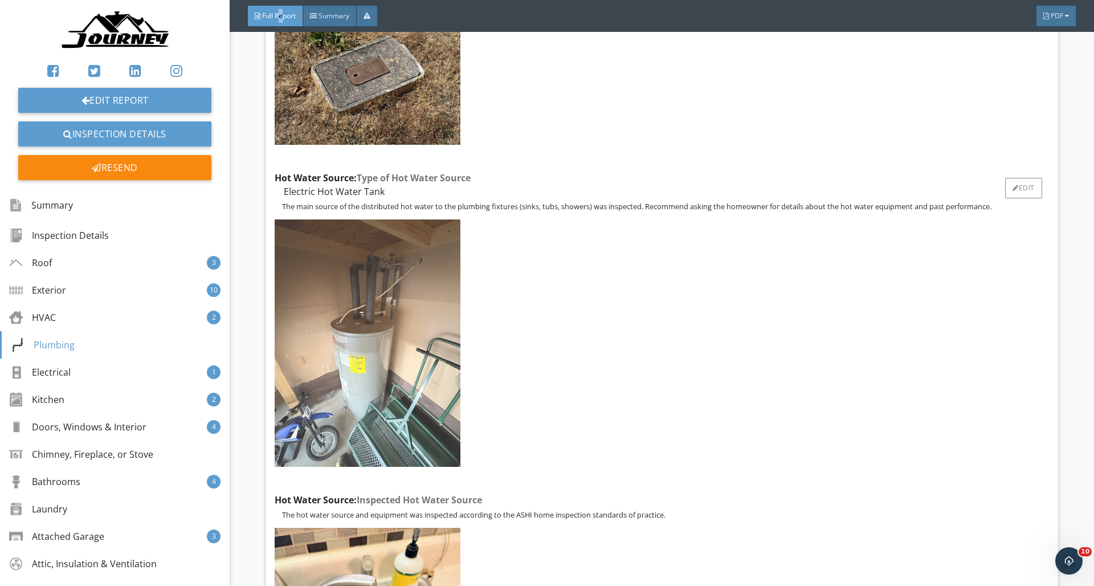
click at [391, 318] on img at bounding box center [368, 342] width 186 height 247
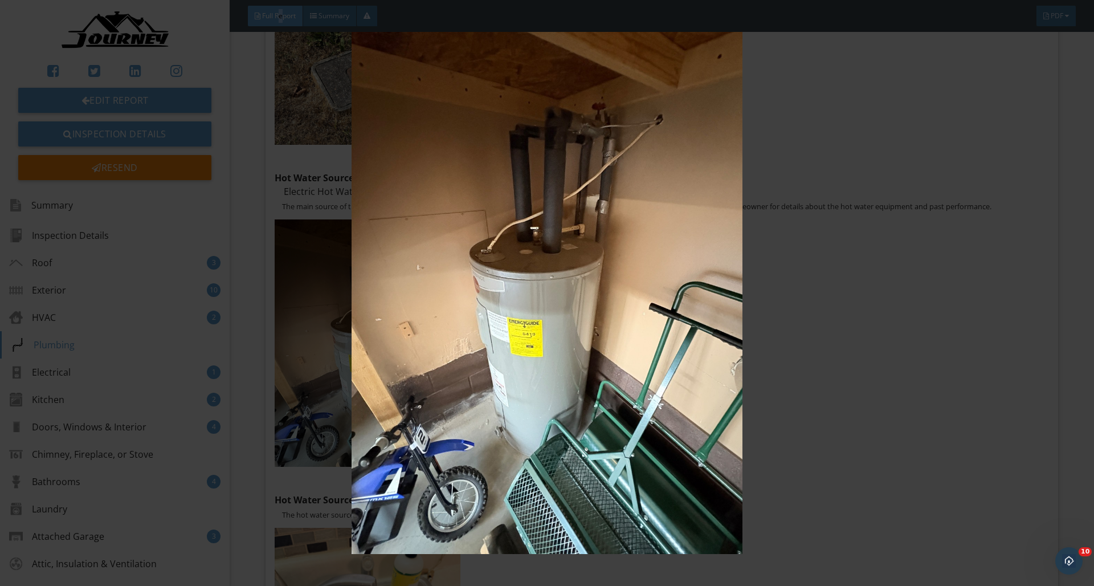
click at [783, 291] on img at bounding box center [546, 293] width 1004 height 522
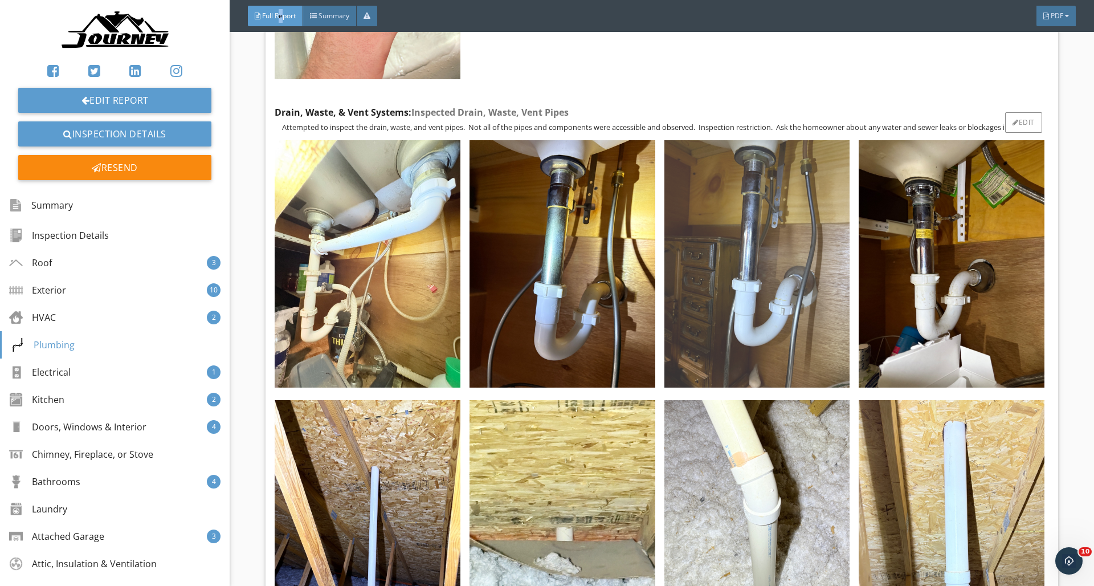
scroll to position [13542, 0]
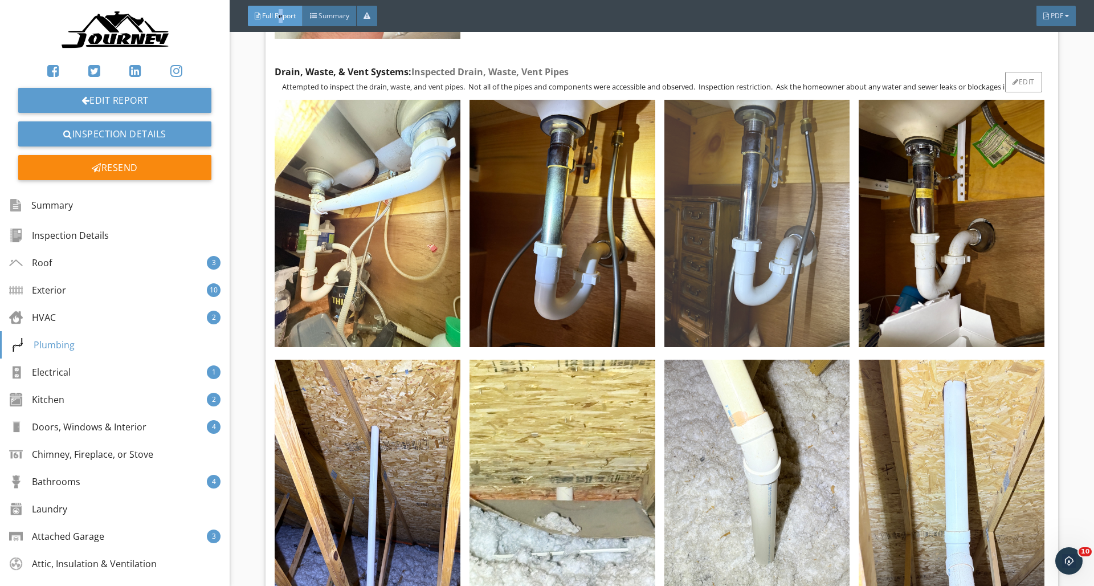
click at [760, 203] on img at bounding box center [757, 223] width 186 height 247
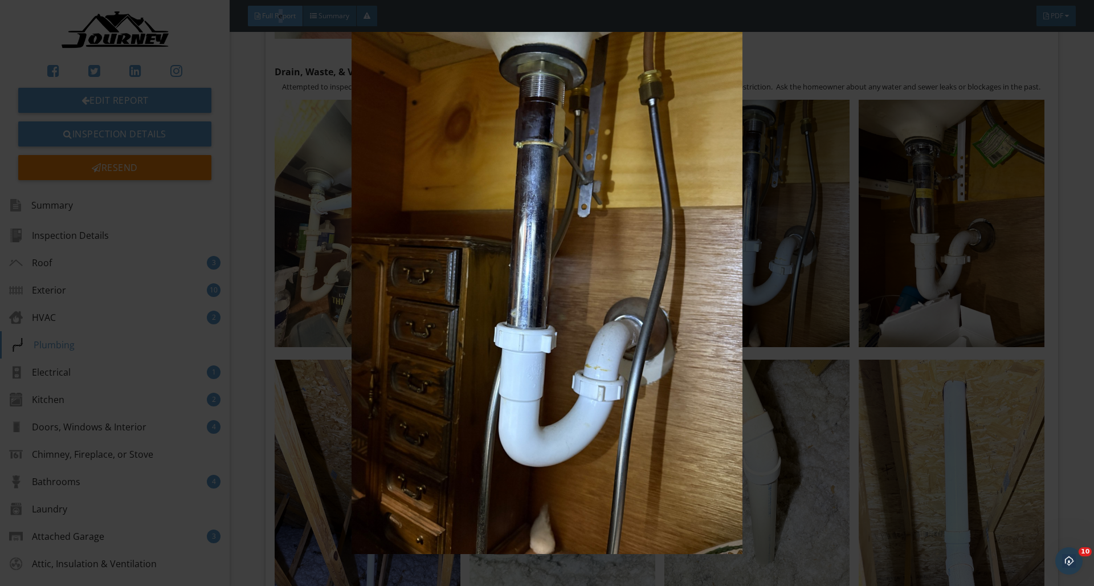
click at [630, 206] on img at bounding box center [546, 293] width 1004 height 522
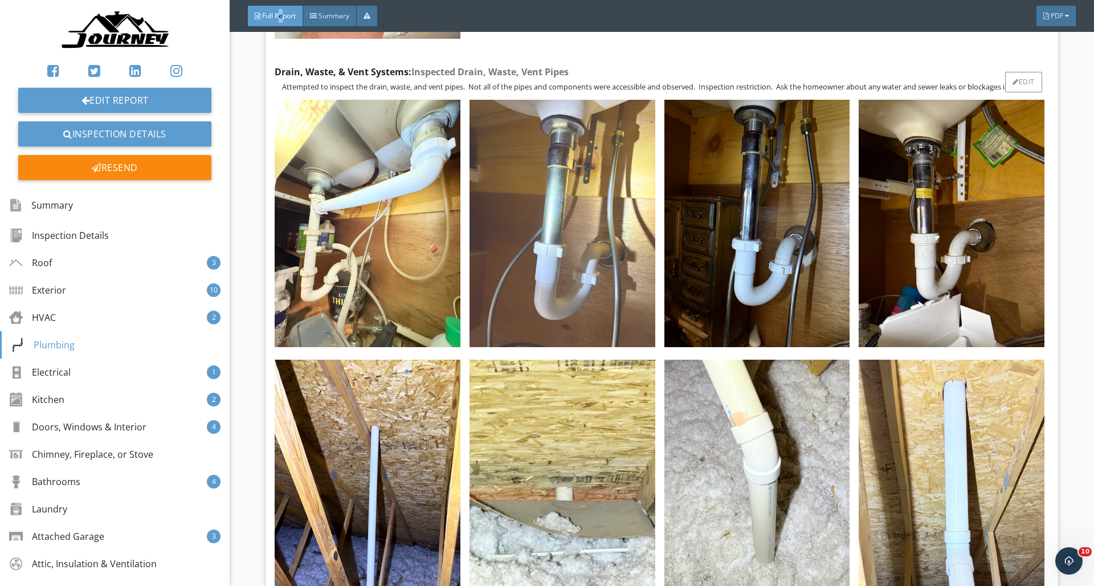
click at [569, 170] on img at bounding box center [562, 223] width 186 height 247
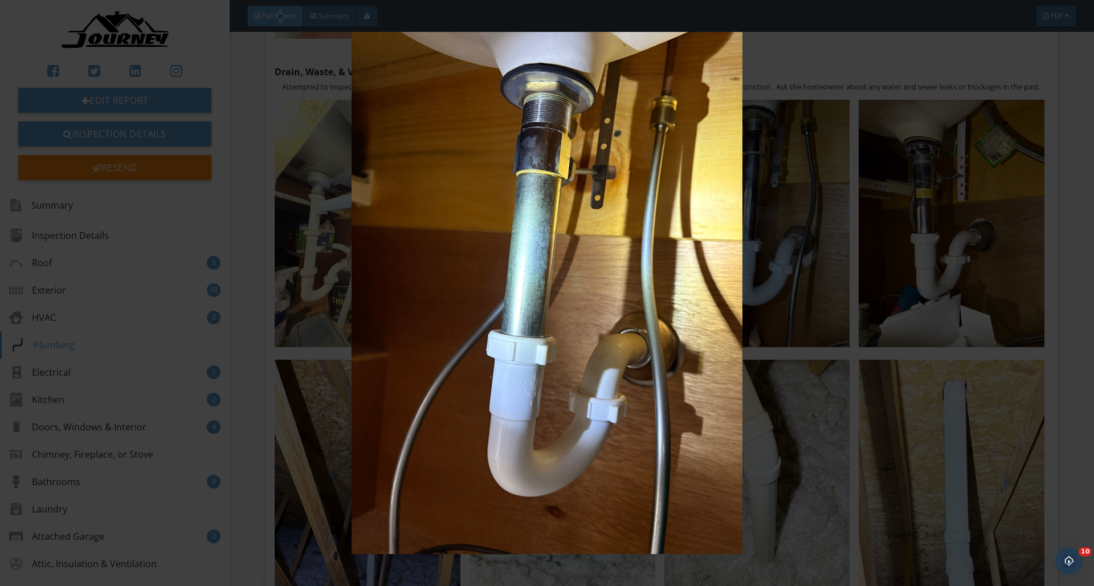
click at [813, 156] on img at bounding box center [546, 293] width 1004 height 522
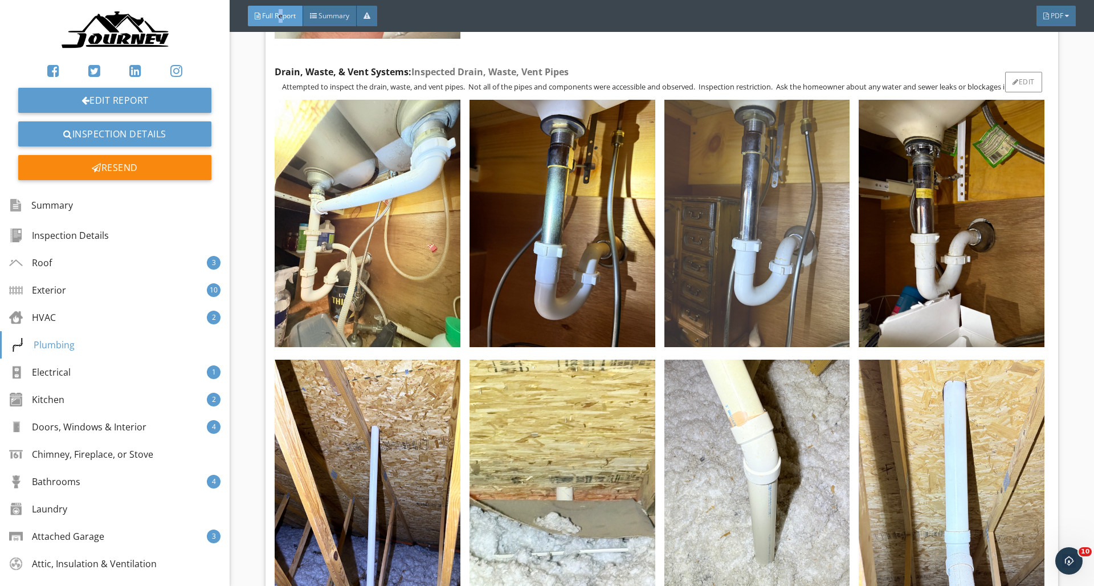
click at [734, 221] on img at bounding box center [757, 223] width 186 height 247
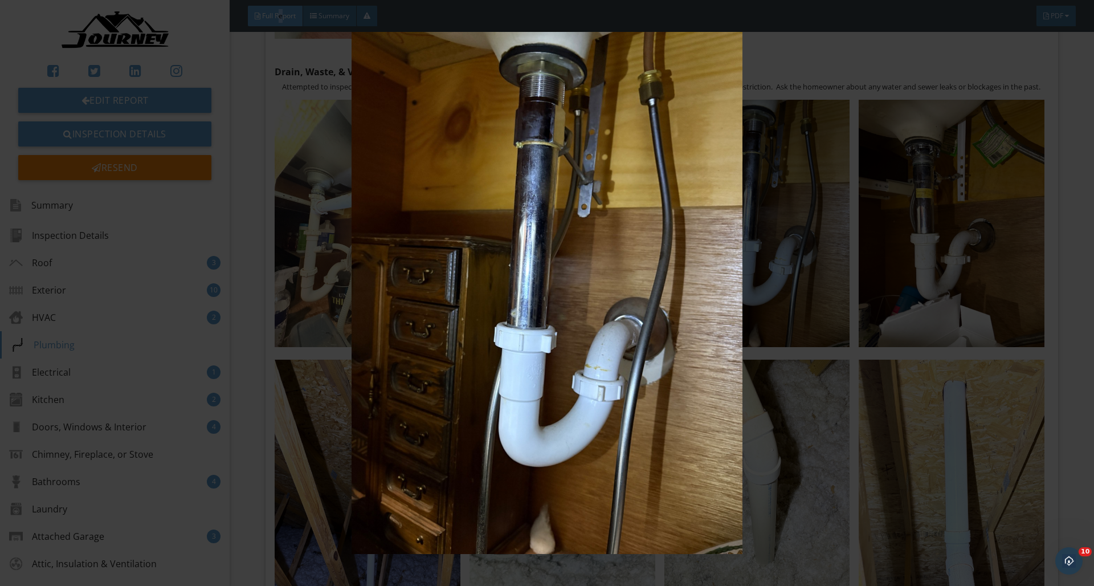
click at [605, 200] on img at bounding box center [546, 293] width 1004 height 522
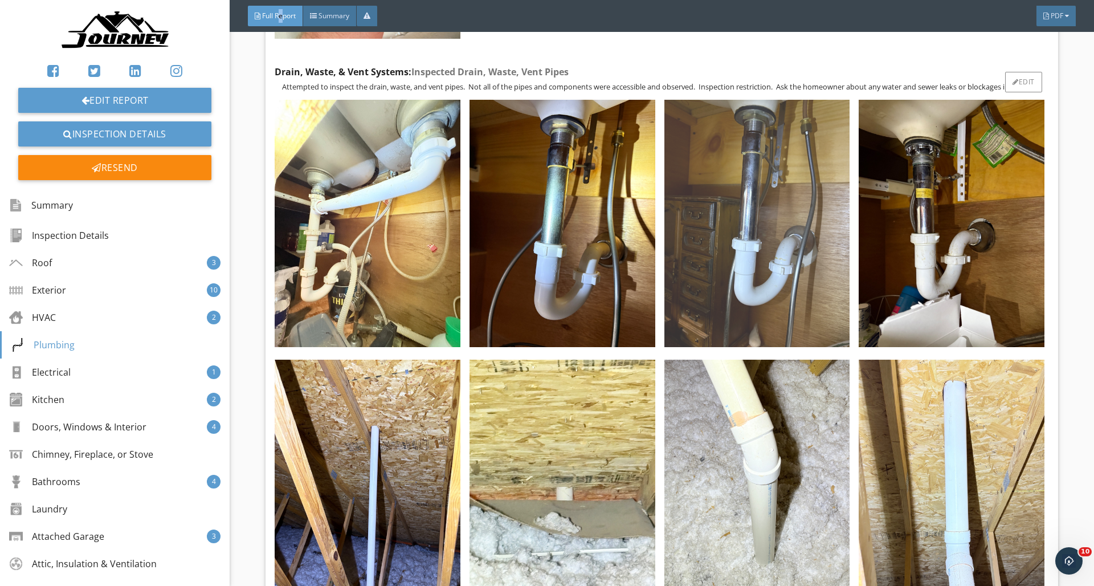
click at [716, 210] on img at bounding box center [757, 223] width 186 height 247
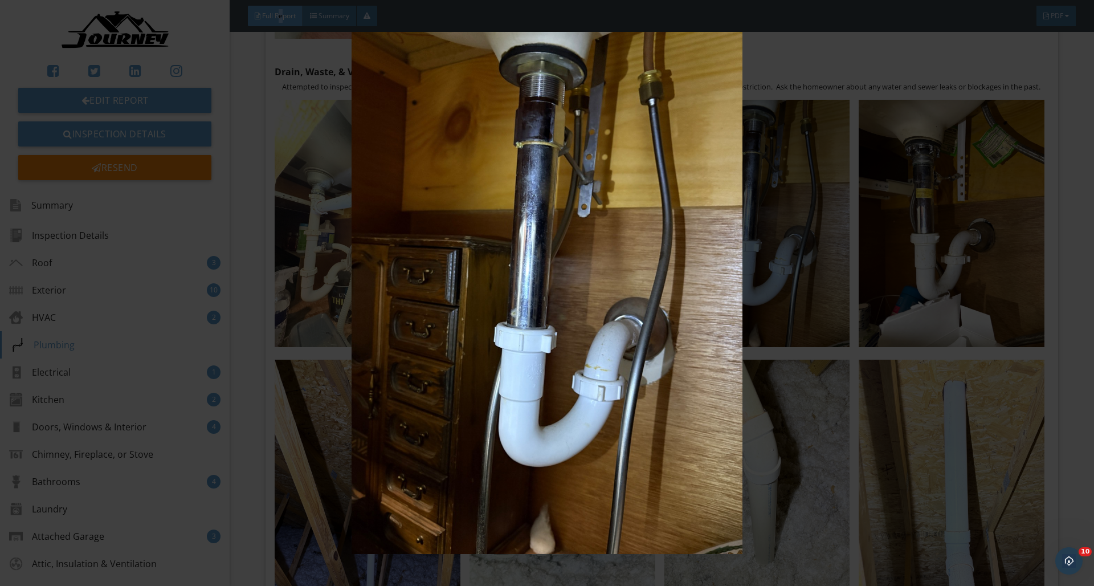
click at [638, 238] on img at bounding box center [546, 293] width 1004 height 522
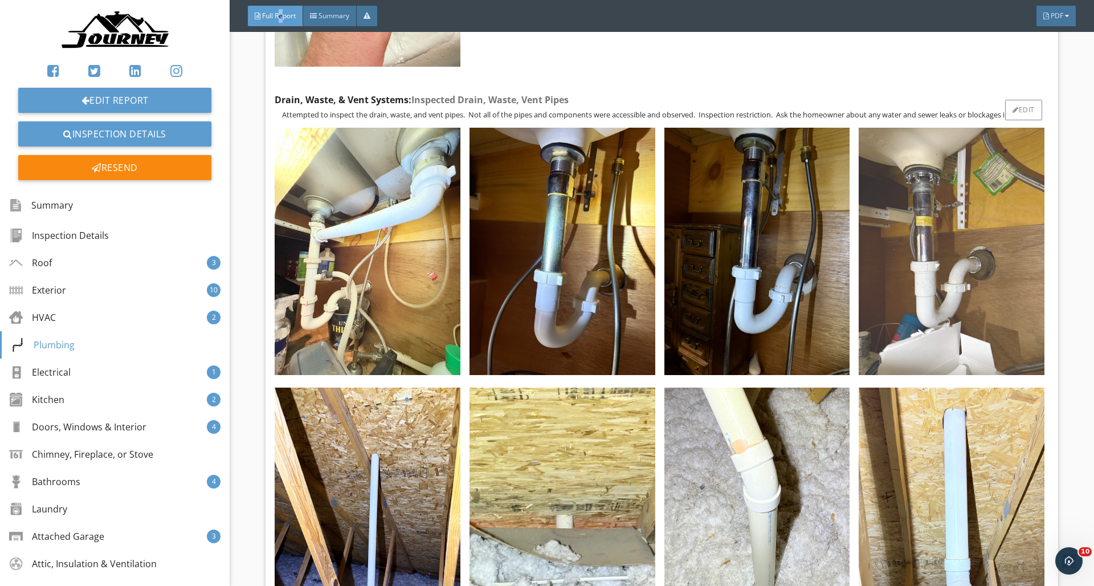
scroll to position [13513, 0]
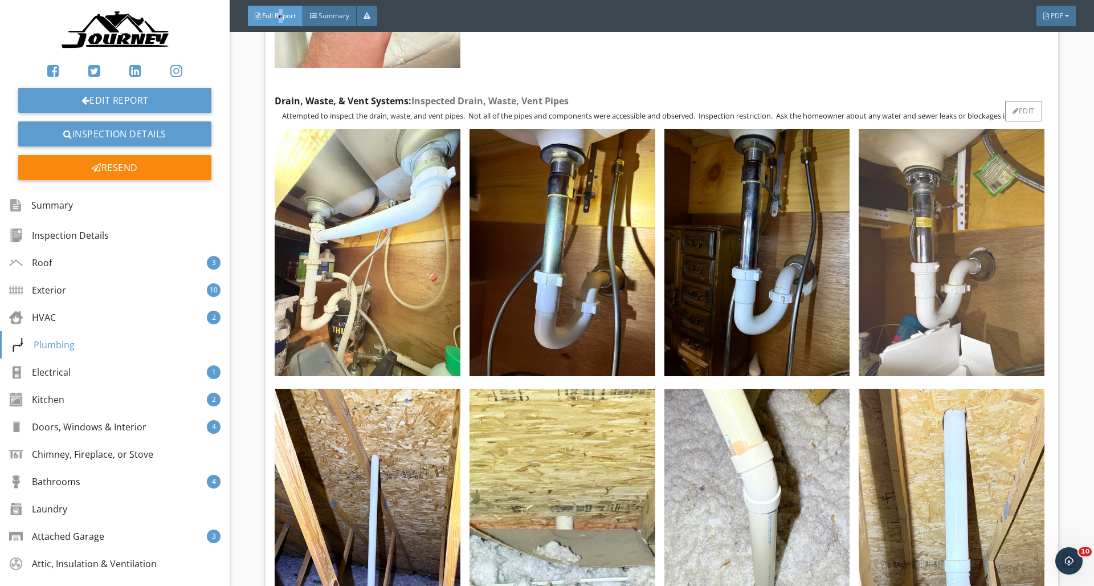
click at [938, 237] on img at bounding box center [952, 252] width 186 height 247
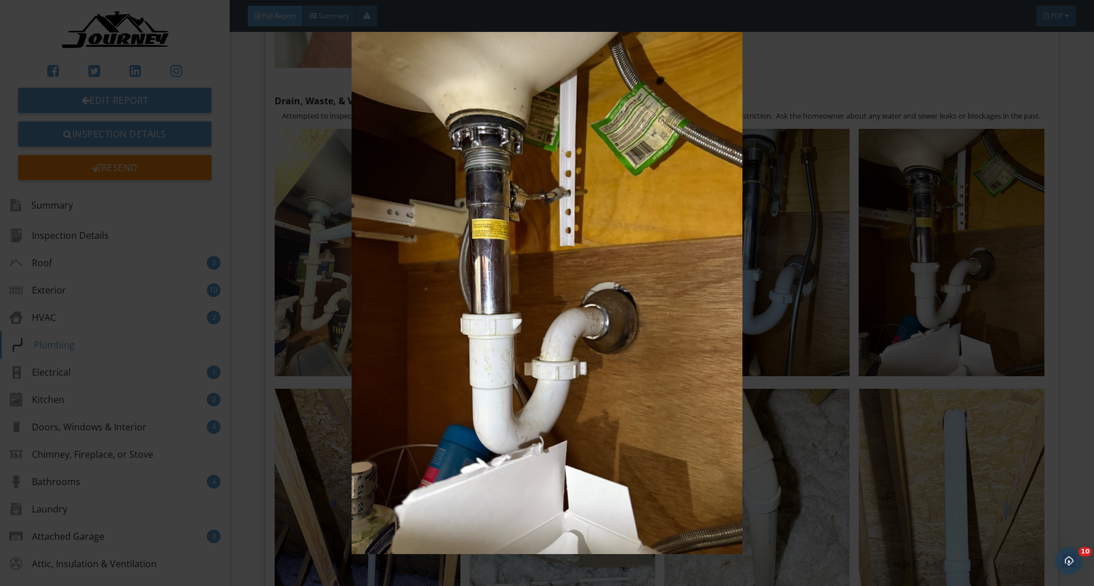
click at [635, 234] on img at bounding box center [546, 293] width 1004 height 522
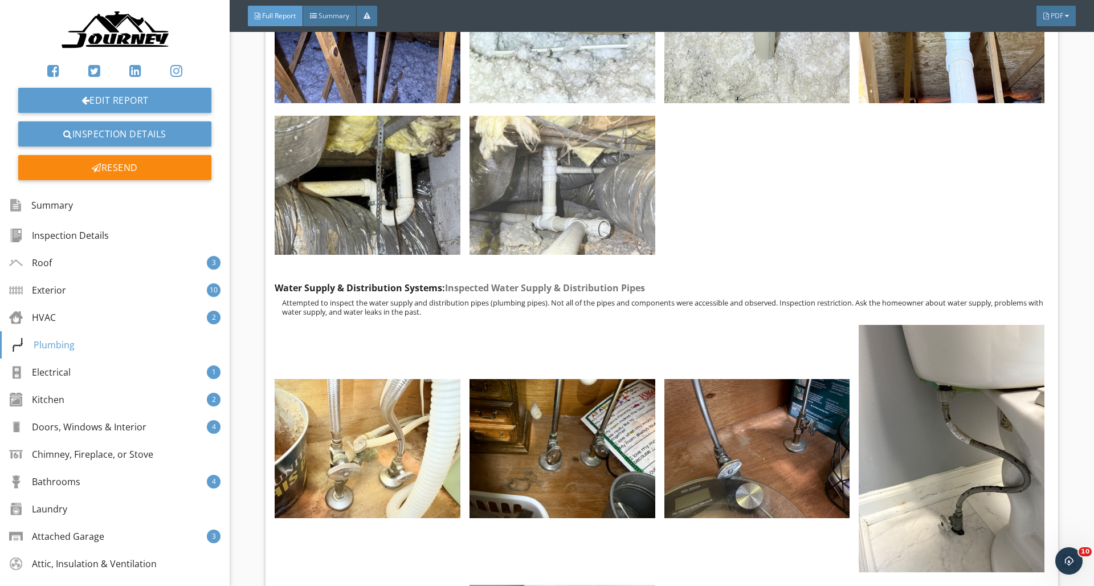
scroll to position [14049, 0]
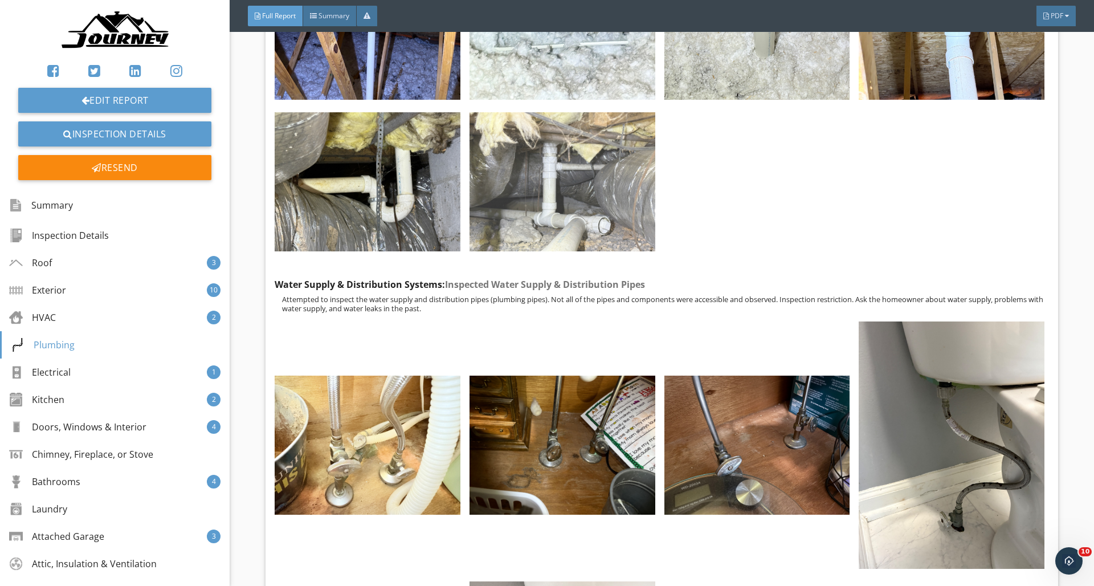
click at [595, 232] on img at bounding box center [562, 181] width 186 height 139
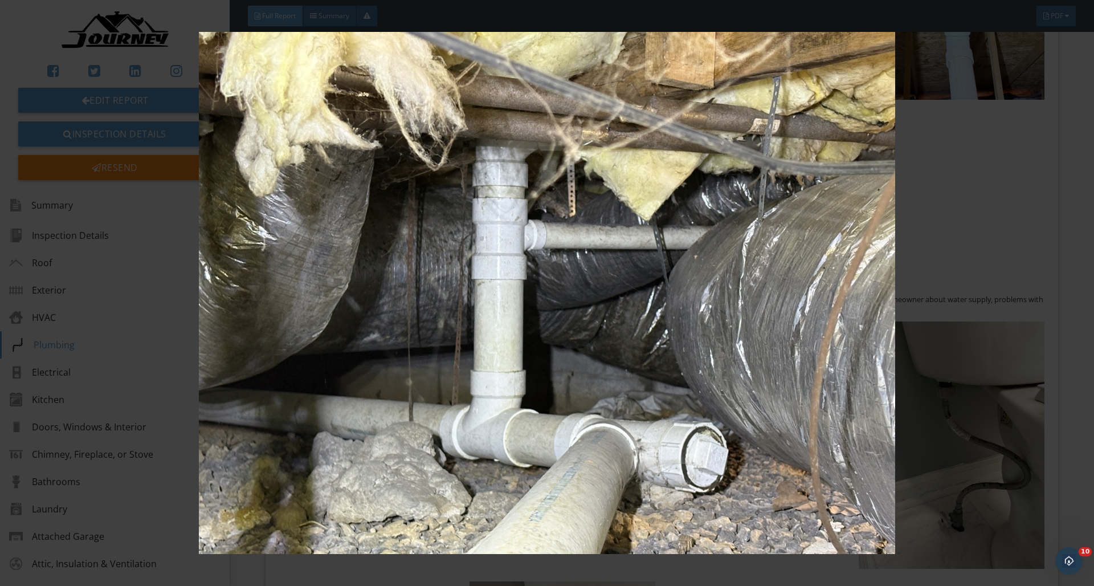
click at [693, 281] on img at bounding box center [546, 293] width 1004 height 522
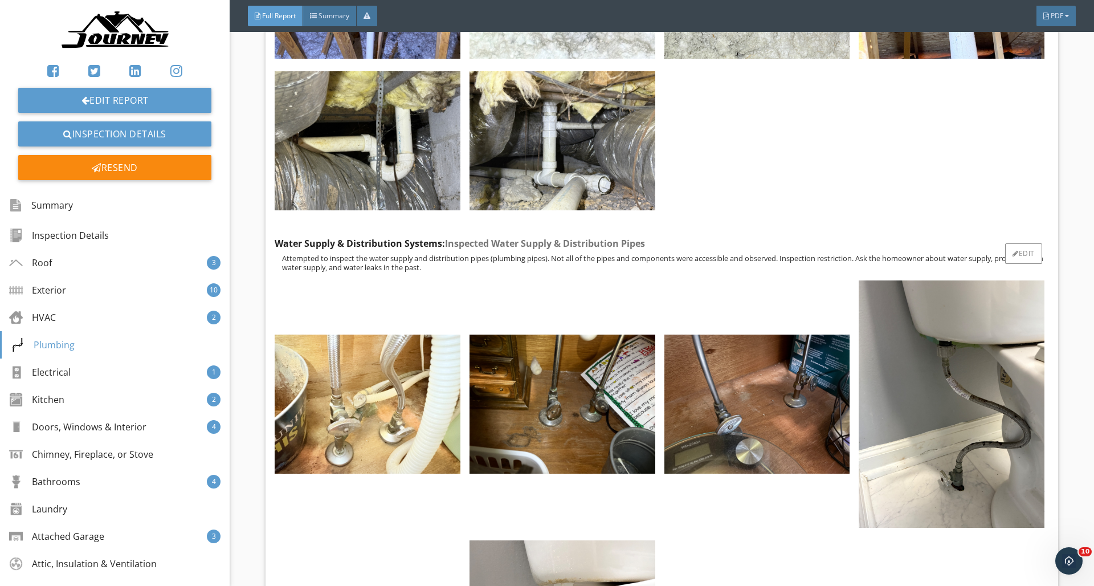
scroll to position [14093, 0]
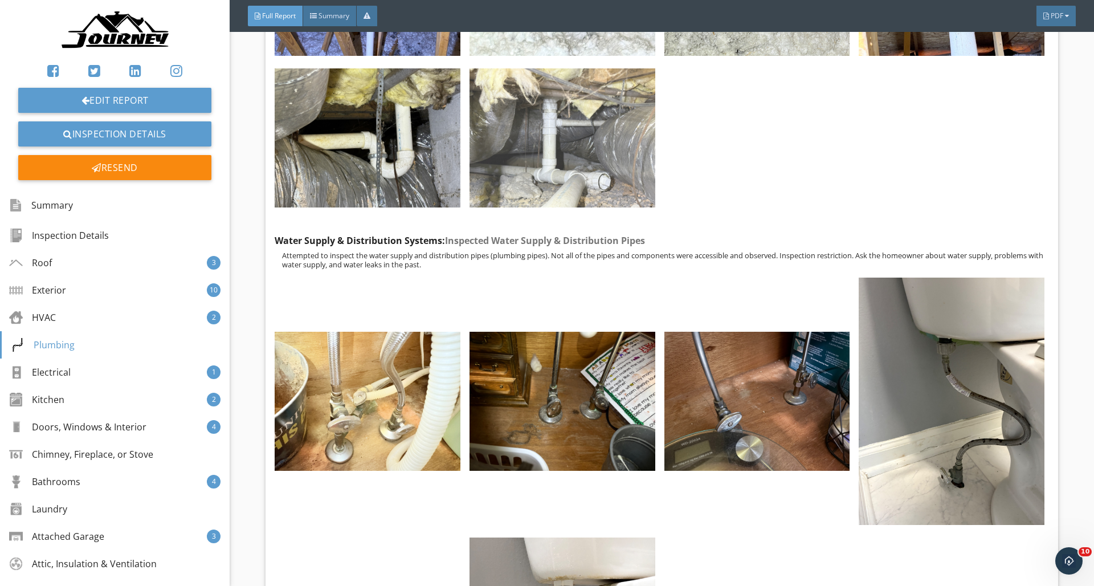
click at [582, 169] on img at bounding box center [562, 137] width 186 height 139
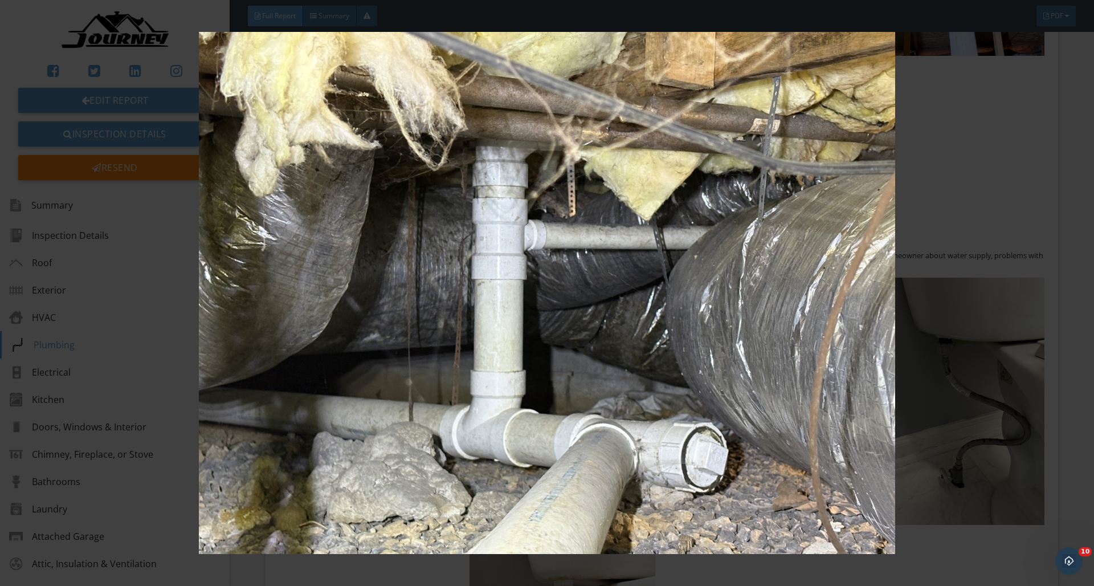
click at [980, 213] on img at bounding box center [546, 293] width 1004 height 522
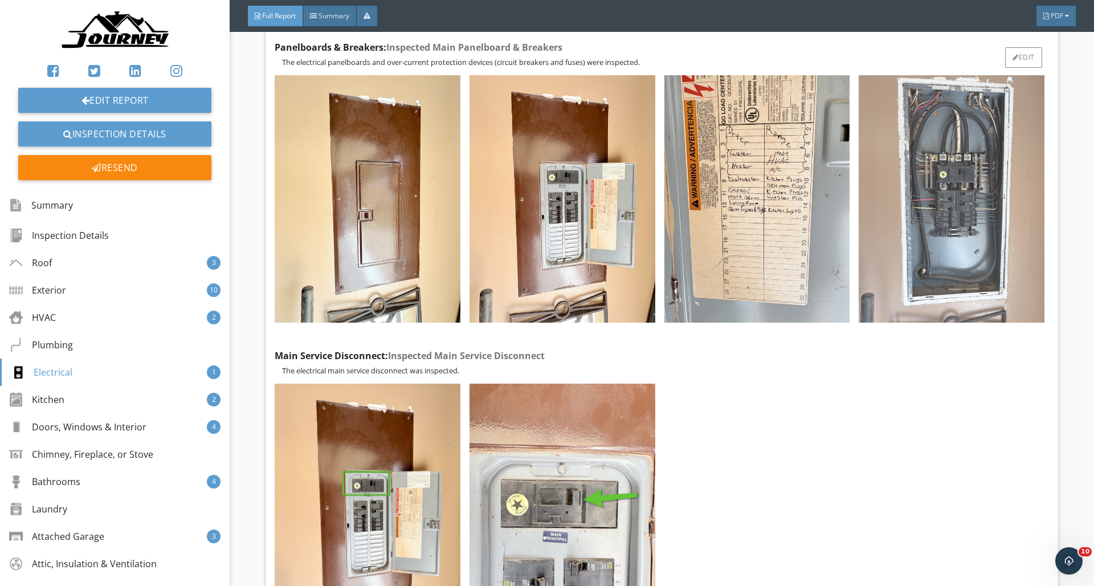
scroll to position [15571, 0]
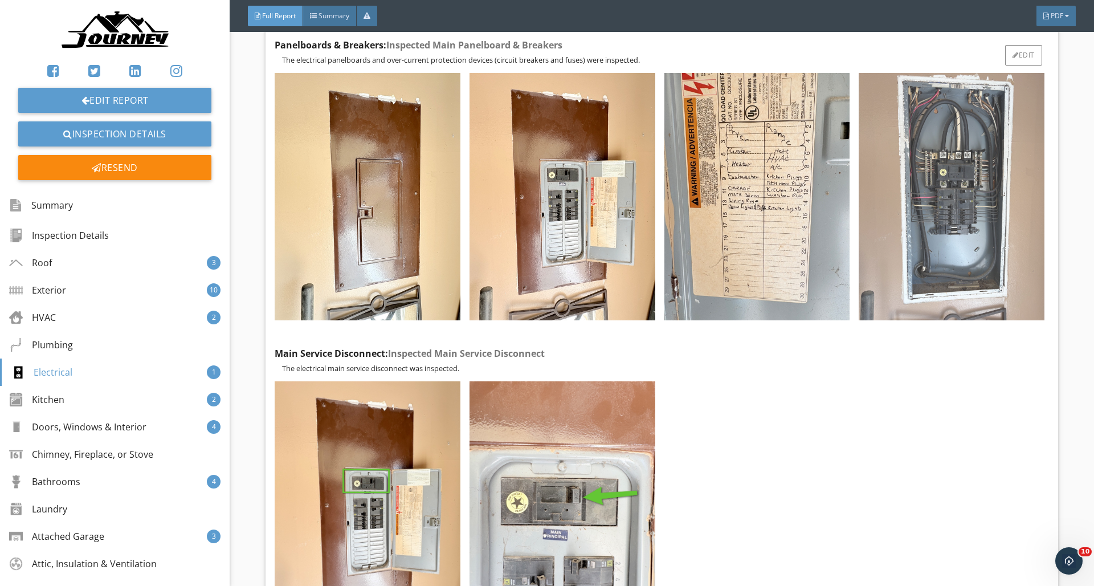
click at [961, 210] on img at bounding box center [952, 196] width 186 height 247
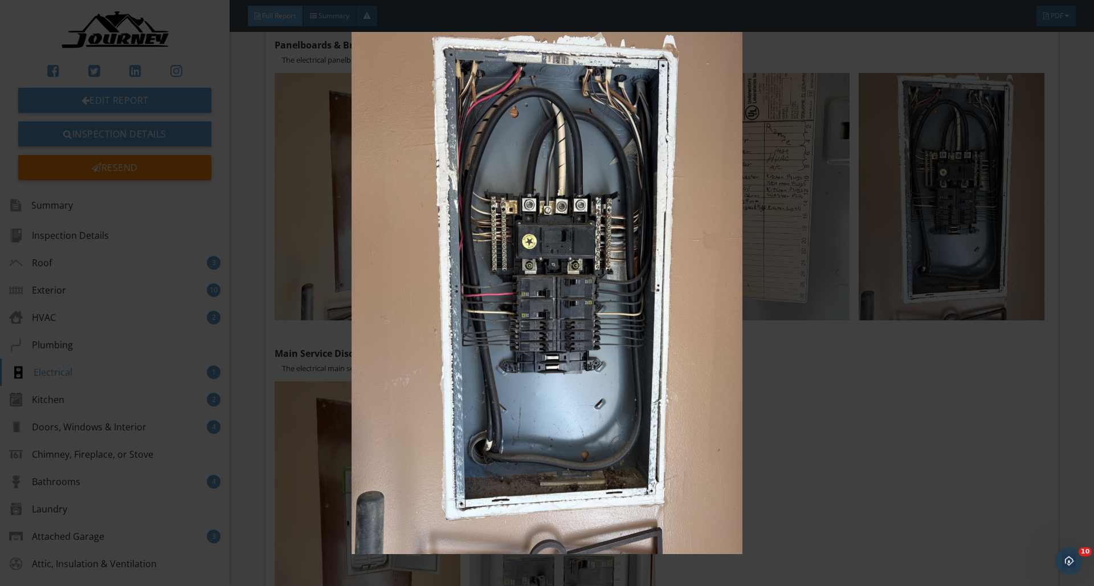
click at [849, 205] on img at bounding box center [546, 293] width 1004 height 522
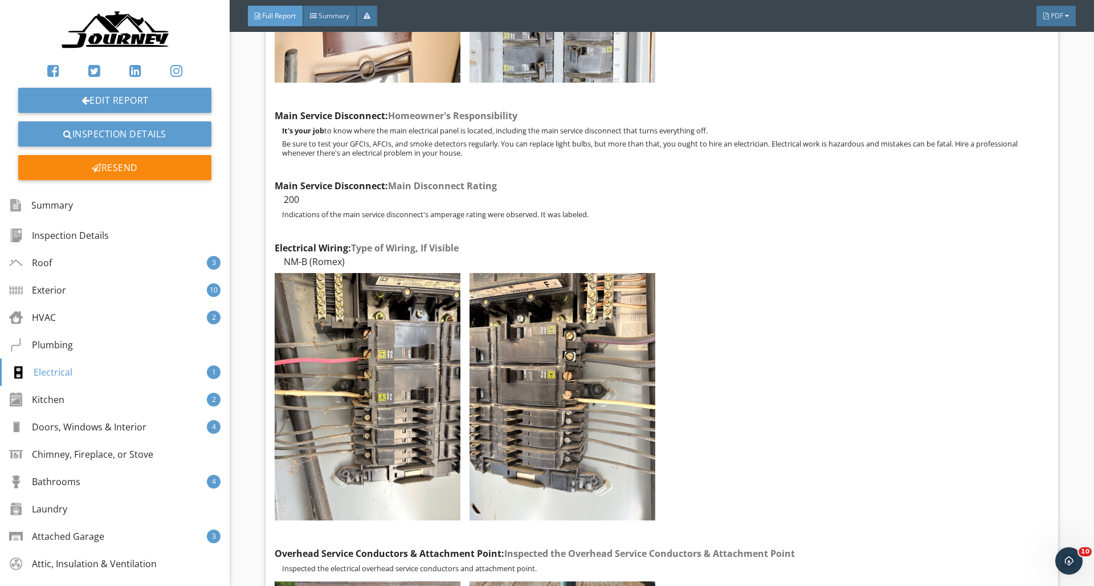
scroll to position [16184, 0]
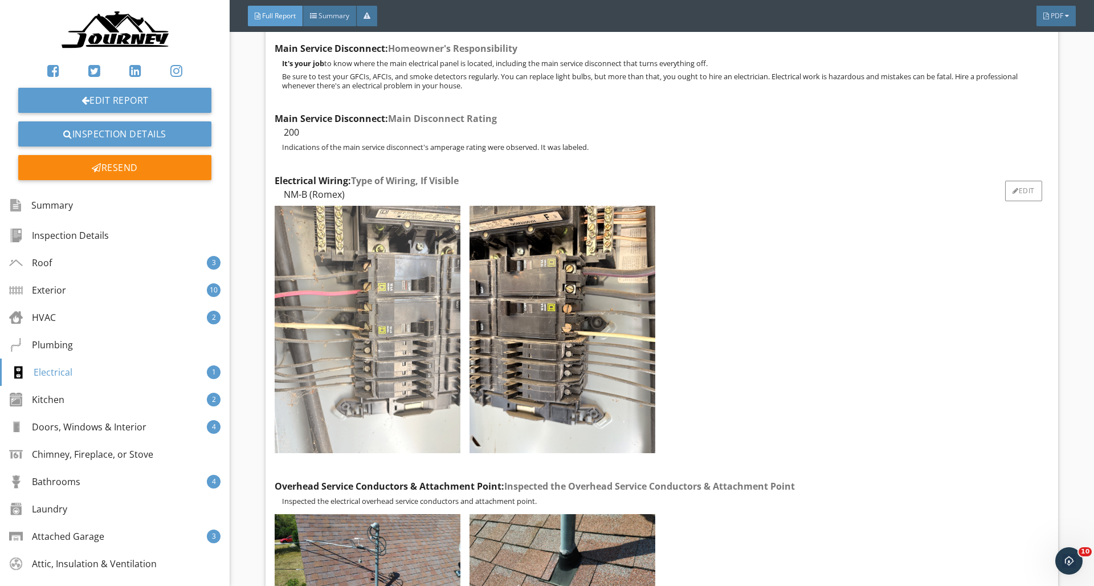
click at [428, 297] on img at bounding box center [368, 329] width 186 height 247
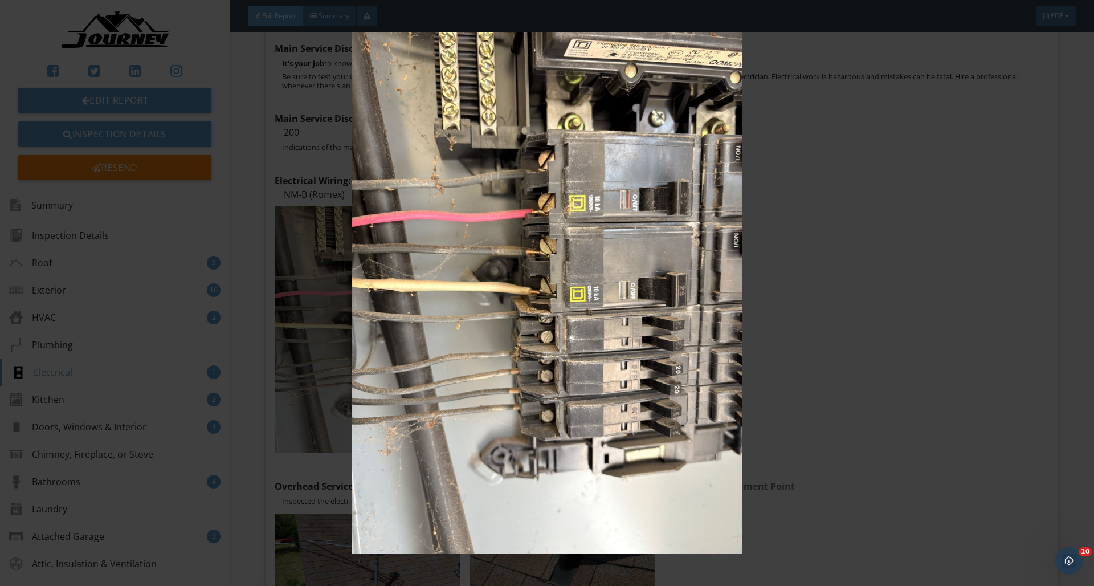
click at [675, 259] on img at bounding box center [546, 293] width 1004 height 522
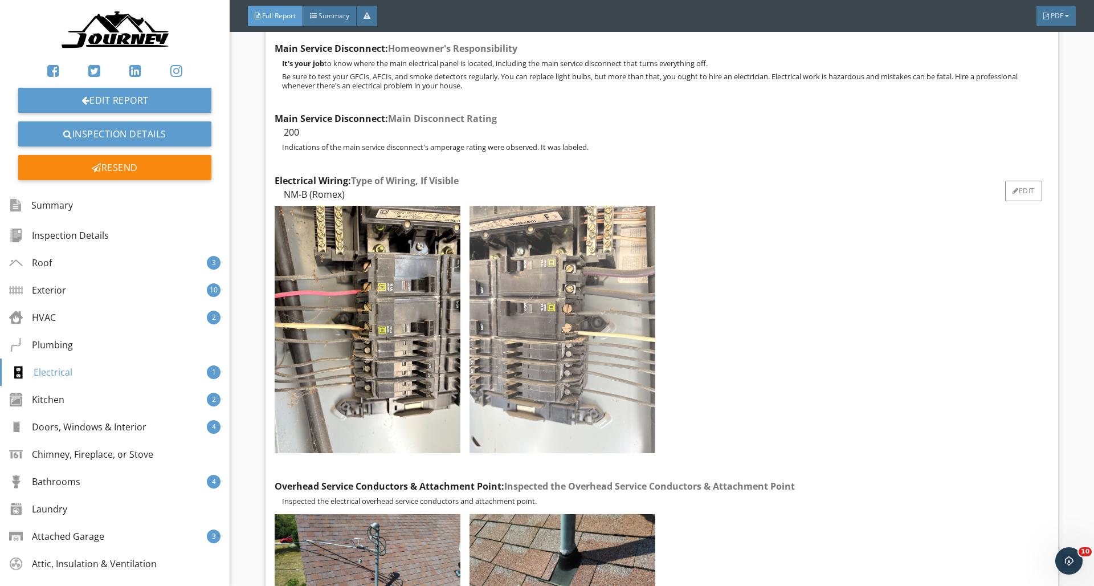
click at [618, 302] on img at bounding box center [562, 329] width 186 height 247
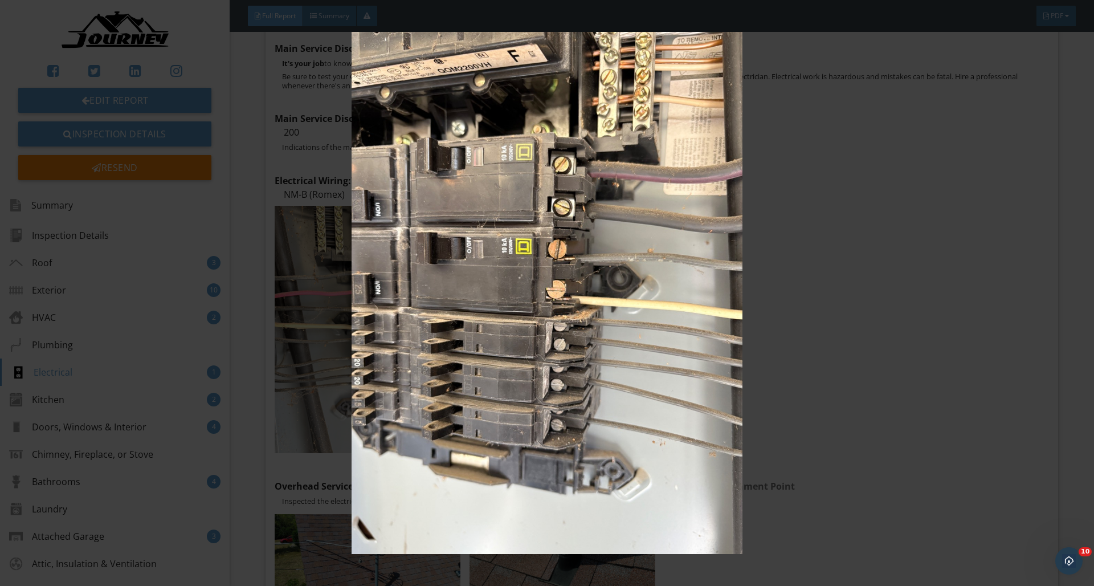
click at [686, 273] on img at bounding box center [546, 293] width 1004 height 522
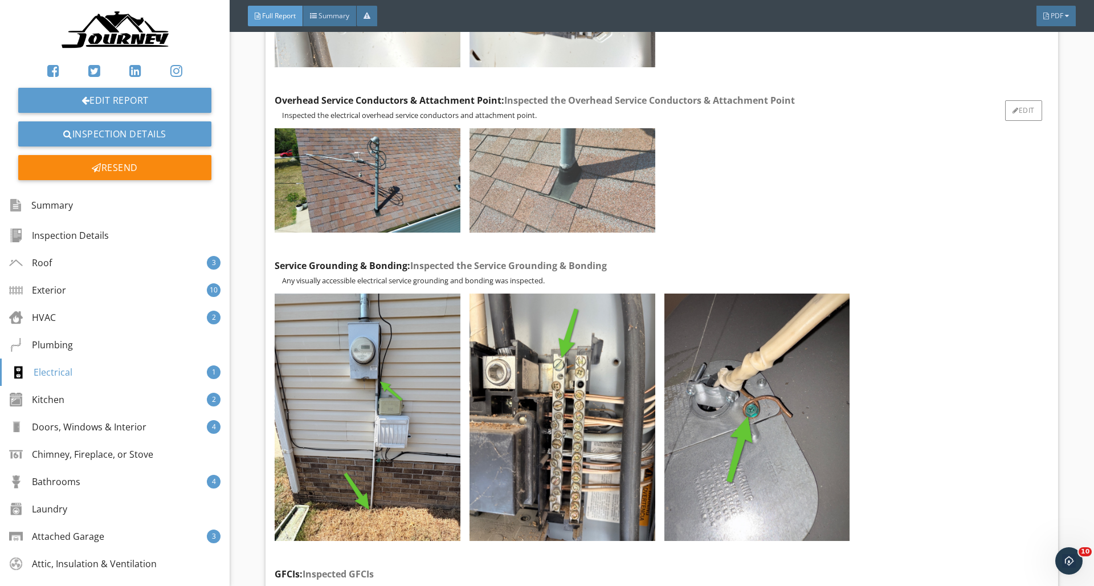
scroll to position [16612, 0]
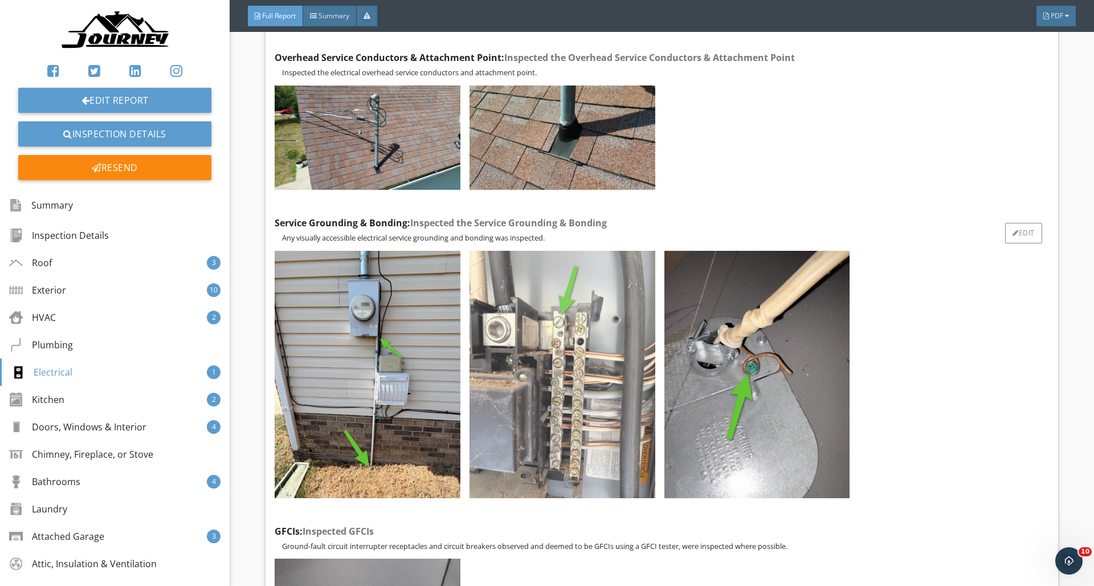
click at [599, 329] on img at bounding box center [562, 374] width 186 height 247
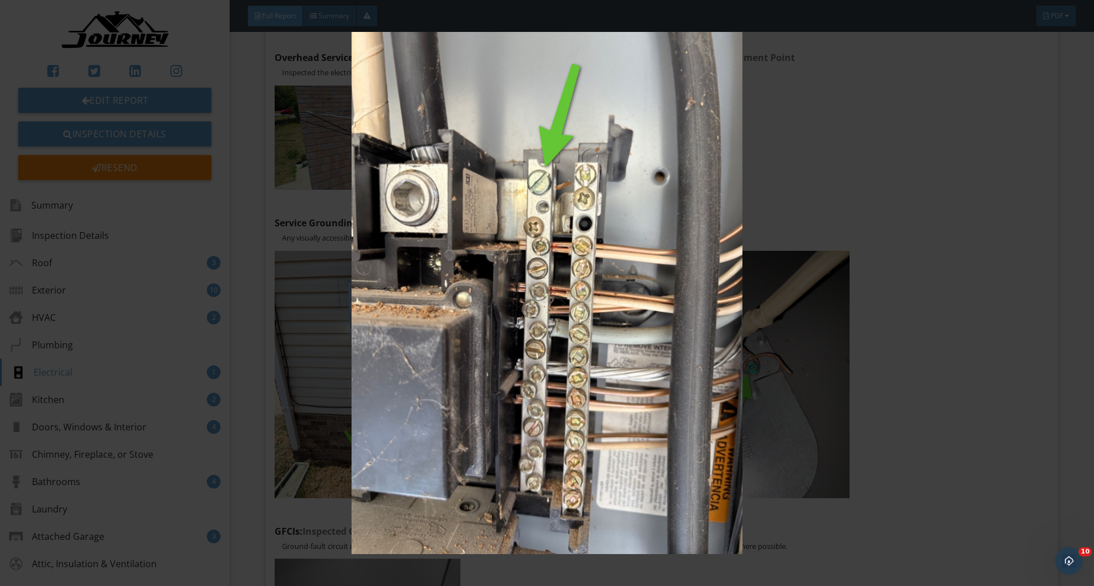
click at [856, 210] on img at bounding box center [546, 293] width 1004 height 522
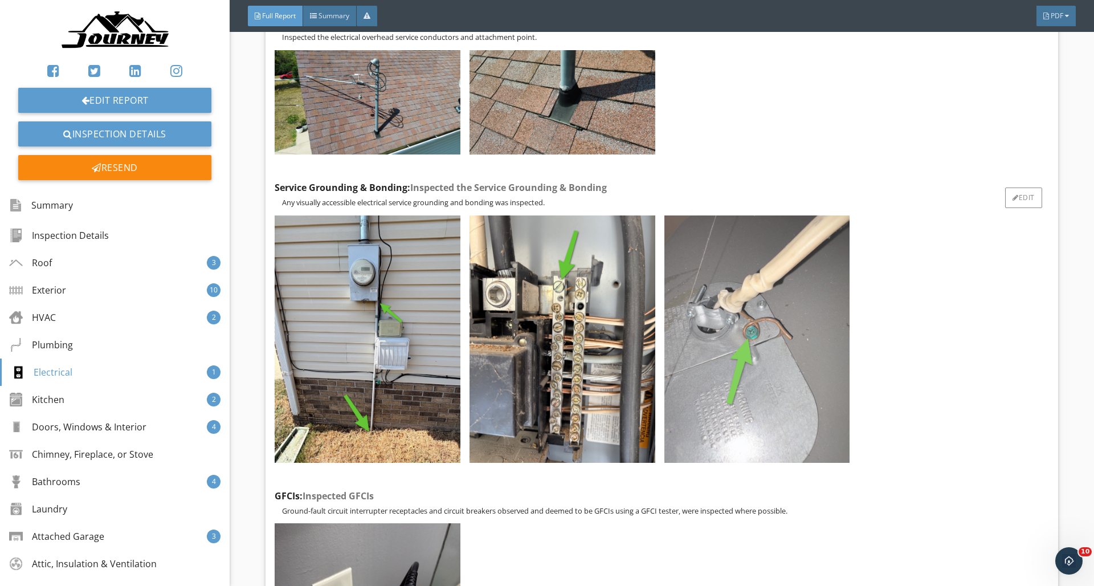
scroll to position [16684, 0]
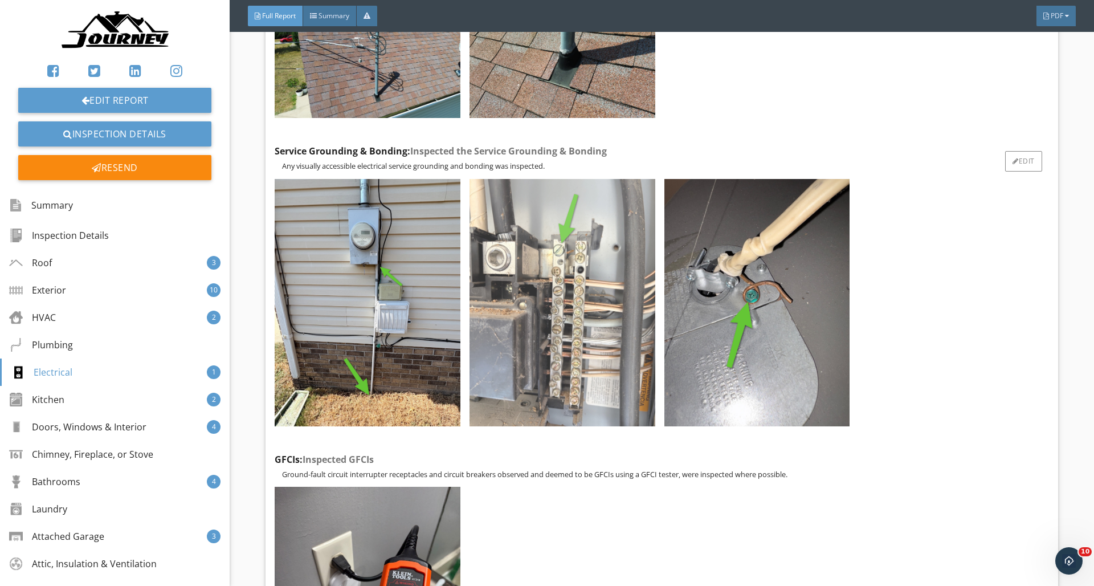
click at [606, 316] on img at bounding box center [562, 302] width 186 height 247
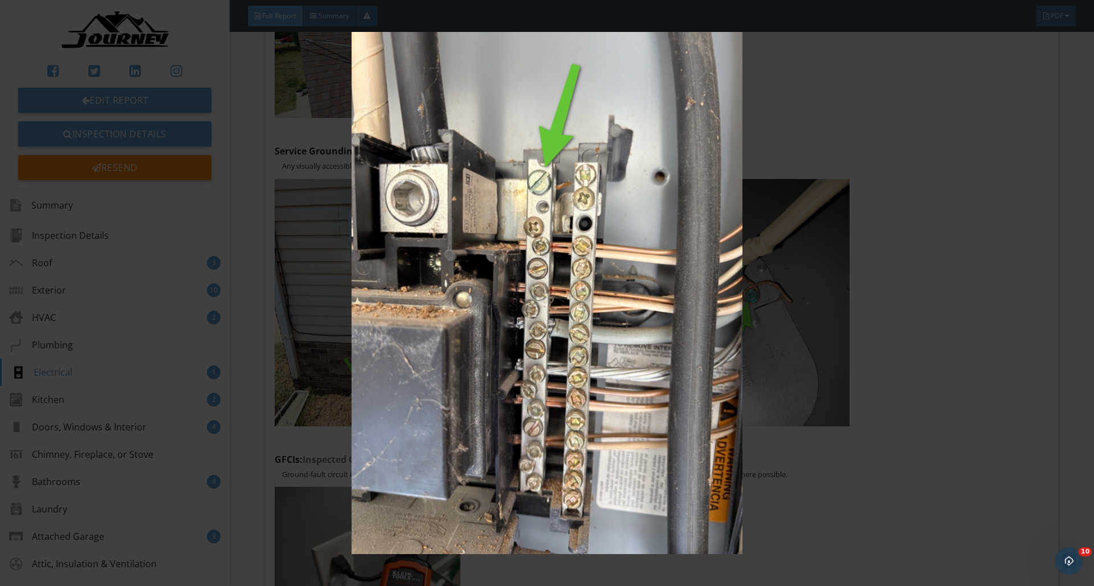
click at [808, 221] on img at bounding box center [546, 293] width 1004 height 522
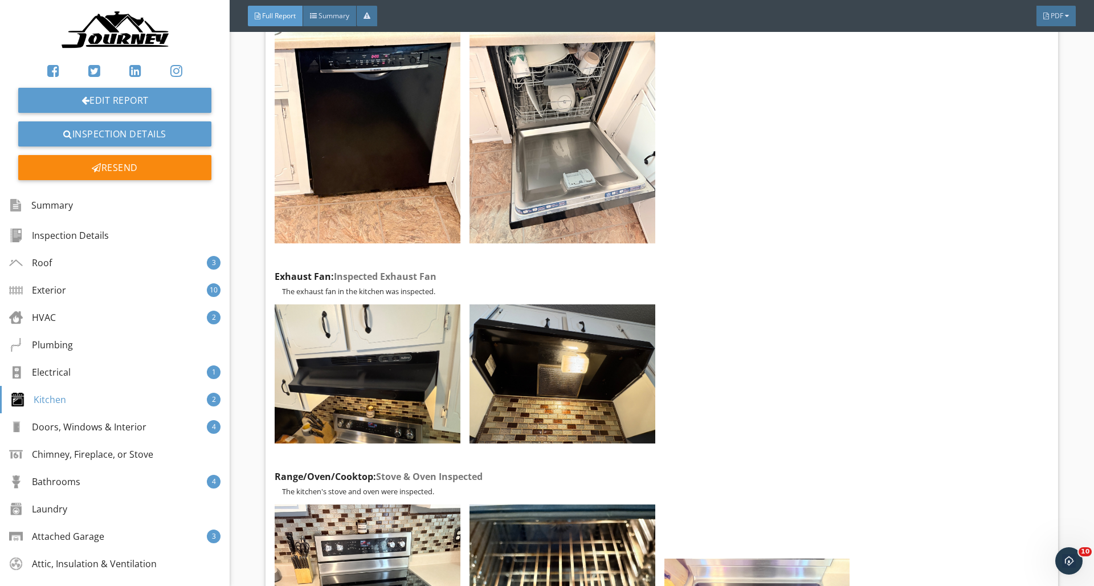
scroll to position [18347, 0]
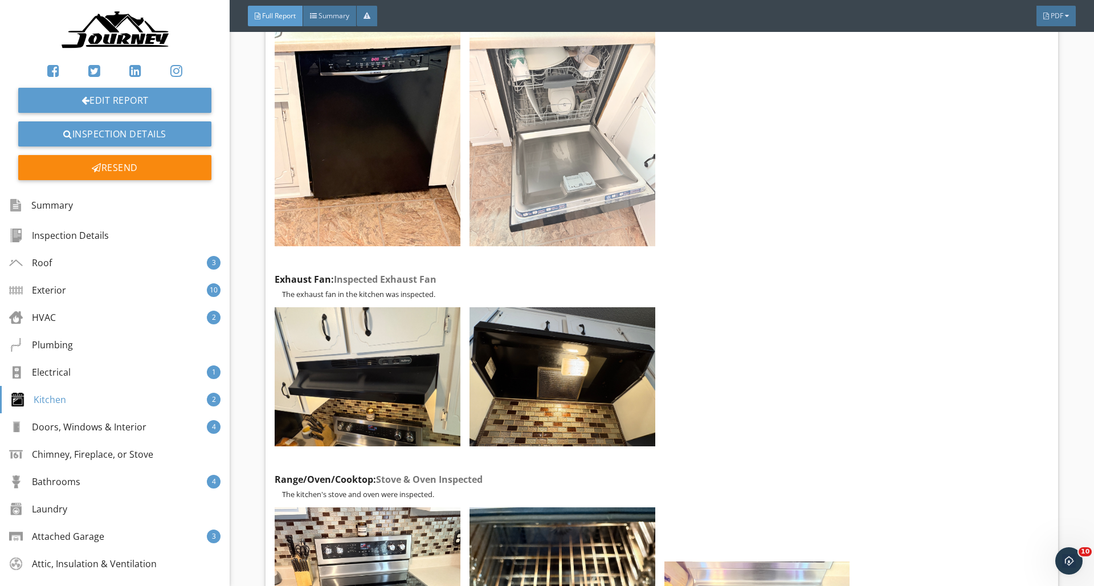
click at [540, 175] on img at bounding box center [562, 122] width 186 height 247
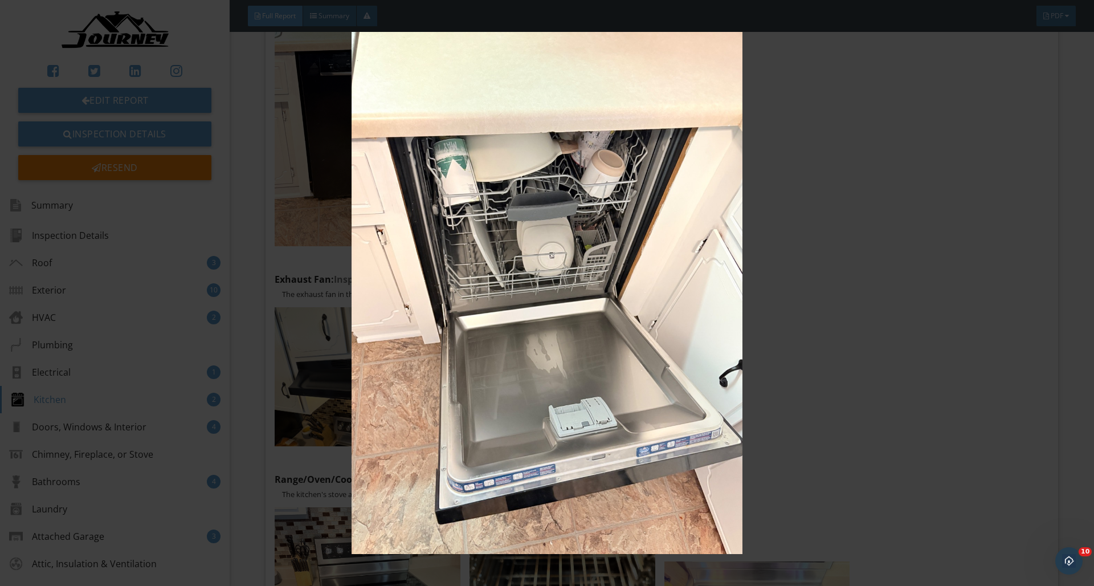
click at [812, 226] on img at bounding box center [546, 293] width 1004 height 522
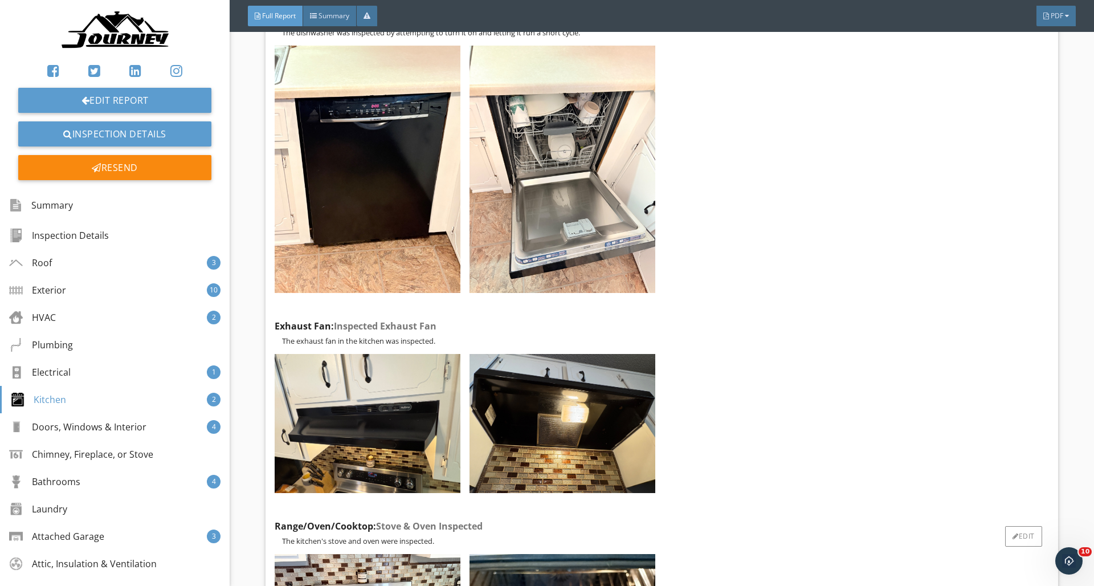
scroll to position [18270, 0]
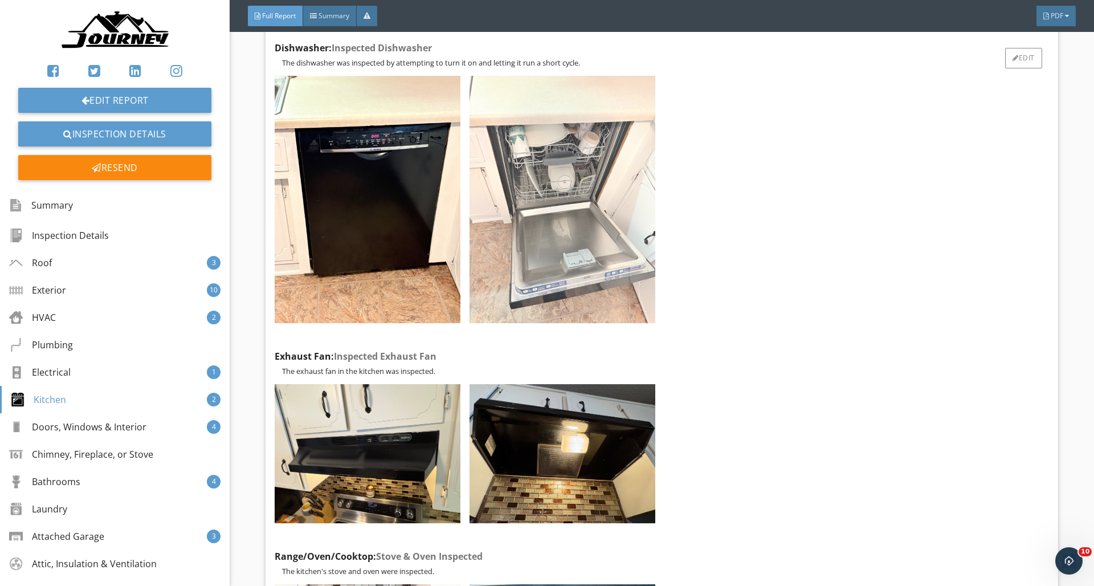
click at [579, 205] on img at bounding box center [562, 199] width 186 height 247
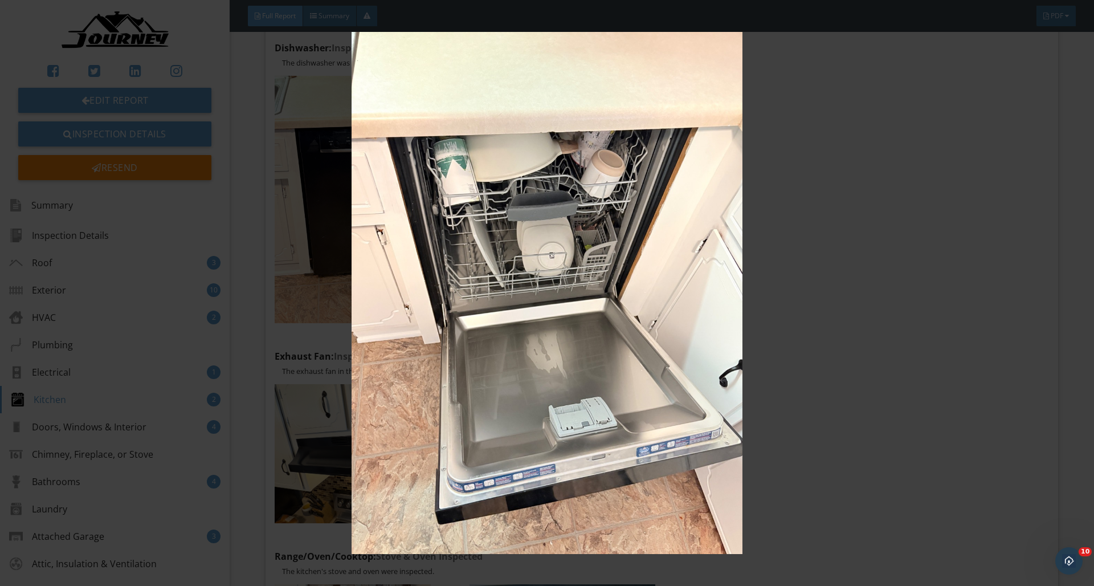
click at [821, 317] on img at bounding box center [546, 293] width 1004 height 522
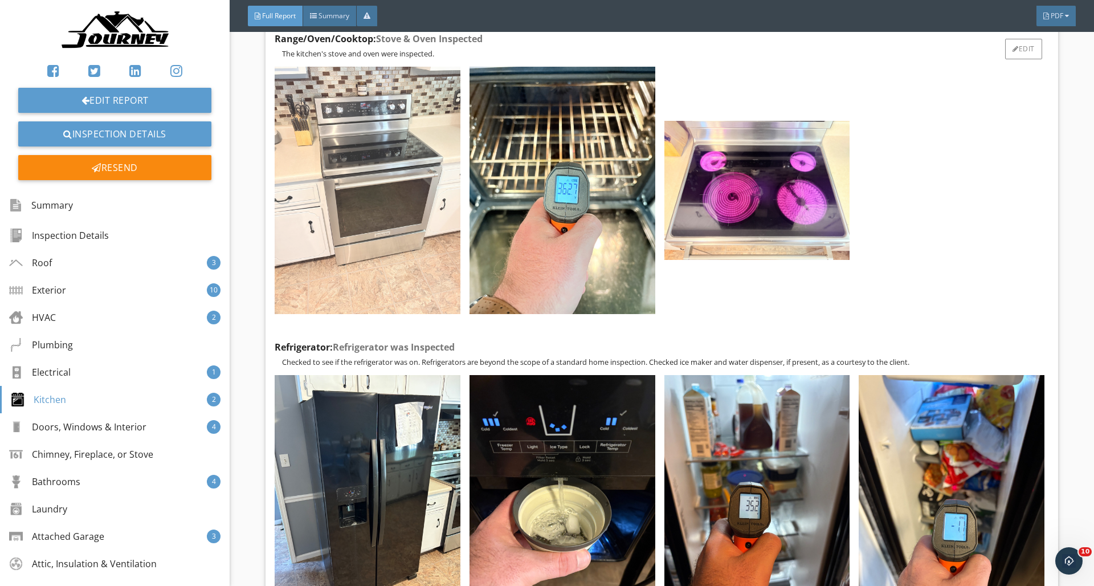
scroll to position [18787, 0]
click at [397, 134] on img at bounding box center [368, 190] width 186 height 247
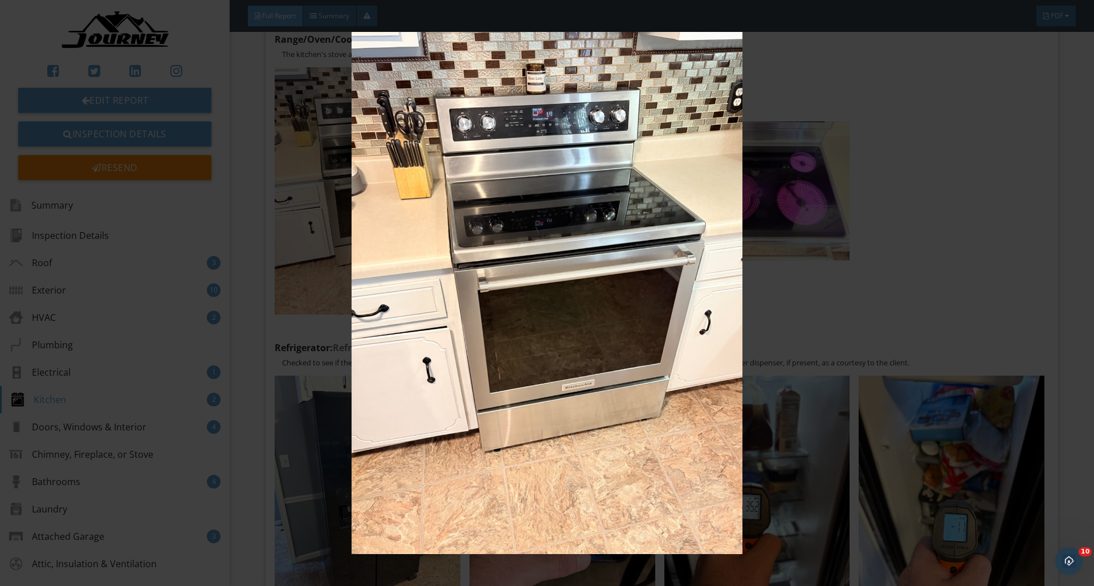
click at [881, 111] on img at bounding box center [546, 293] width 1004 height 522
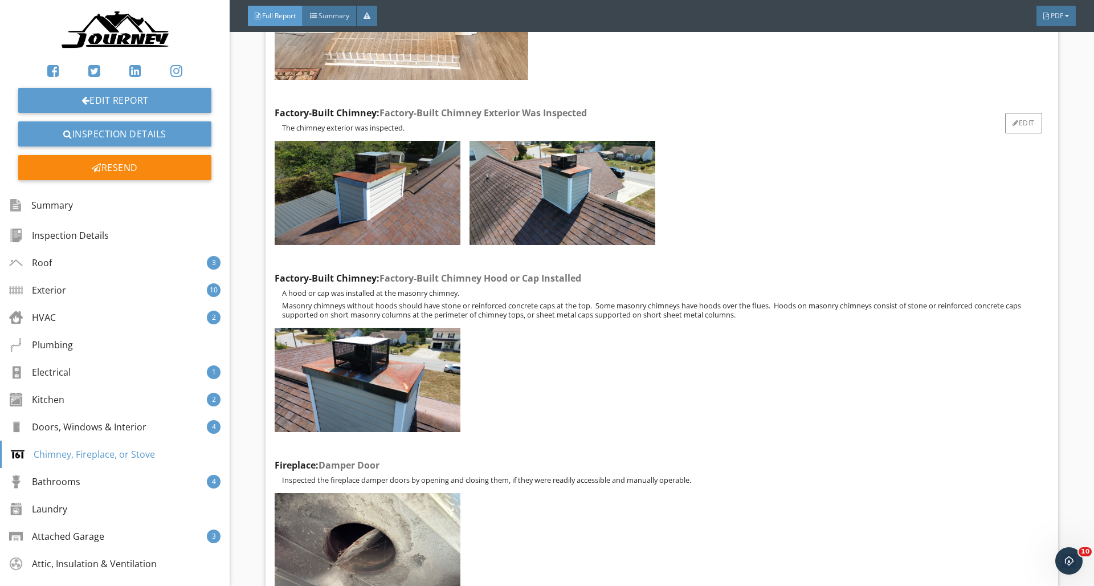
scroll to position [26231, 0]
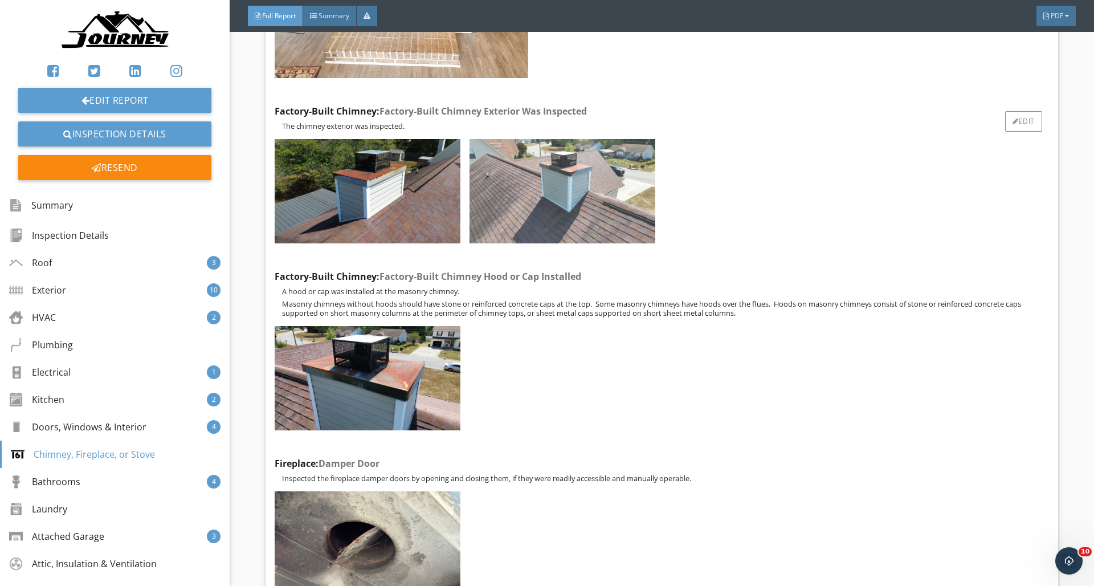
click at [620, 210] on img at bounding box center [562, 191] width 186 height 104
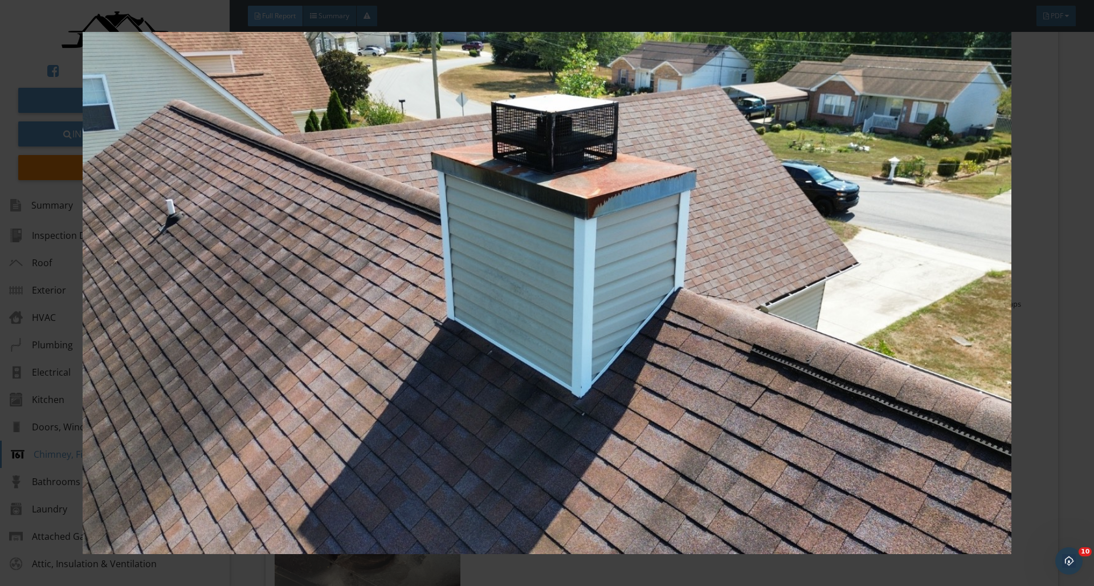
click at [806, 214] on img at bounding box center [546, 293] width 1004 height 522
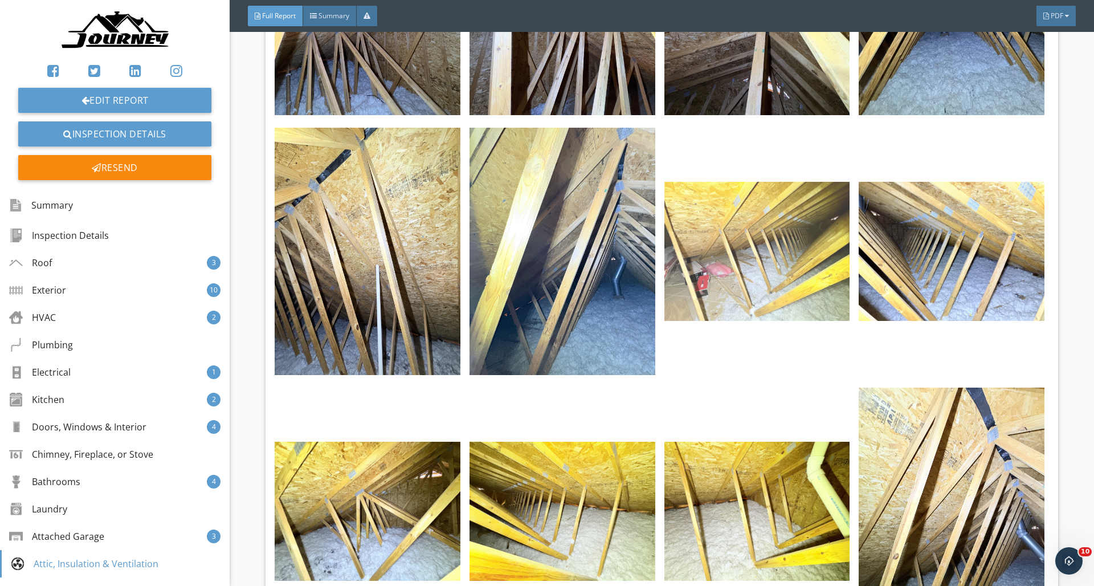
scroll to position [35131, 0]
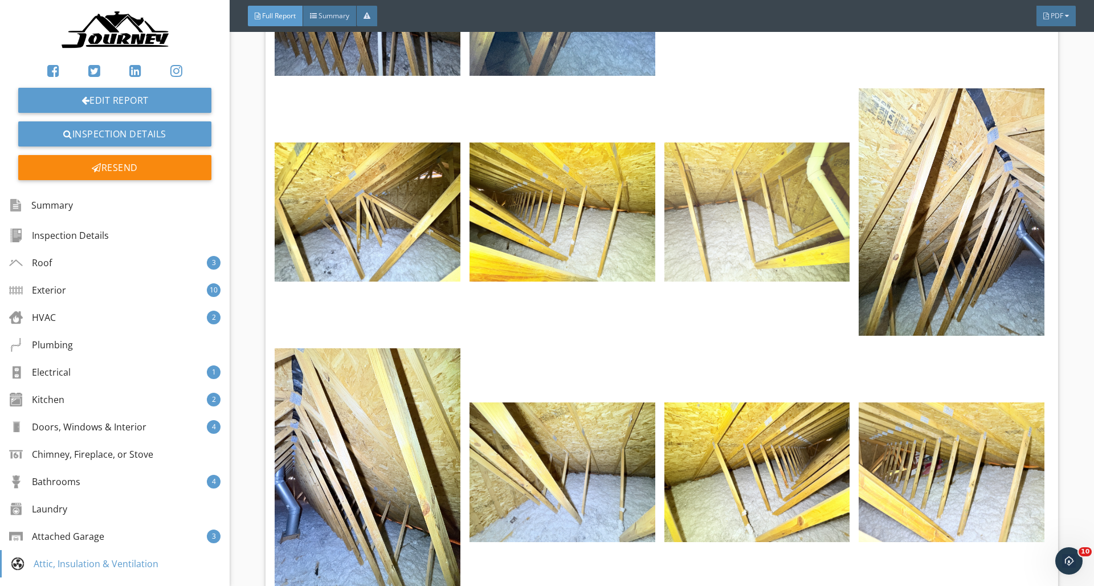
click at [804, 247] on img at bounding box center [757, 211] width 186 height 139
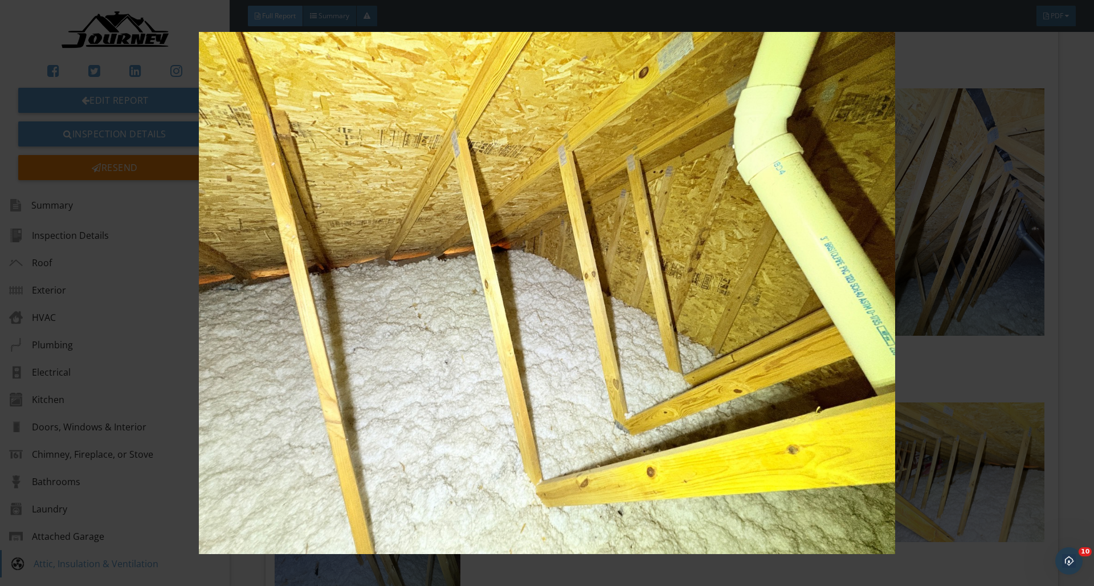
click at [745, 262] on img at bounding box center [546, 293] width 1004 height 522
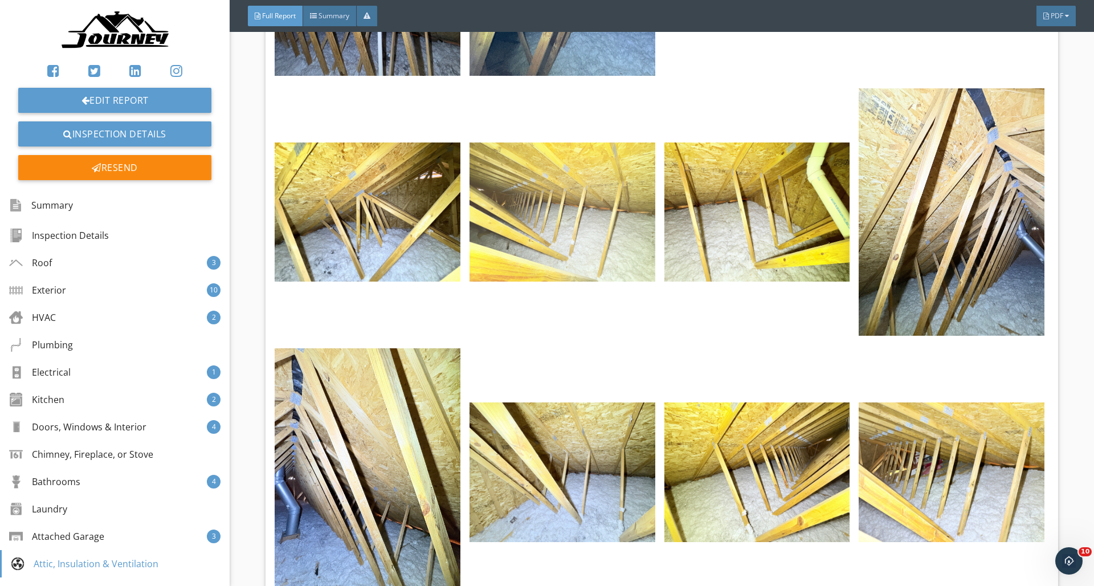
click at [564, 243] on img at bounding box center [562, 211] width 186 height 139
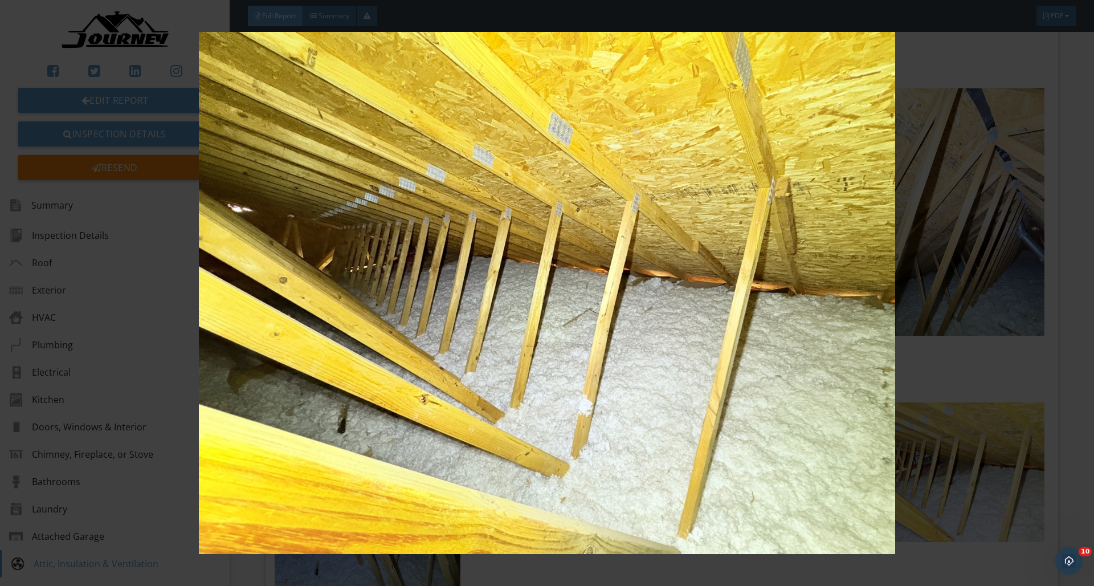
click at [603, 216] on img at bounding box center [546, 293] width 1004 height 522
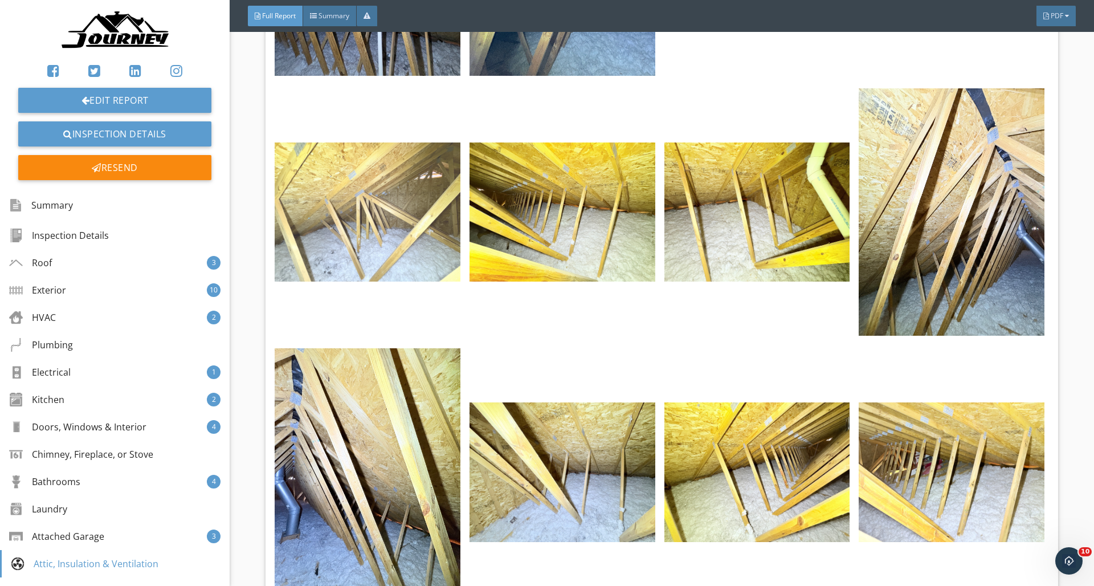
click at [430, 213] on img at bounding box center [368, 211] width 186 height 139
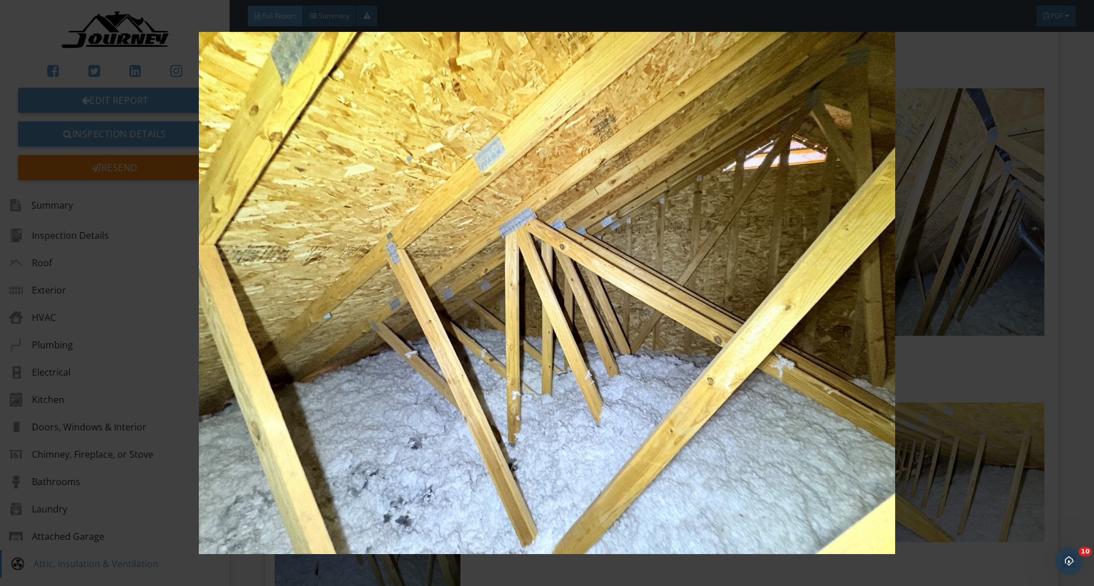
click at [738, 214] on img at bounding box center [546, 293] width 1004 height 522
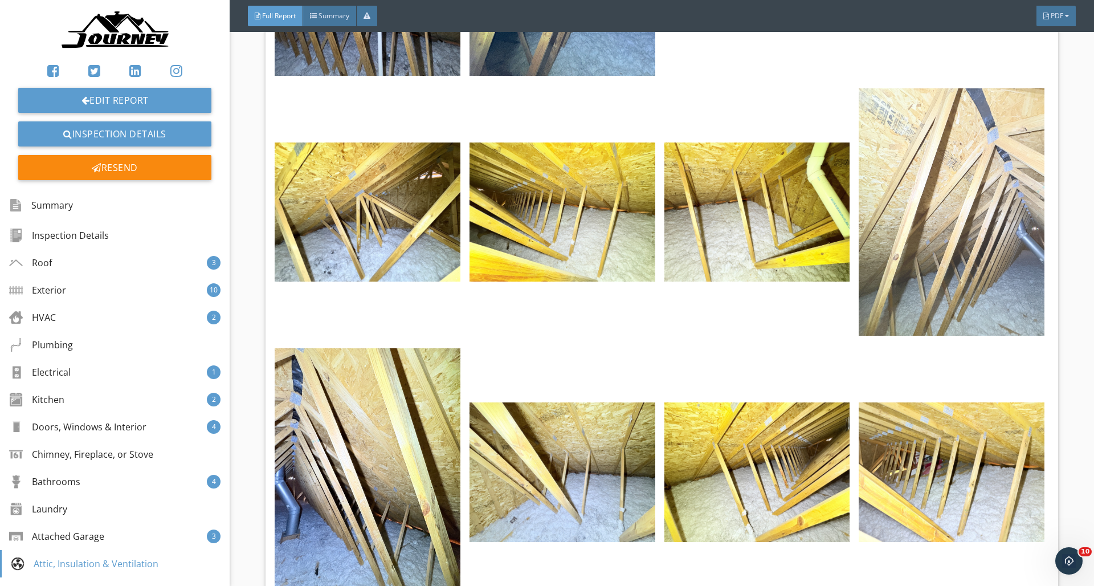
click at [903, 236] on img at bounding box center [952, 211] width 186 height 247
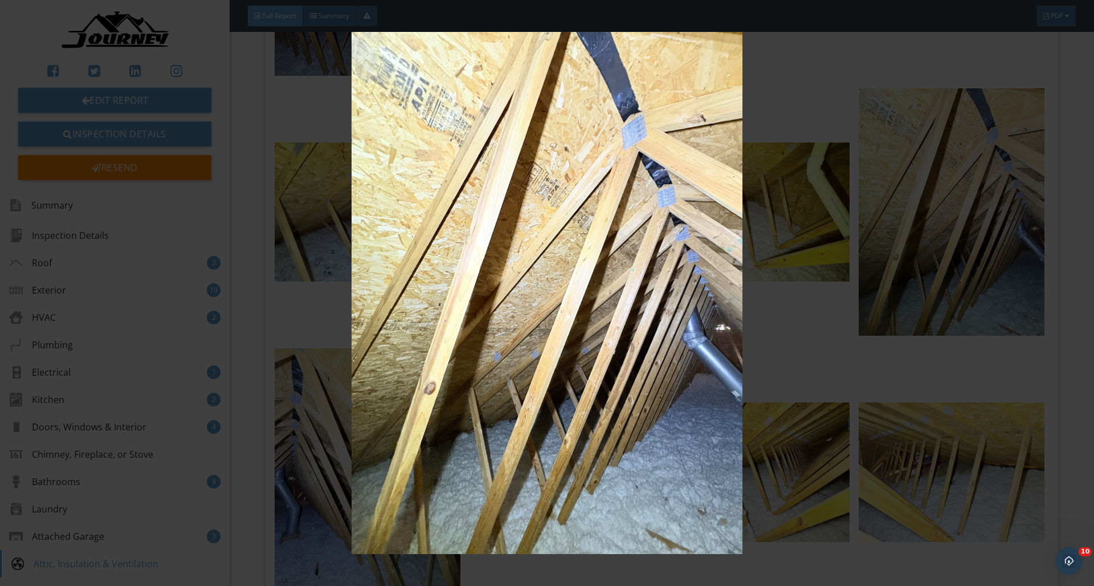
drag, startPoint x: 747, startPoint y: 266, endPoint x: 658, endPoint y: 263, distance: 89.5
click at [747, 266] on img at bounding box center [546, 293] width 1004 height 522
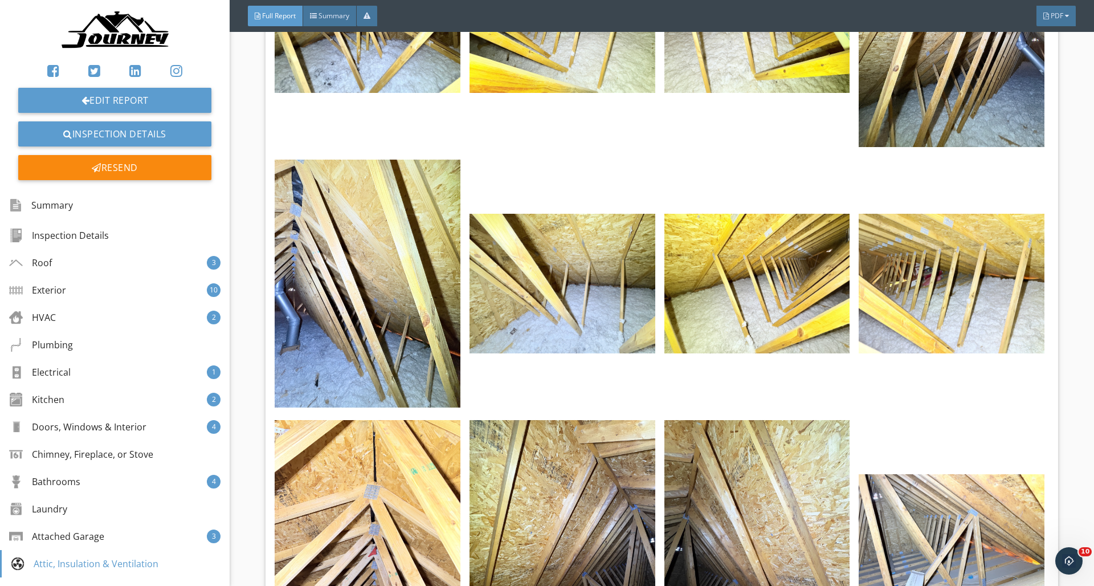
scroll to position [35424, 0]
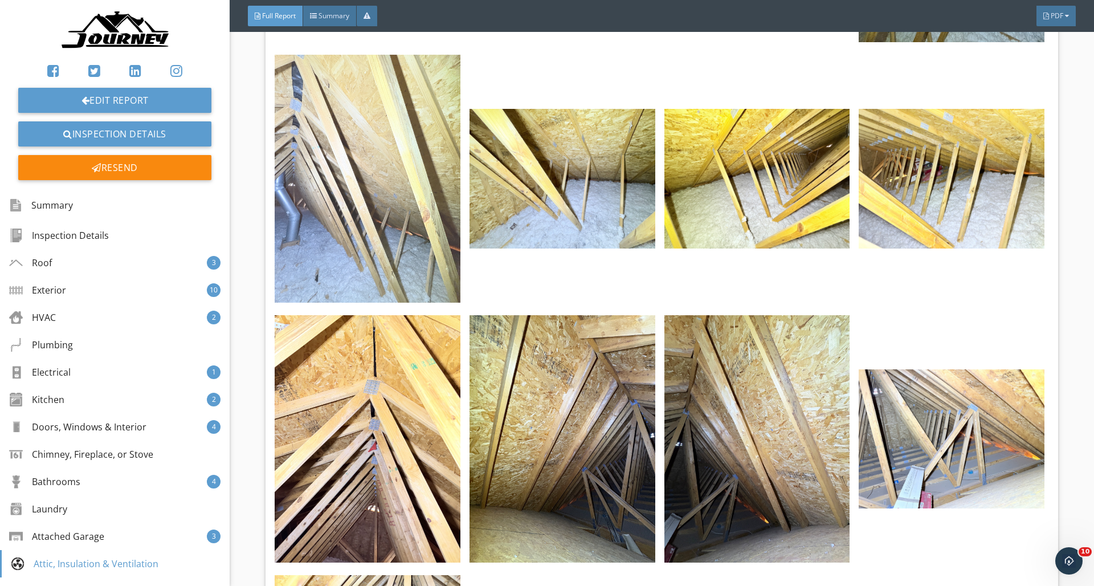
click at [327, 207] on img at bounding box center [368, 178] width 186 height 247
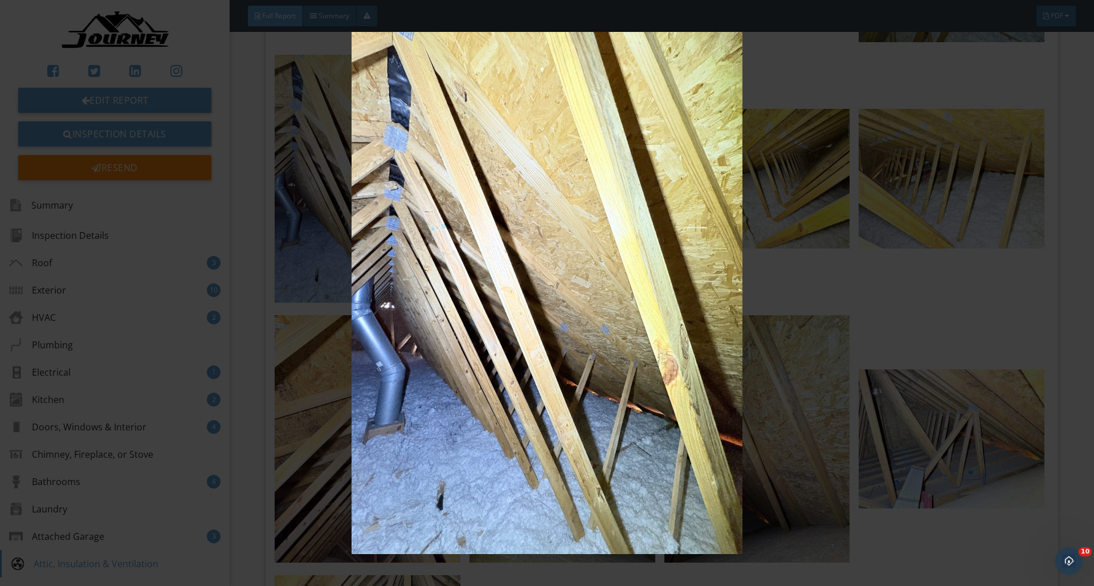
click at [646, 203] on img at bounding box center [546, 293] width 1004 height 522
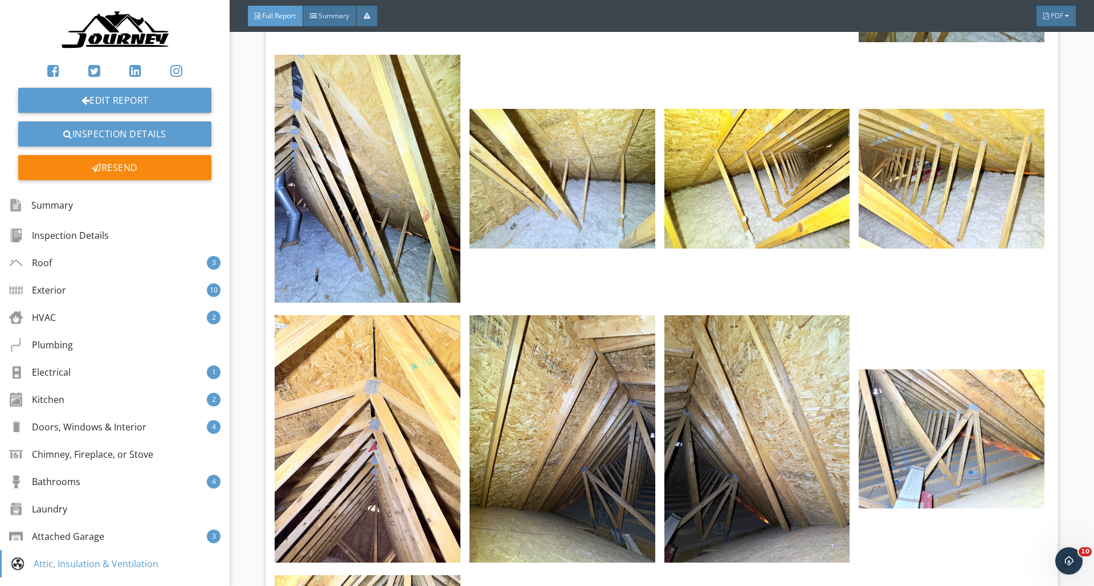
click at [680, 207] on img at bounding box center [757, 178] width 186 height 139
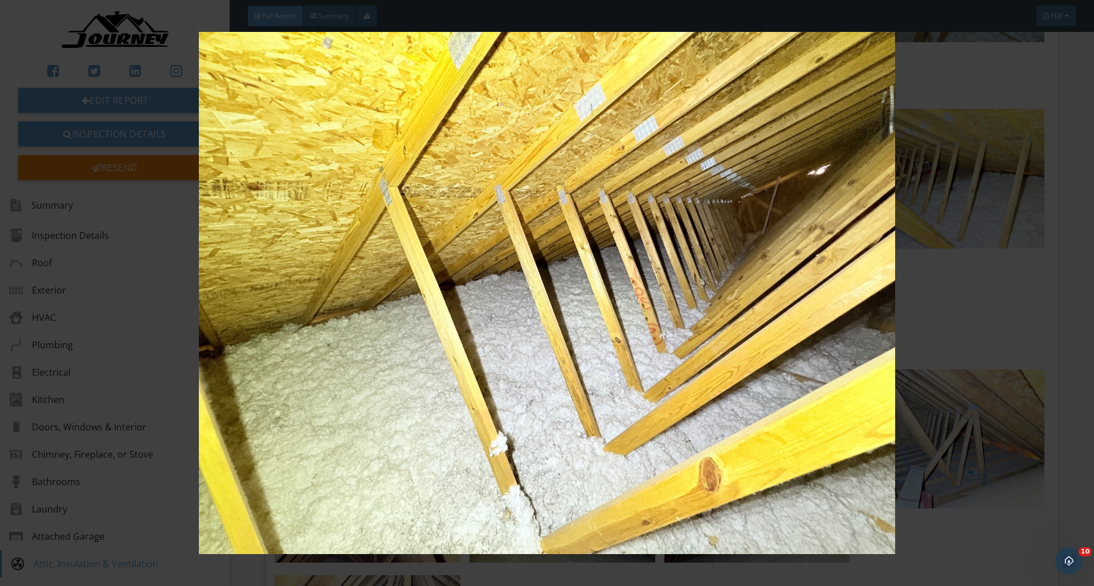
click at [715, 207] on img at bounding box center [546, 293] width 1004 height 522
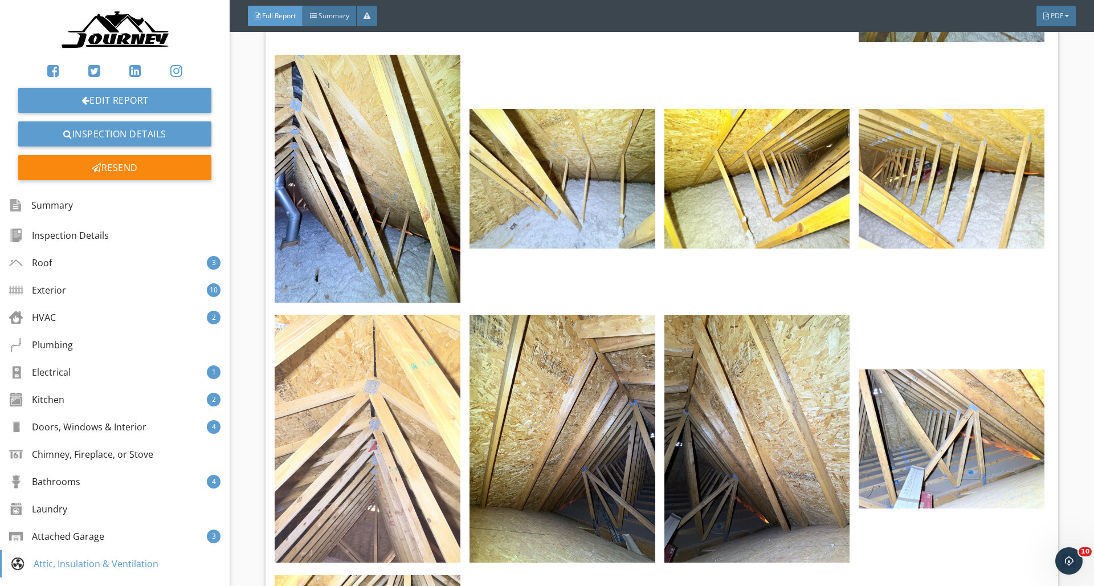
click at [438, 394] on img at bounding box center [368, 438] width 186 height 247
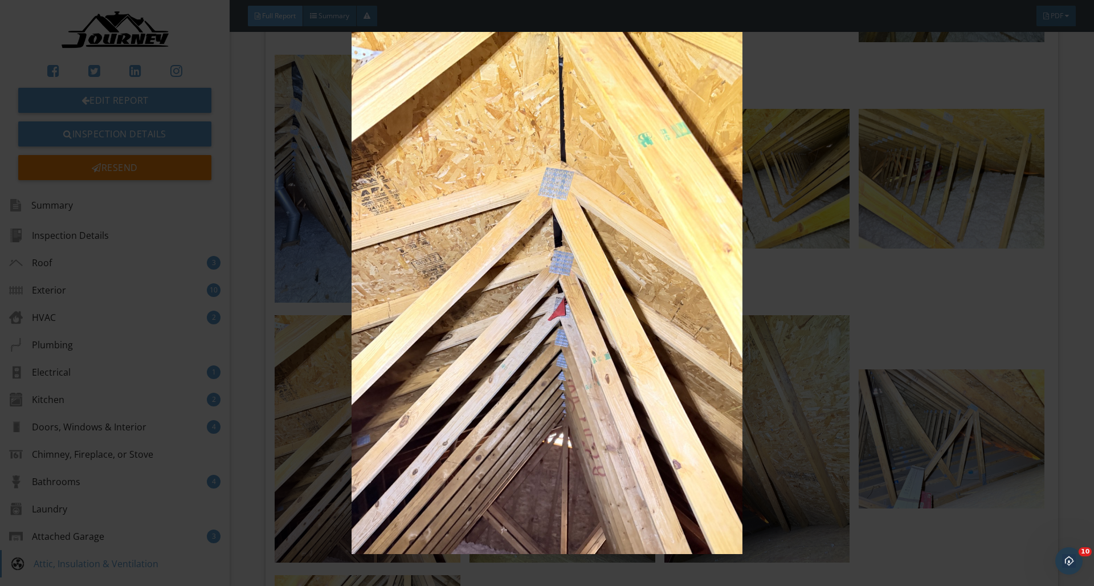
click at [804, 329] on img at bounding box center [546, 293] width 1004 height 522
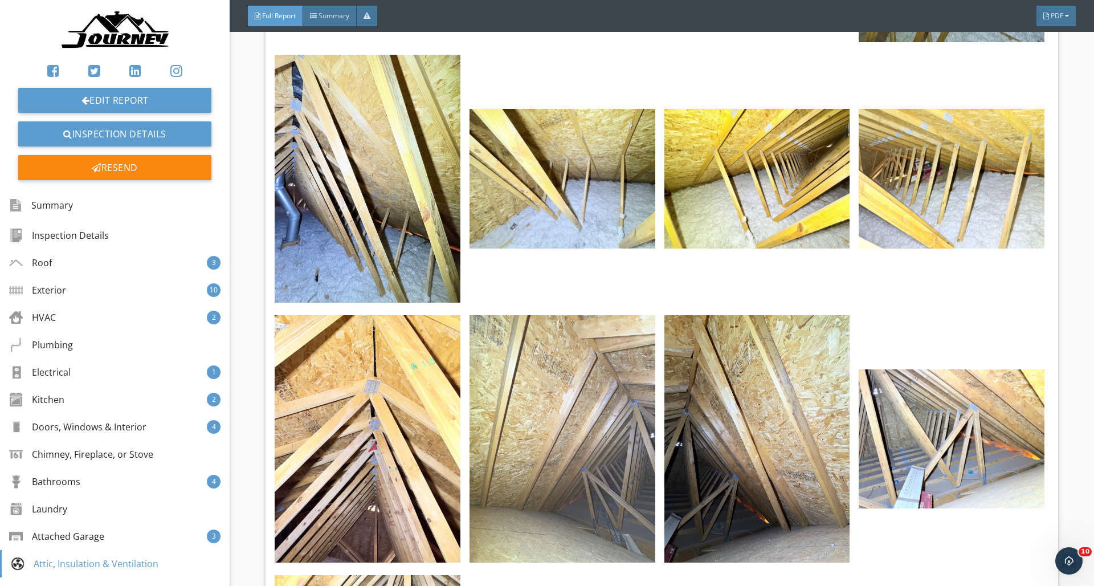
click at [651, 411] on img at bounding box center [562, 438] width 186 height 247
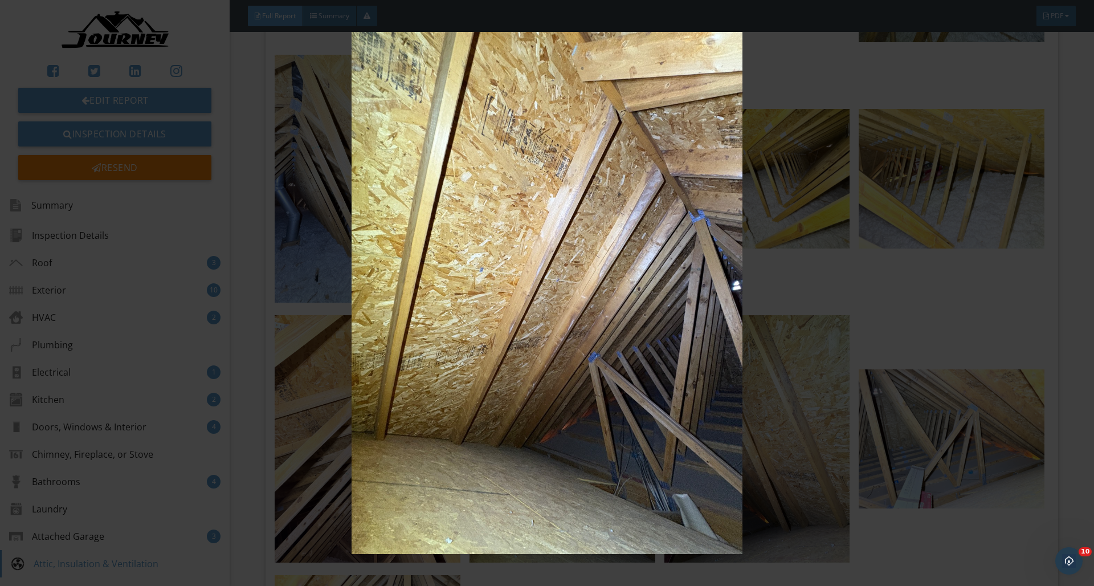
click at [785, 361] on img at bounding box center [546, 293] width 1004 height 522
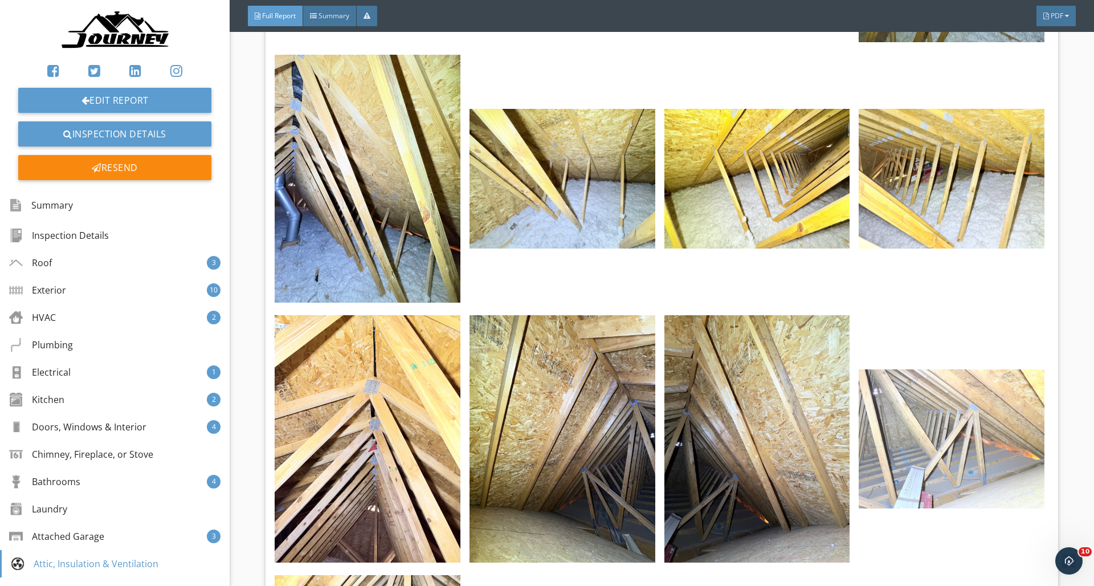
click at [944, 398] on img at bounding box center [952, 438] width 186 height 139
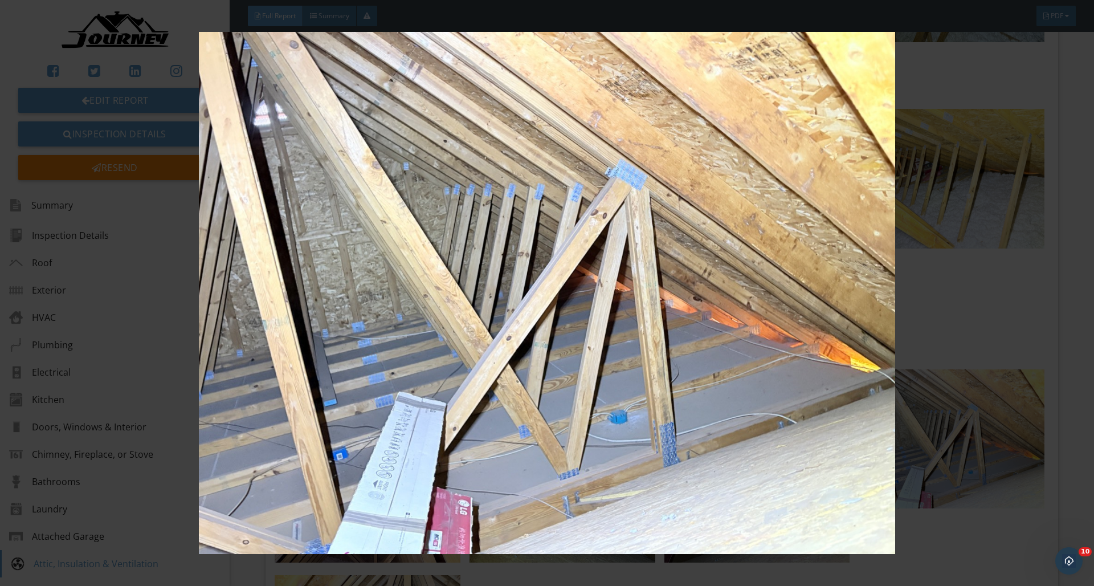
click at [991, 366] on img at bounding box center [546, 293] width 1004 height 522
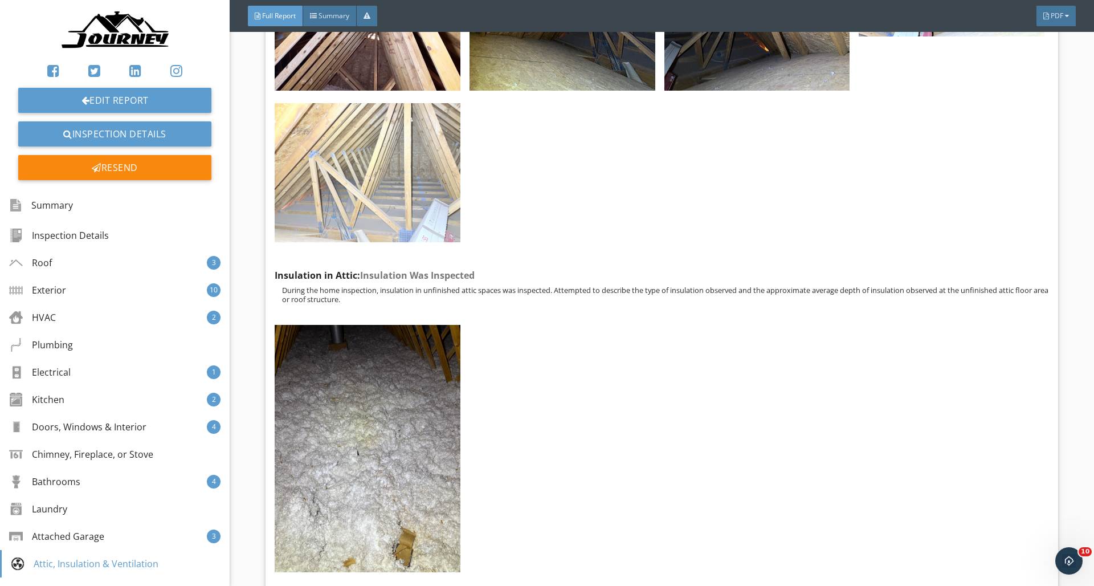
scroll to position [35899, 0]
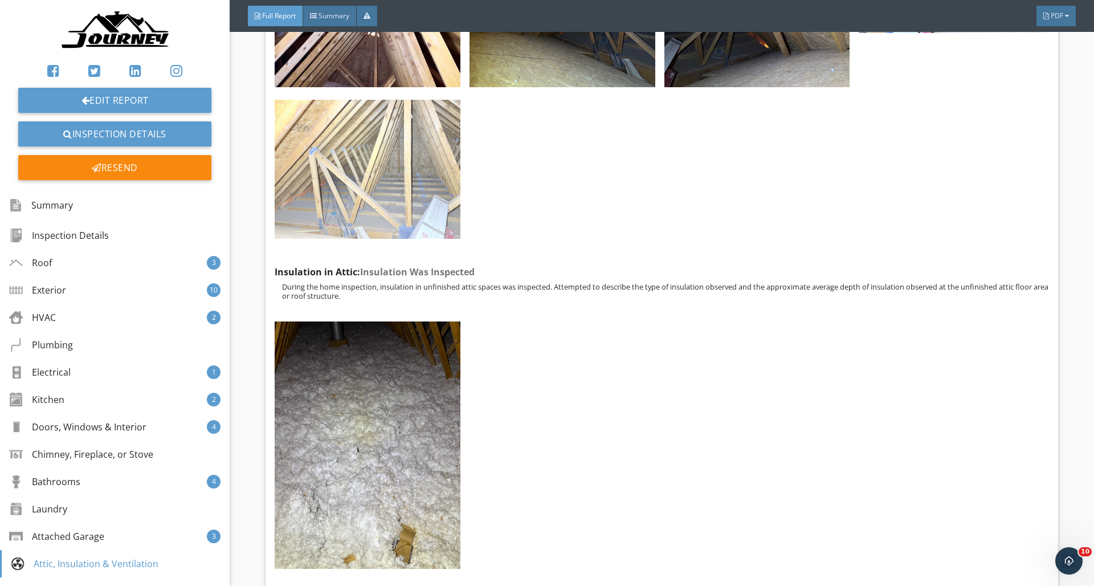
click at [422, 177] on img at bounding box center [368, 169] width 186 height 139
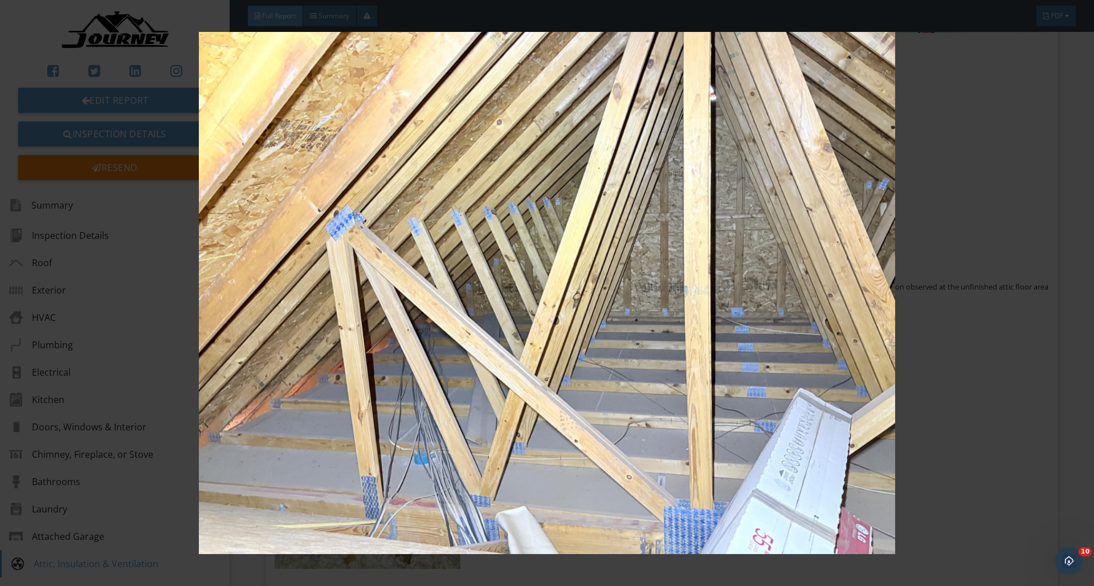
click at [575, 267] on img at bounding box center [546, 293] width 1004 height 522
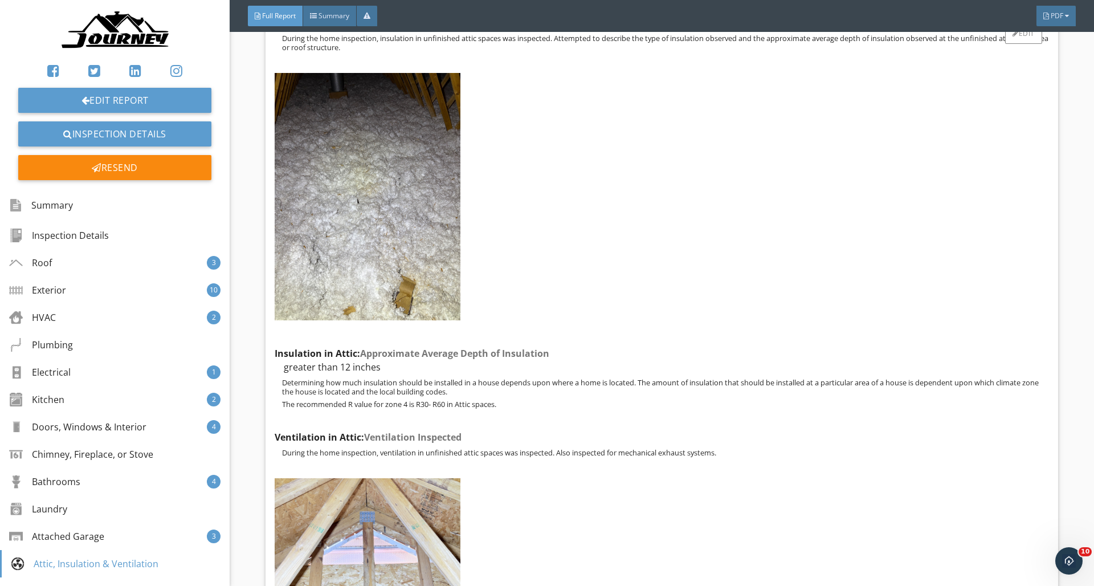
scroll to position [36148, 0]
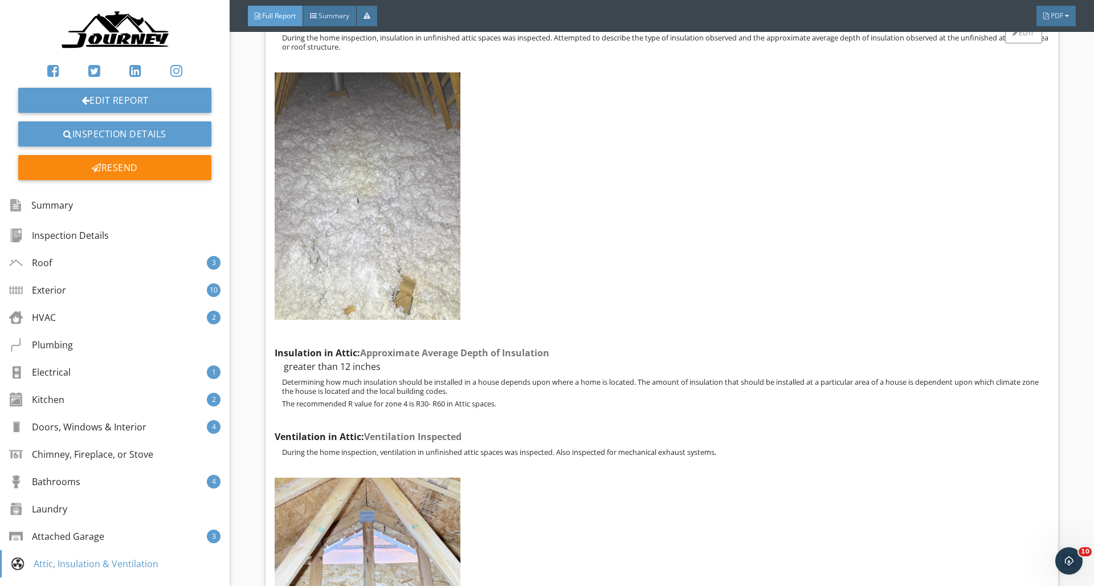
click at [429, 223] on img at bounding box center [368, 195] width 186 height 247
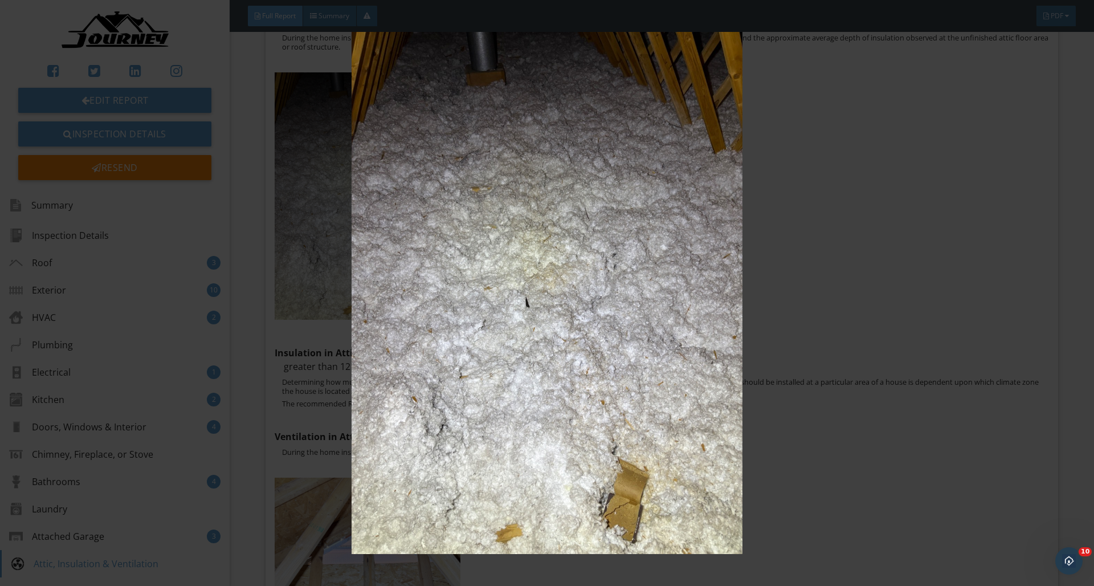
click at [703, 240] on img at bounding box center [546, 293] width 1004 height 522
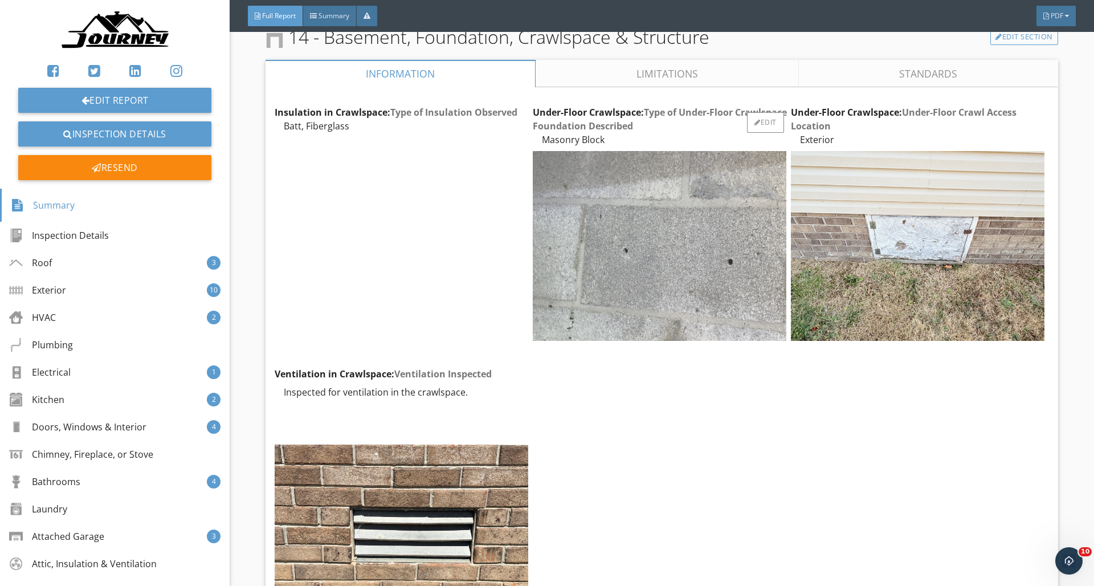
scroll to position [36798, 0]
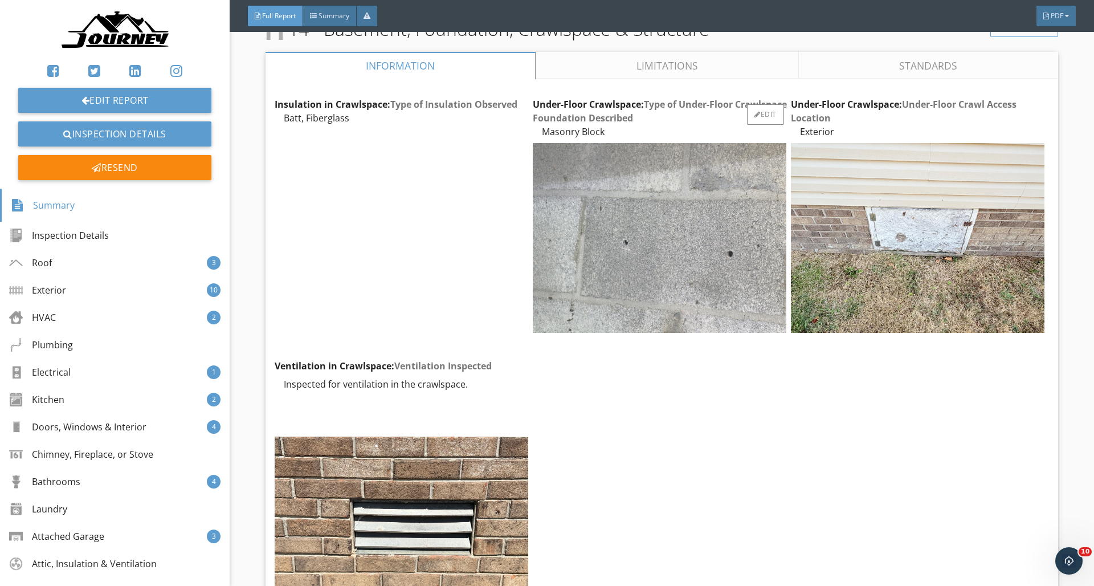
click at [727, 254] on img at bounding box center [660, 238] width 254 height 190
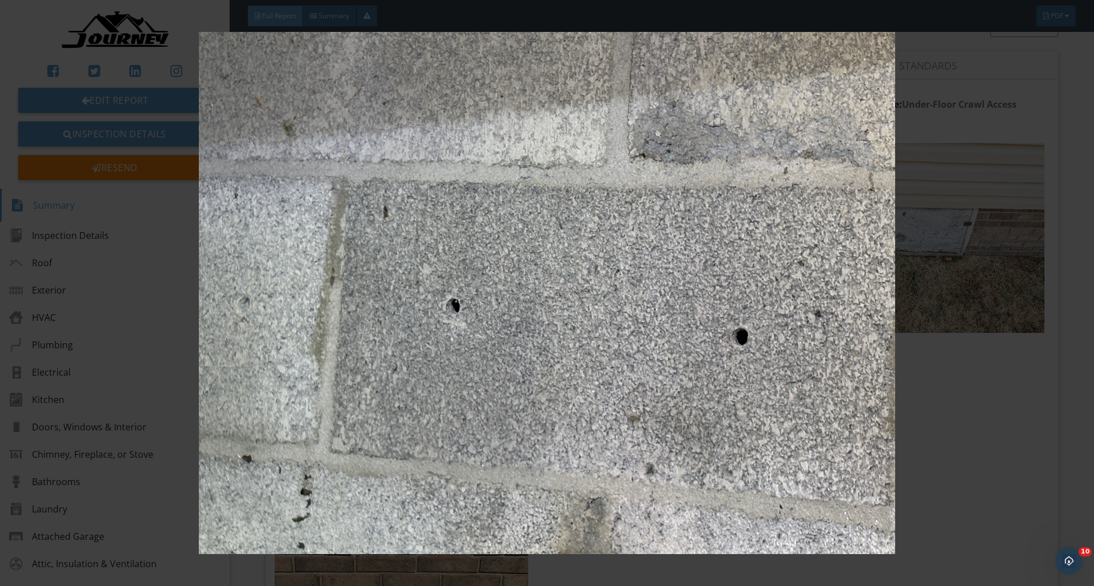
click at [1016, 366] on img at bounding box center [546, 293] width 1004 height 522
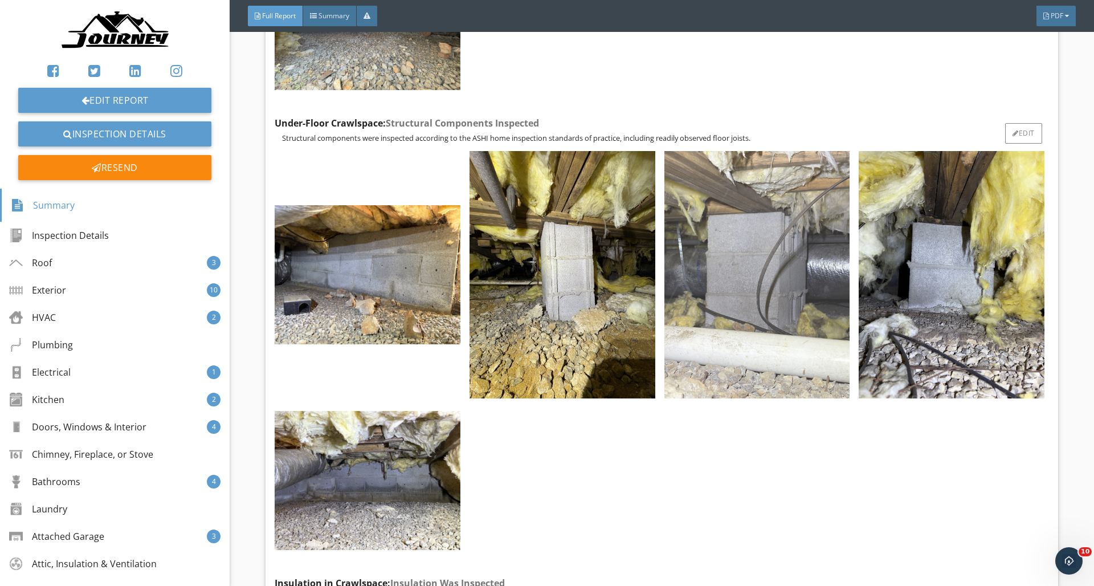
scroll to position [37747, 0]
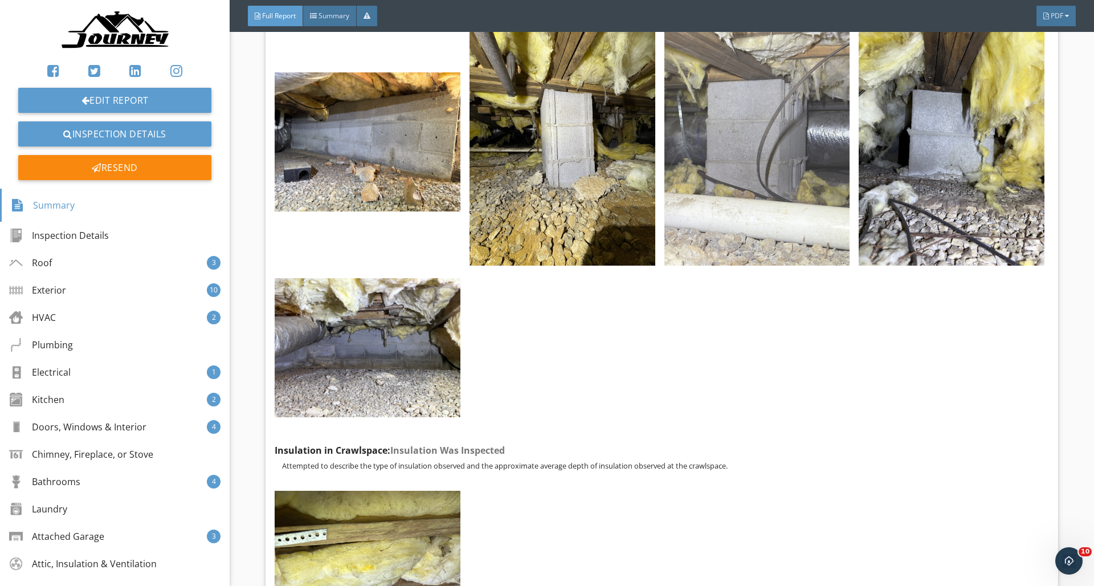
click at [775, 188] on img at bounding box center [757, 141] width 186 height 247
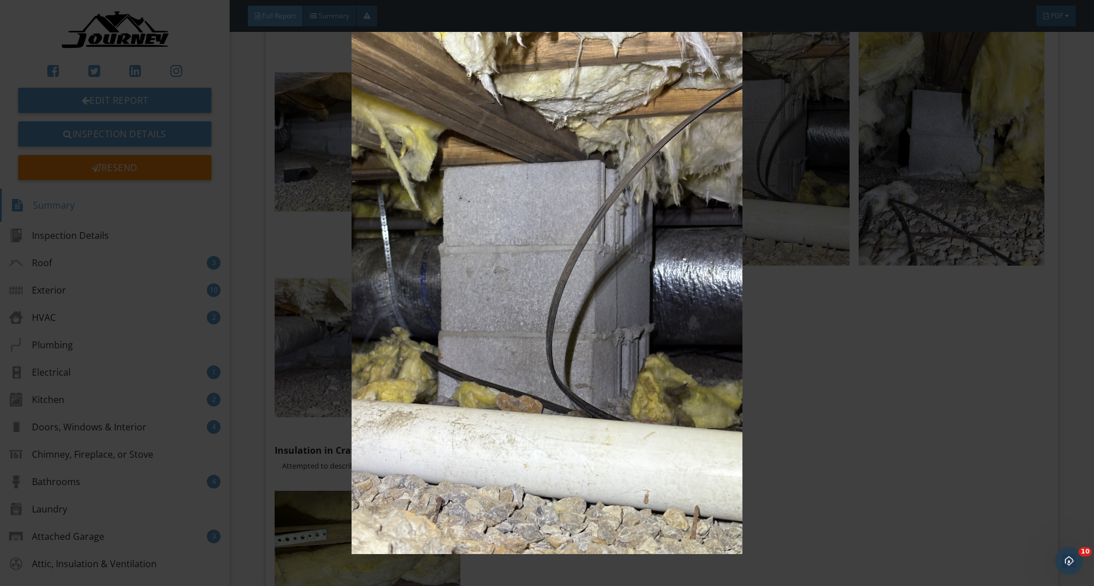
click at [701, 264] on img at bounding box center [546, 293] width 1004 height 522
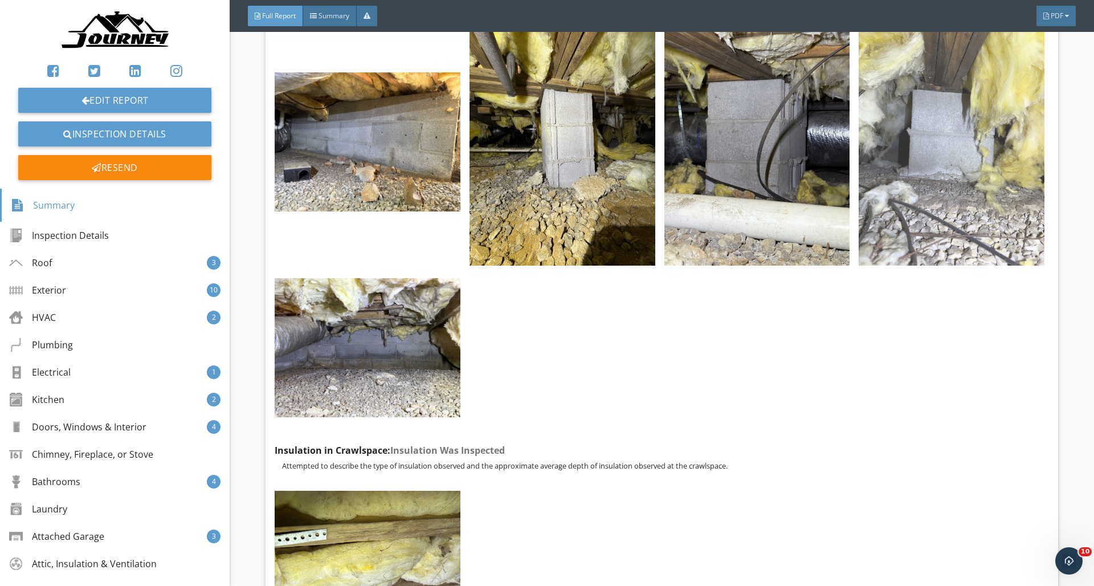
click at [934, 204] on img at bounding box center [952, 141] width 186 height 247
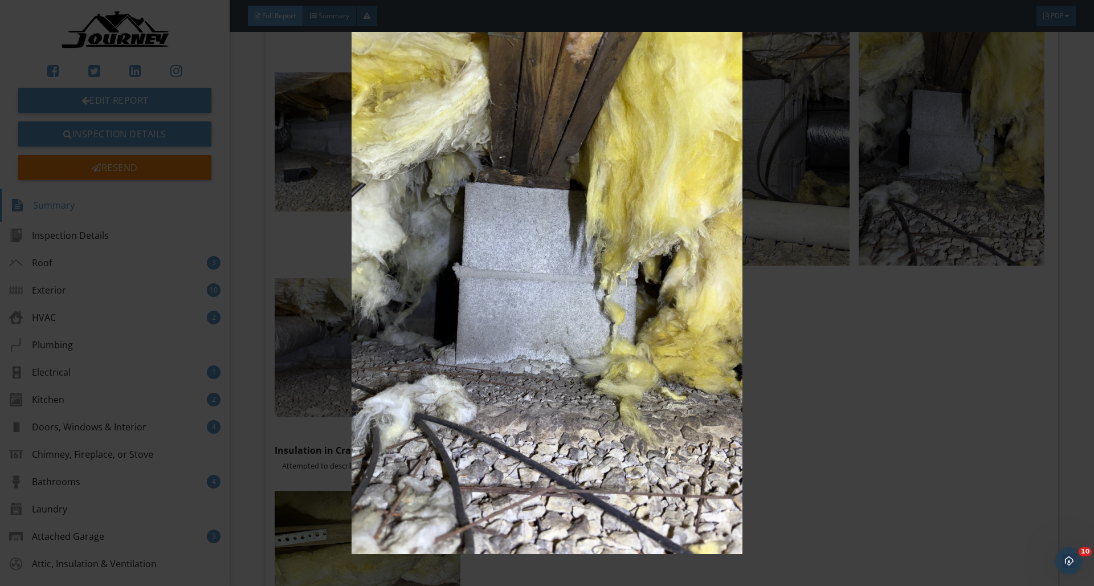
click at [769, 254] on img at bounding box center [546, 293] width 1004 height 522
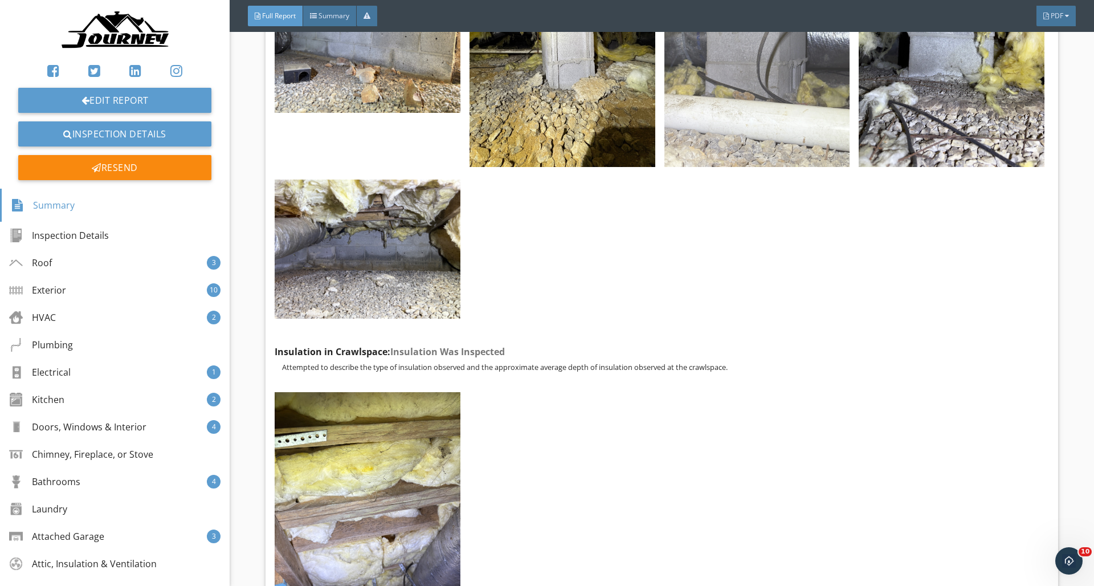
scroll to position [37724, 0]
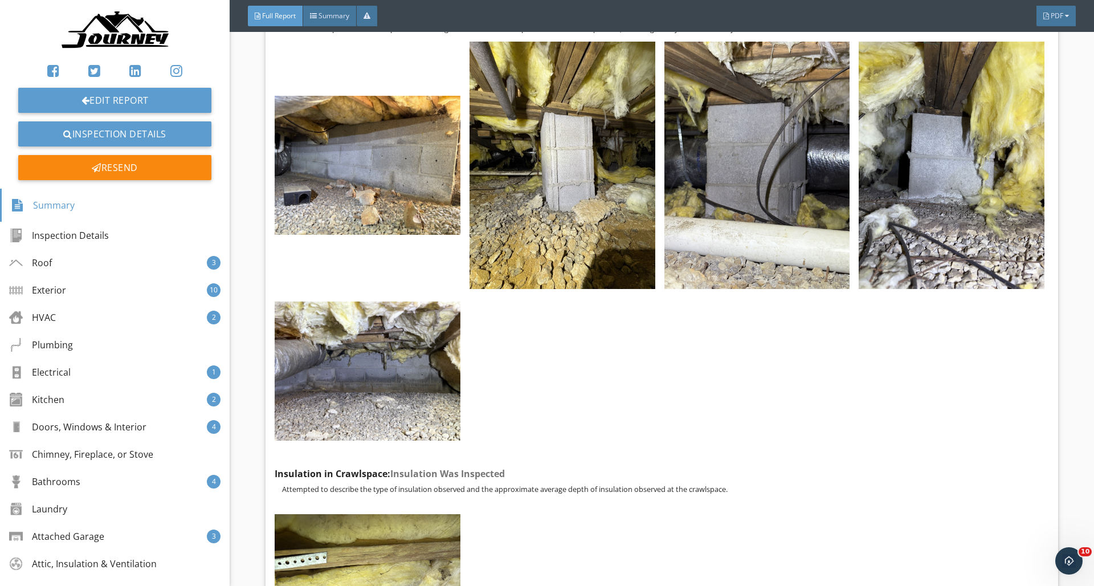
click at [143, 27] on img at bounding box center [114, 31] width 109 height 44
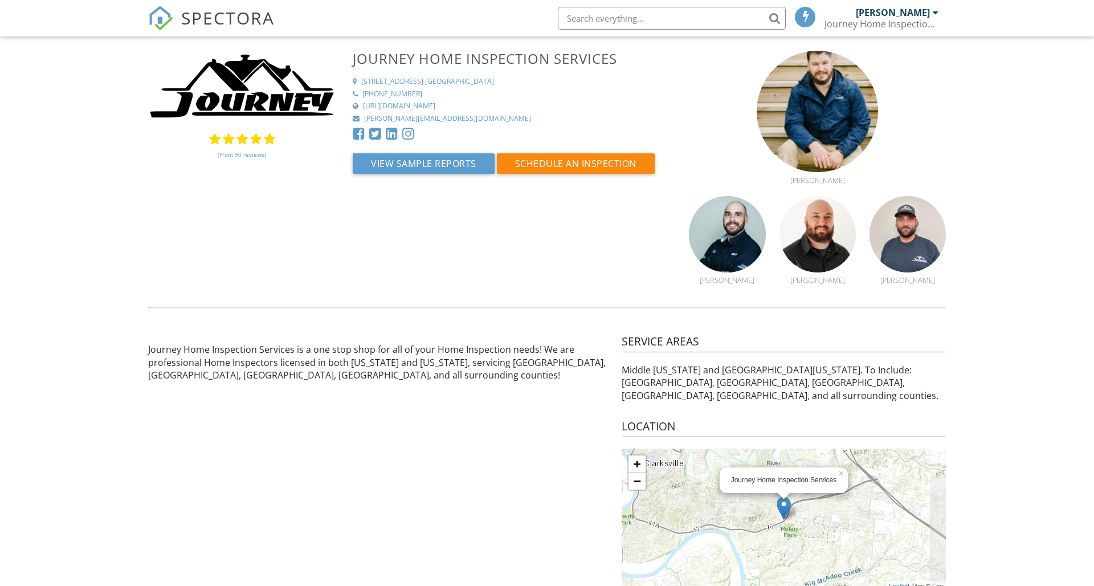
click at [240, 20] on span "SPECTORA" at bounding box center [227, 18] width 93 height 24
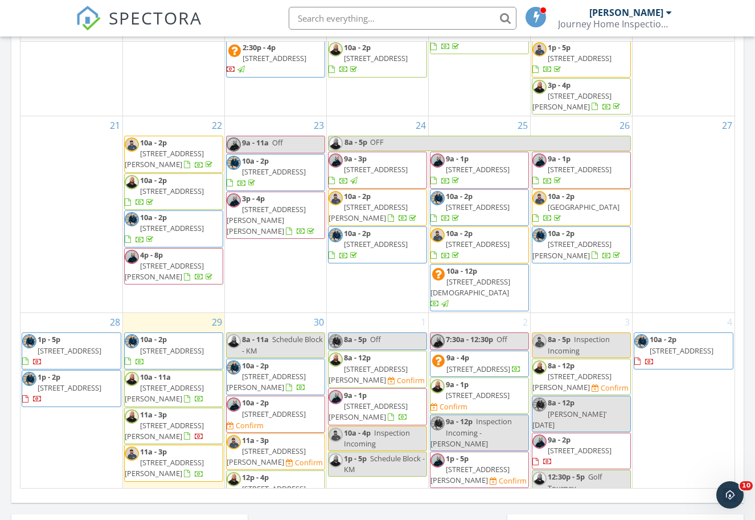
scroll to position [557, 0]
